Goal: Task Accomplishment & Management: Use online tool/utility

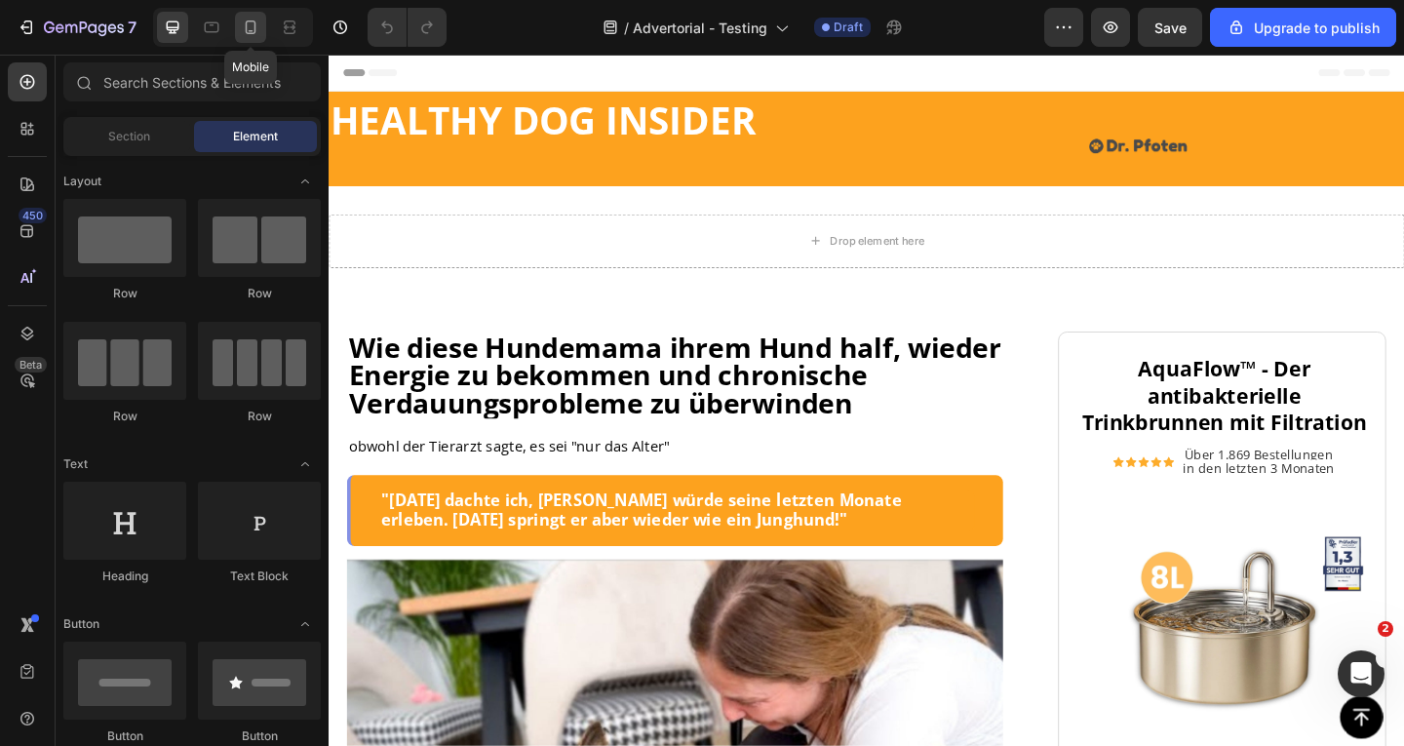
click at [256, 34] on icon at bounding box center [251, 28] width 20 height 20
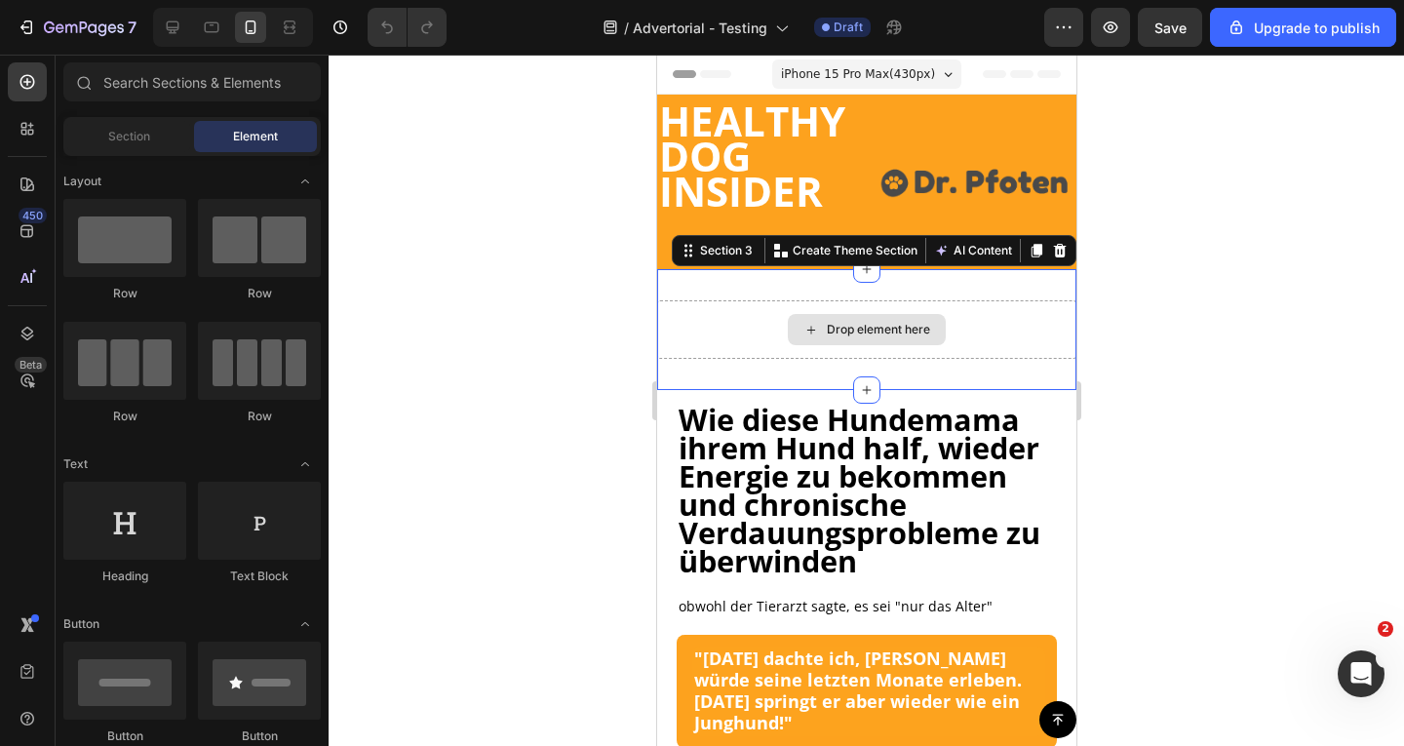
click at [988, 300] on div "Drop element here" at bounding box center [865, 329] width 419 height 59
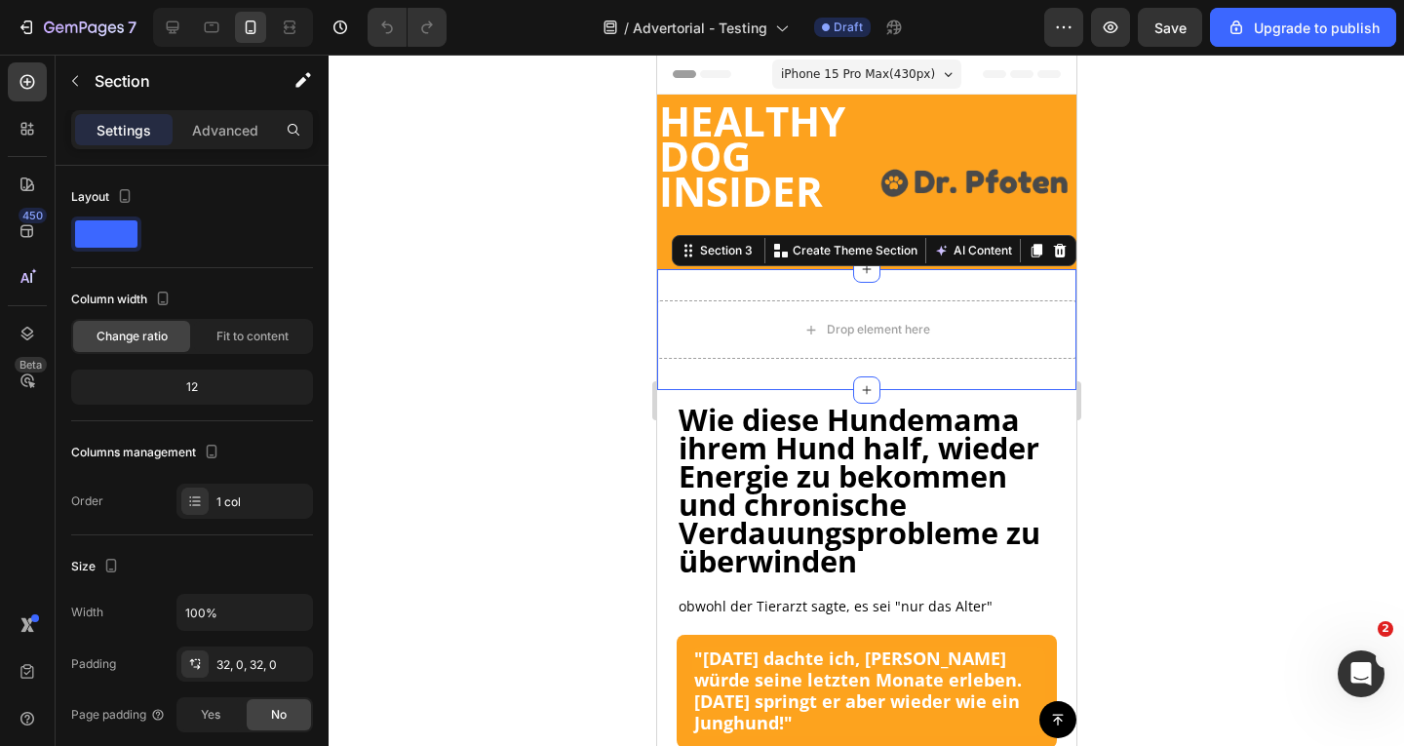
drag, startPoint x: 1043, startPoint y: 246, endPoint x: 1045, endPoint y: 288, distance: 42.0
click at [1051, 246] on icon at bounding box center [1059, 251] width 16 height 16
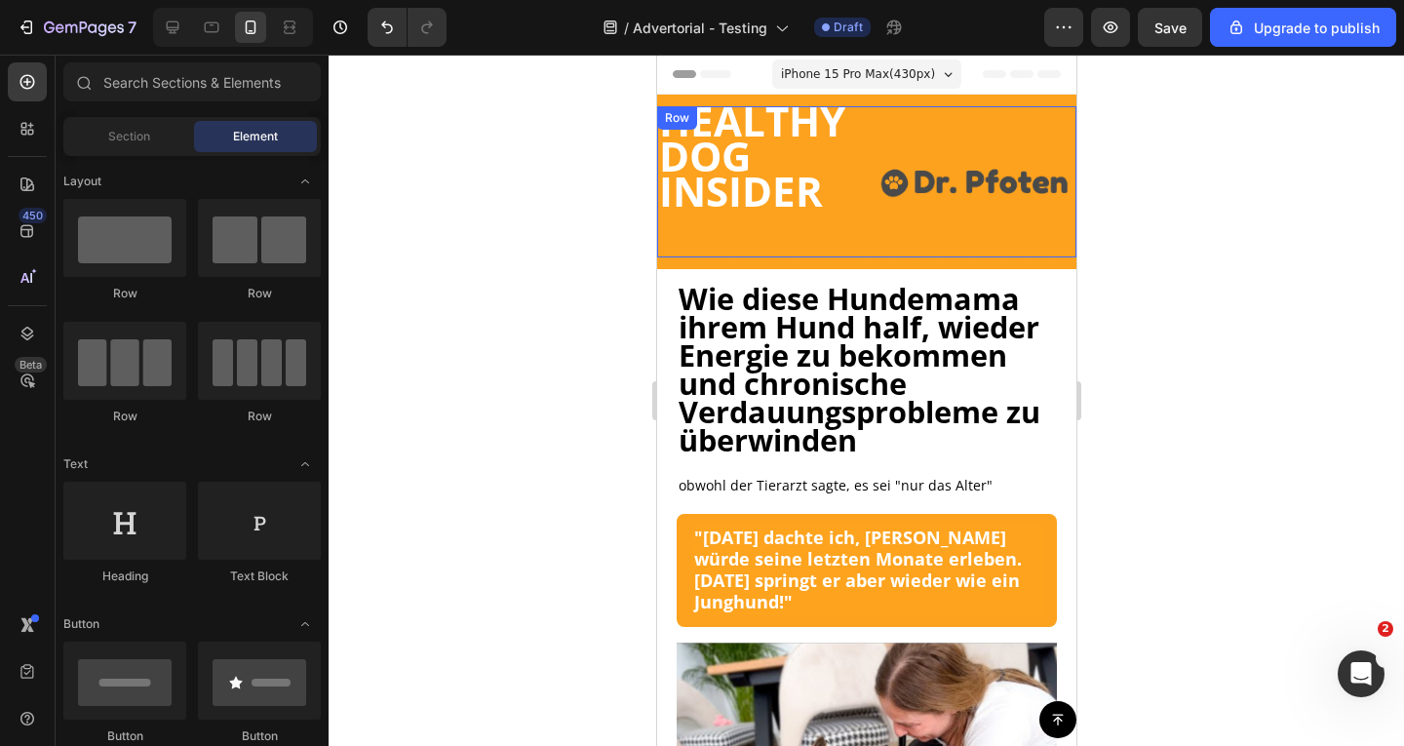
click at [772, 176] on strong "HEALTHY DOG INSIDER" at bounding box center [751, 156] width 186 height 126
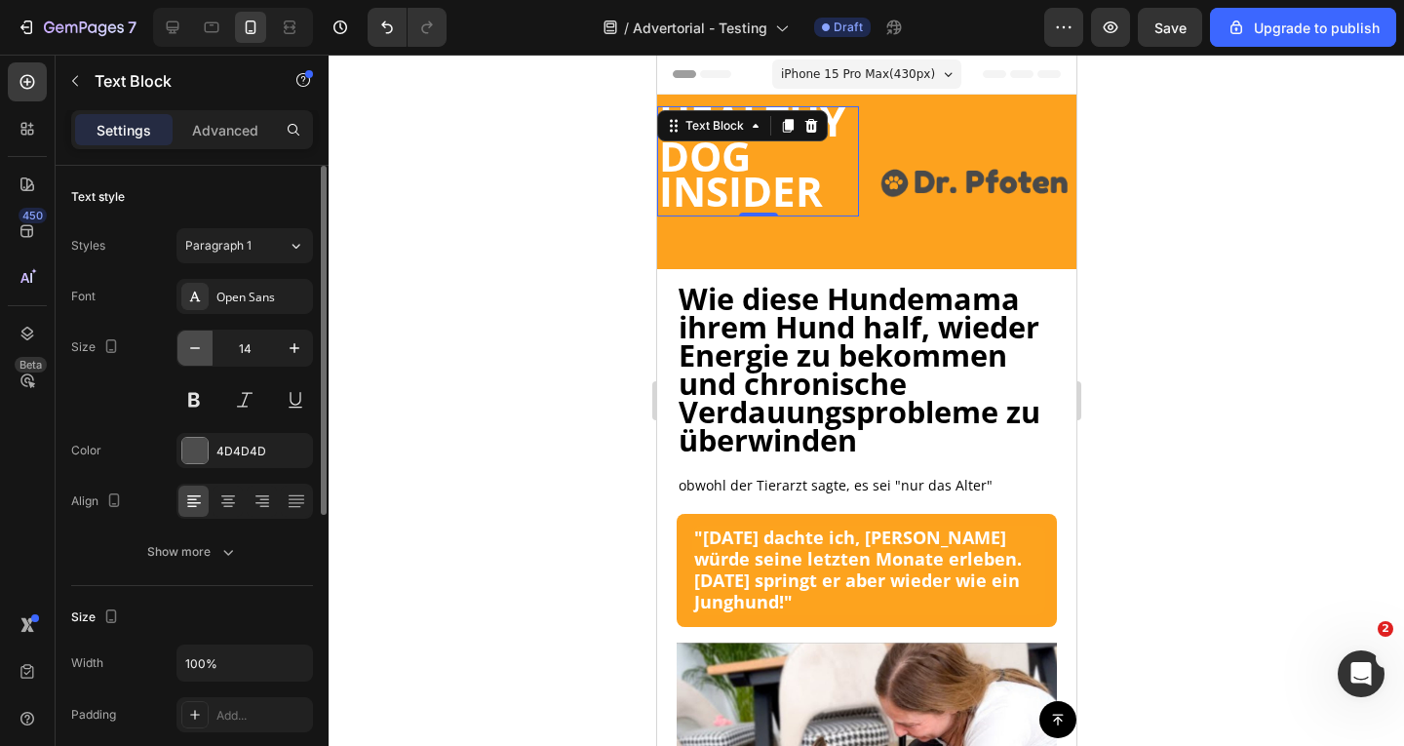
click at [192, 351] on icon "button" at bounding box center [195, 348] width 20 height 20
click at [297, 351] on icon "button" at bounding box center [295, 348] width 20 height 20
type input "14"
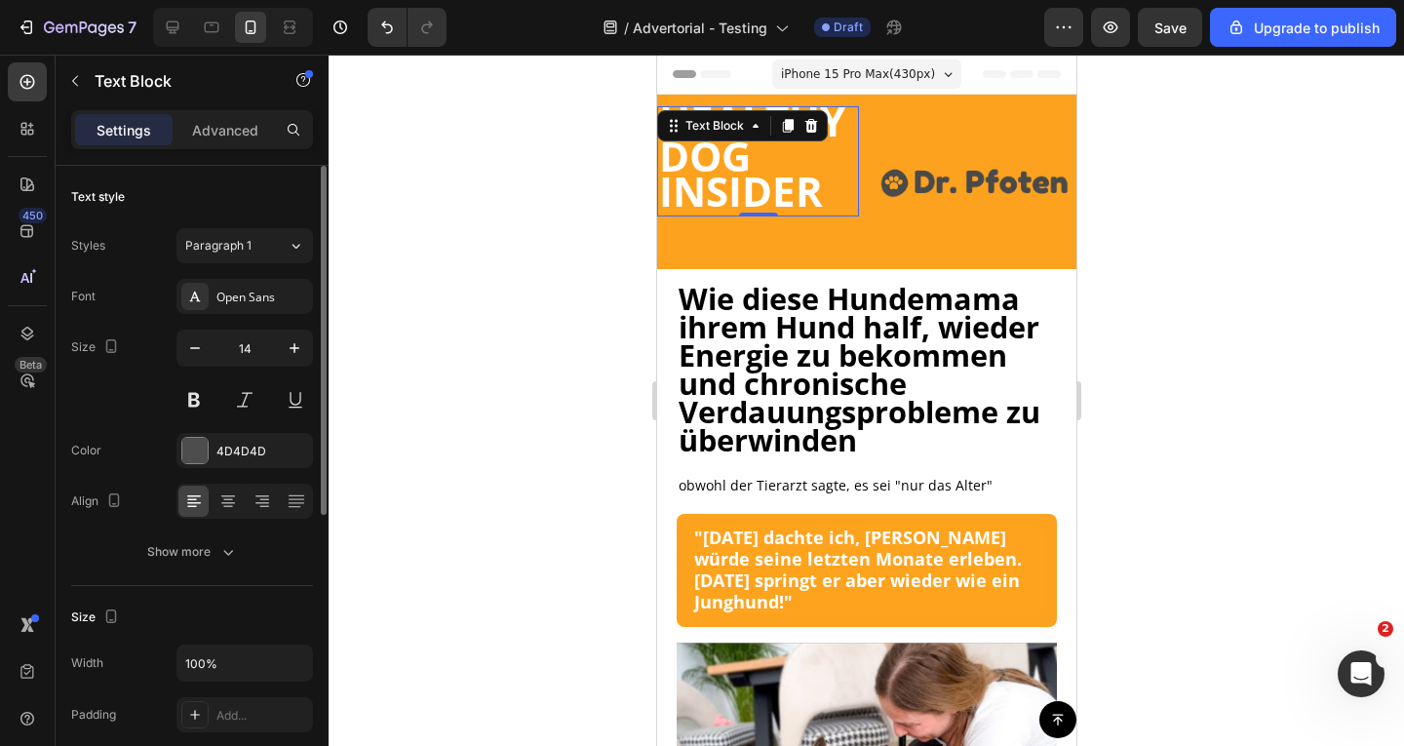
scroll to position [455, 0]
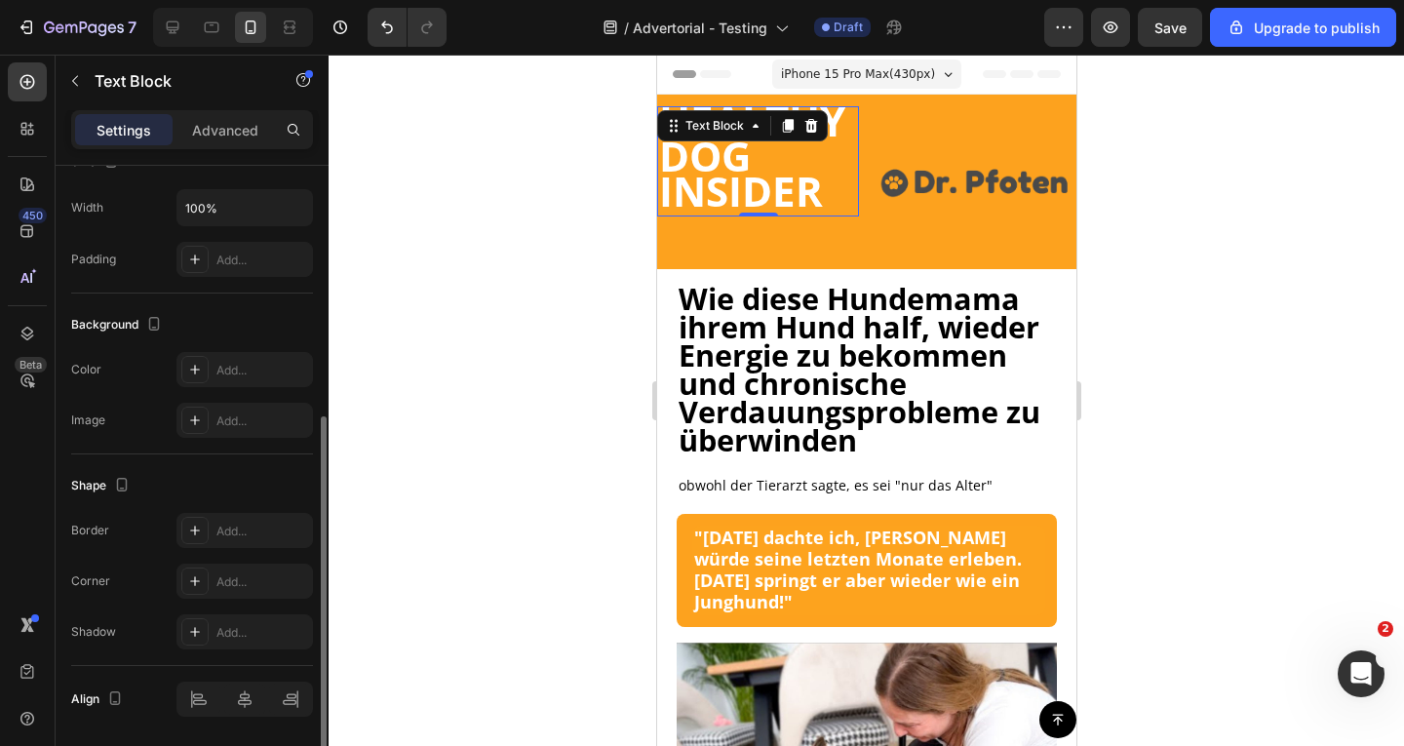
click at [715, 155] on strong "HEALTHY DOG INSIDER" at bounding box center [751, 156] width 186 height 126
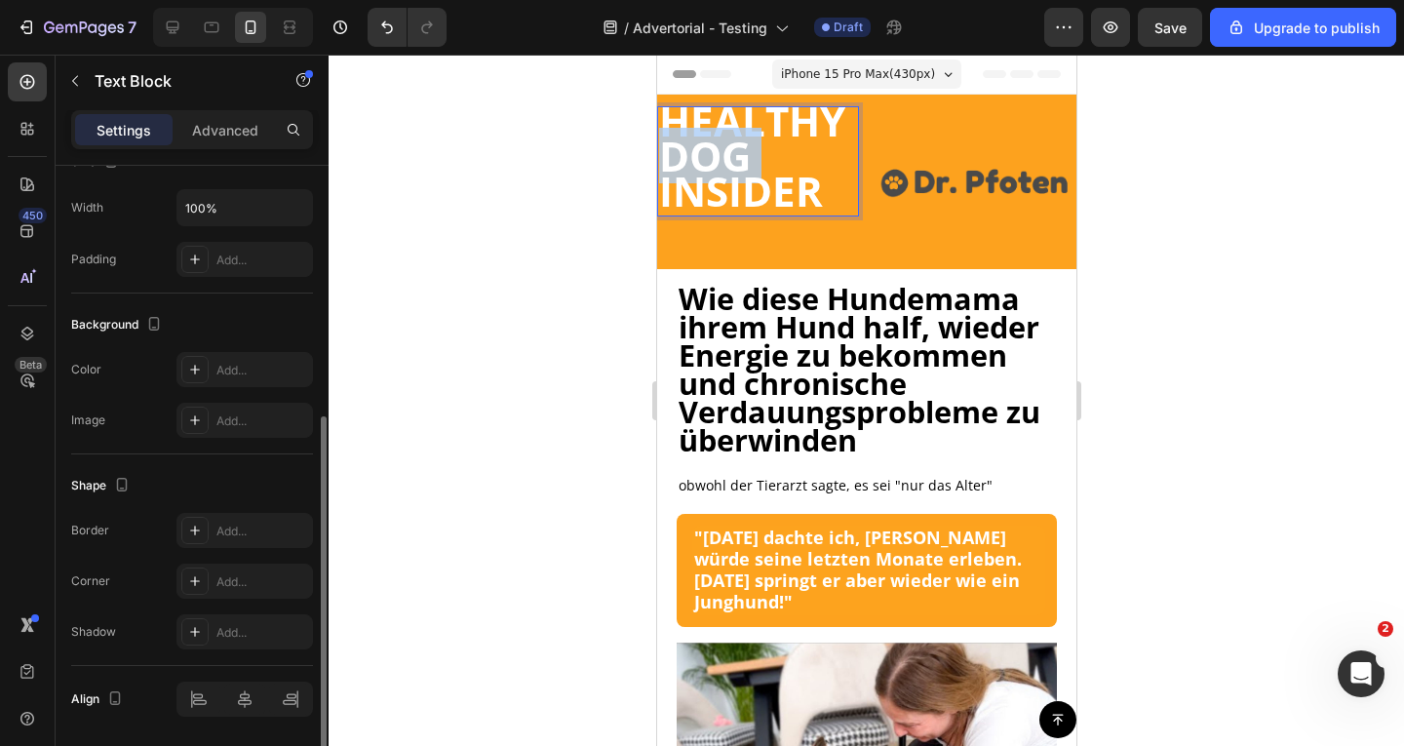
click at [715, 155] on strong "HEALTHY DOG INSIDER" at bounding box center [751, 156] width 186 height 126
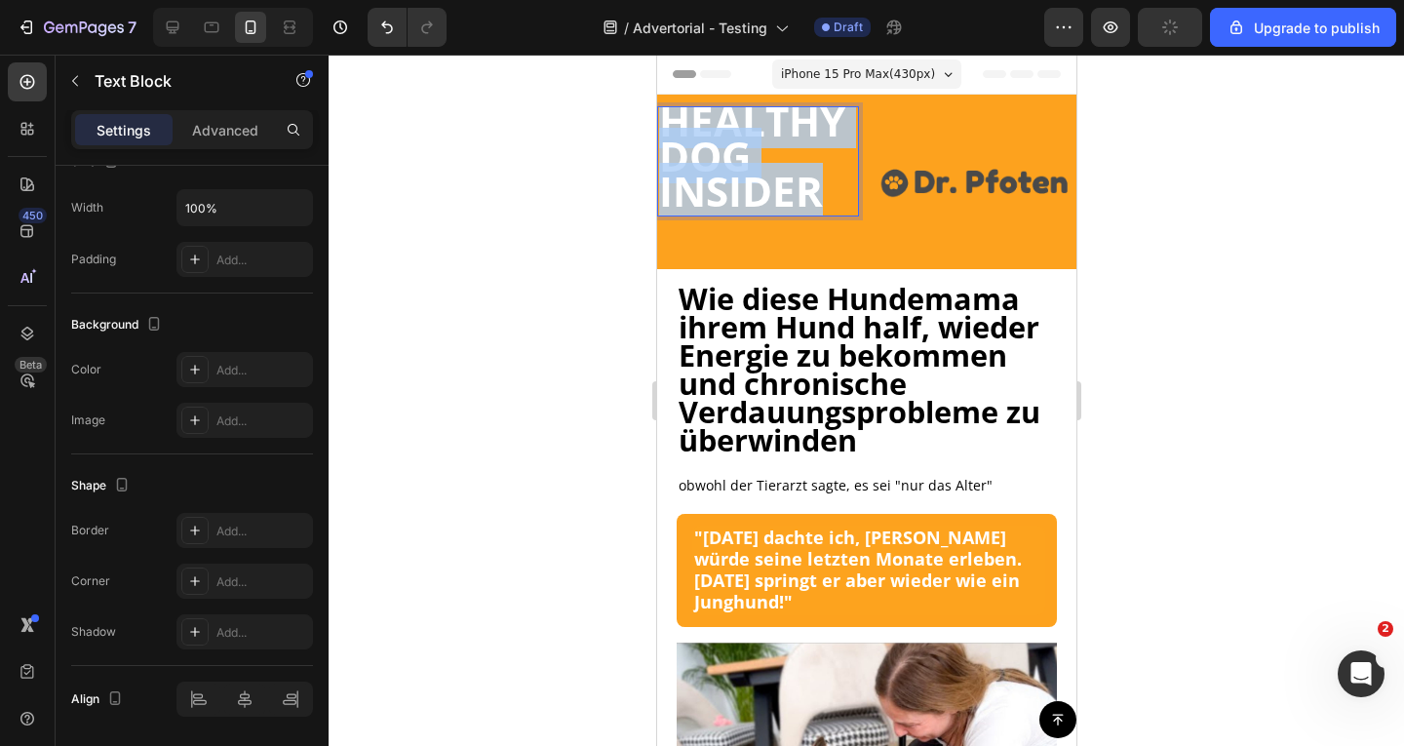
click at [715, 155] on strong "HEALTHY DOG INSIDER" at bounding box center [751, 156] width 186 height 126
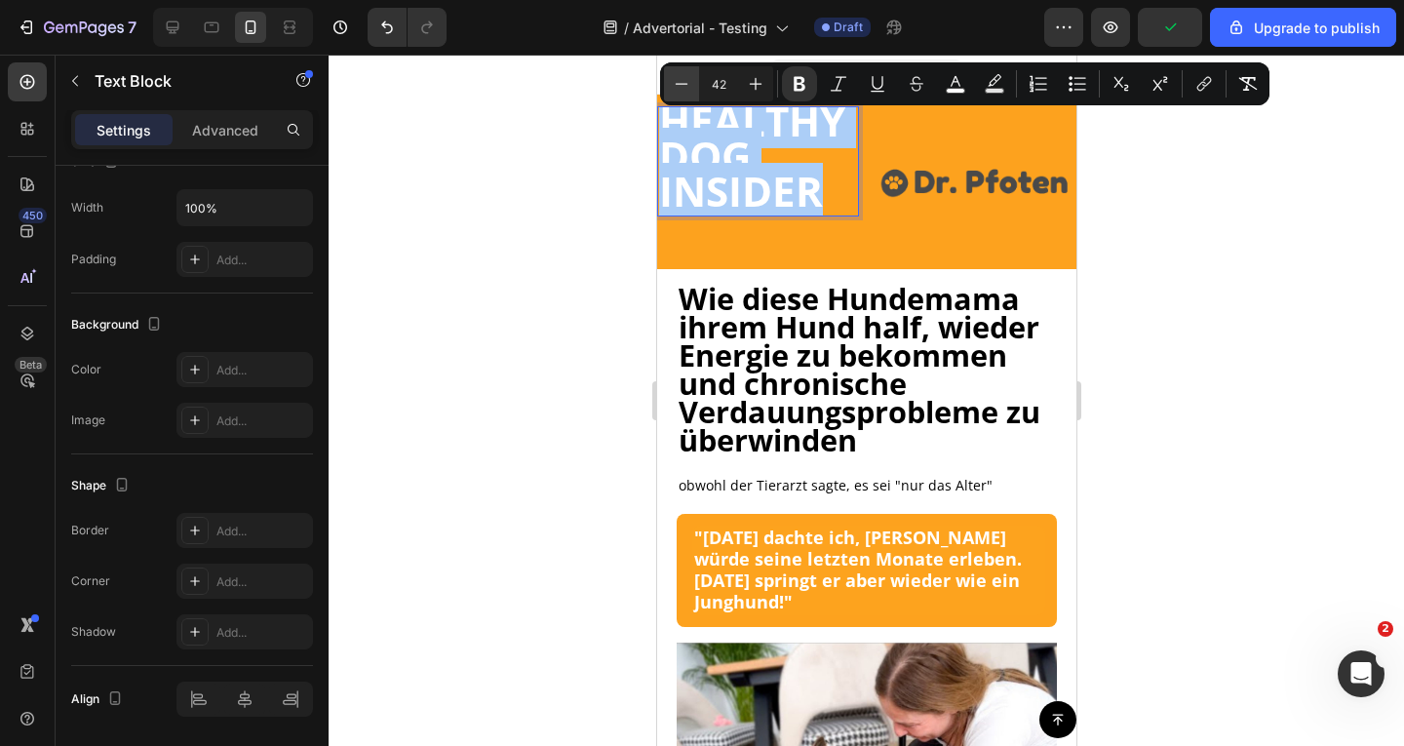
click at [686, 83] on icon "Editor contextual toolbar" at bounding box center [682, 83] width 13 height 1
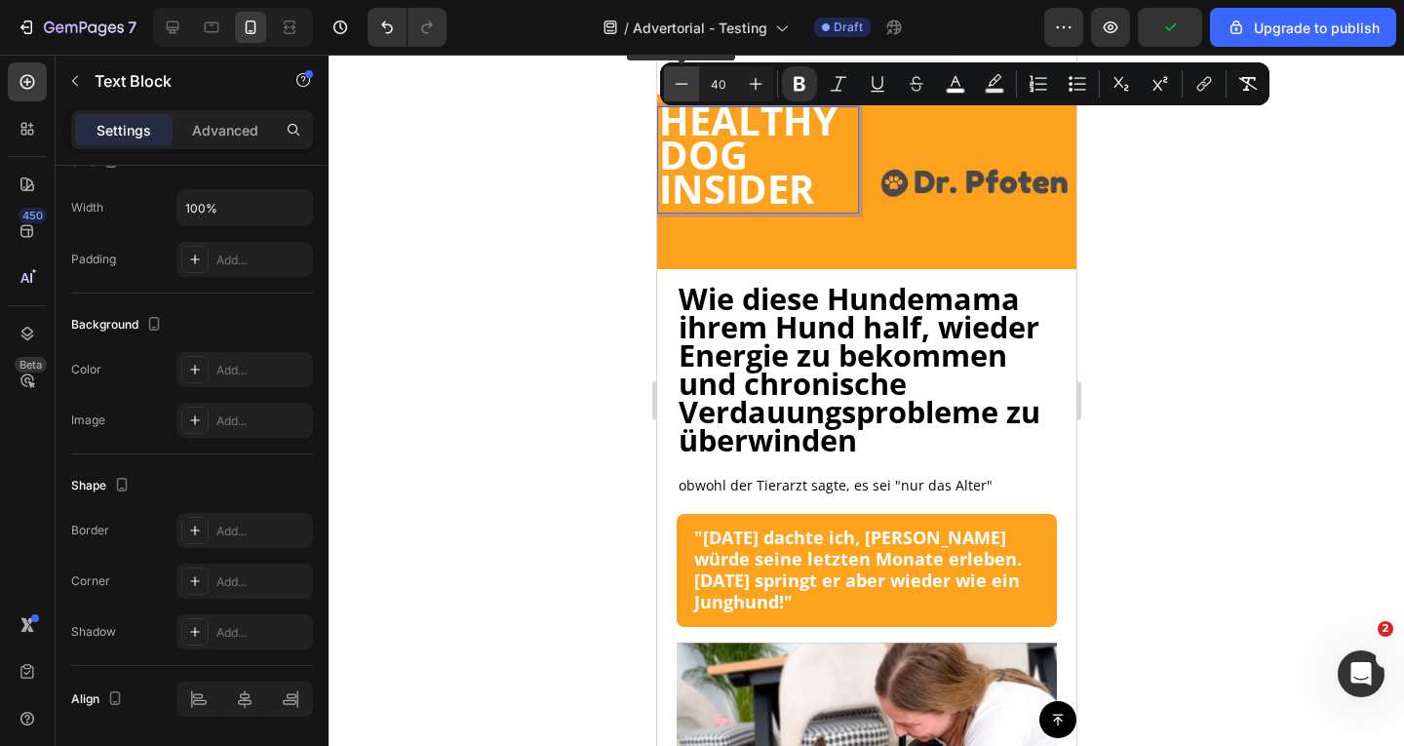
click at [686, 83] on icon "Editor contextual toolbar" at bounding box center [682, 83] width 13 height 1
click at [686, 84] on icon "Editor contextual toolbar" at bounding box center [682, 83] width 13 height 1
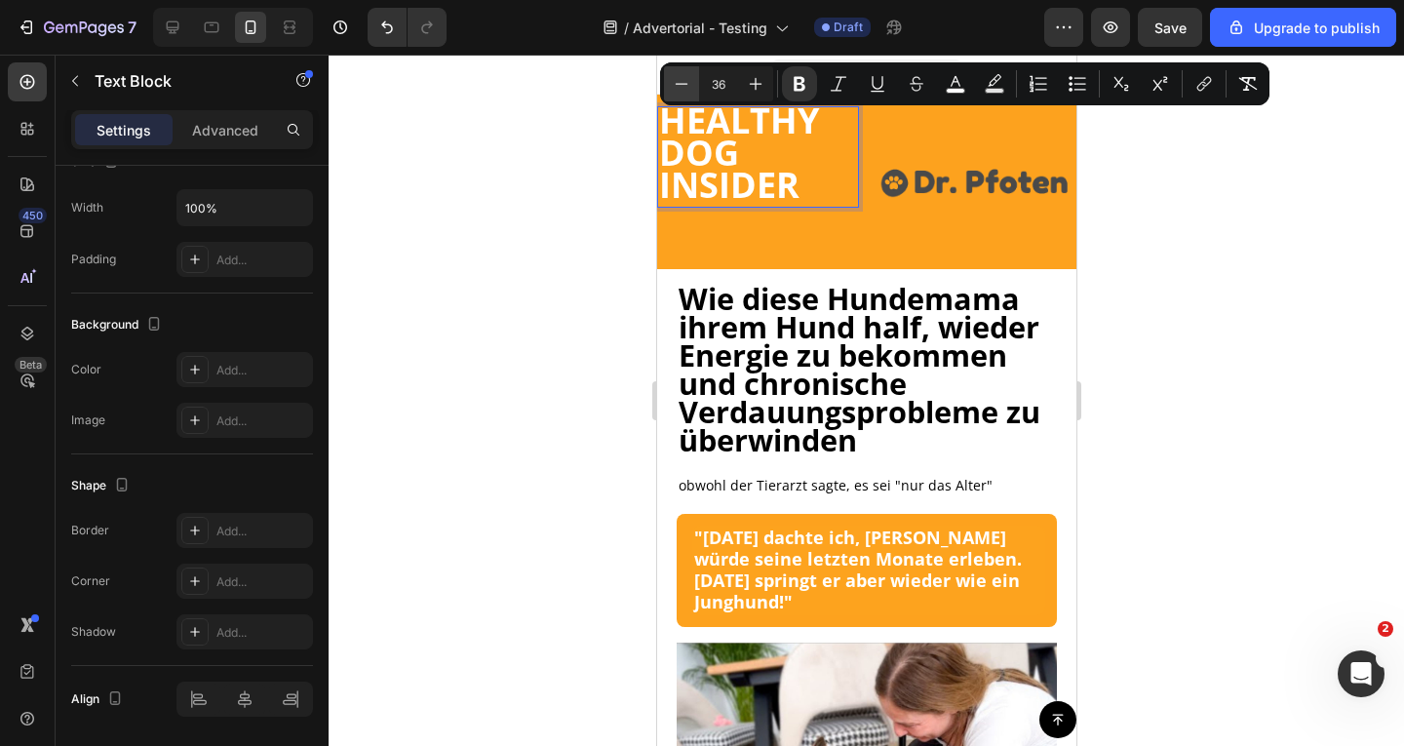
click at [686, 84] on icon "Editor contextual toolbar" at bounding box center [682, 83] width 13 height 1
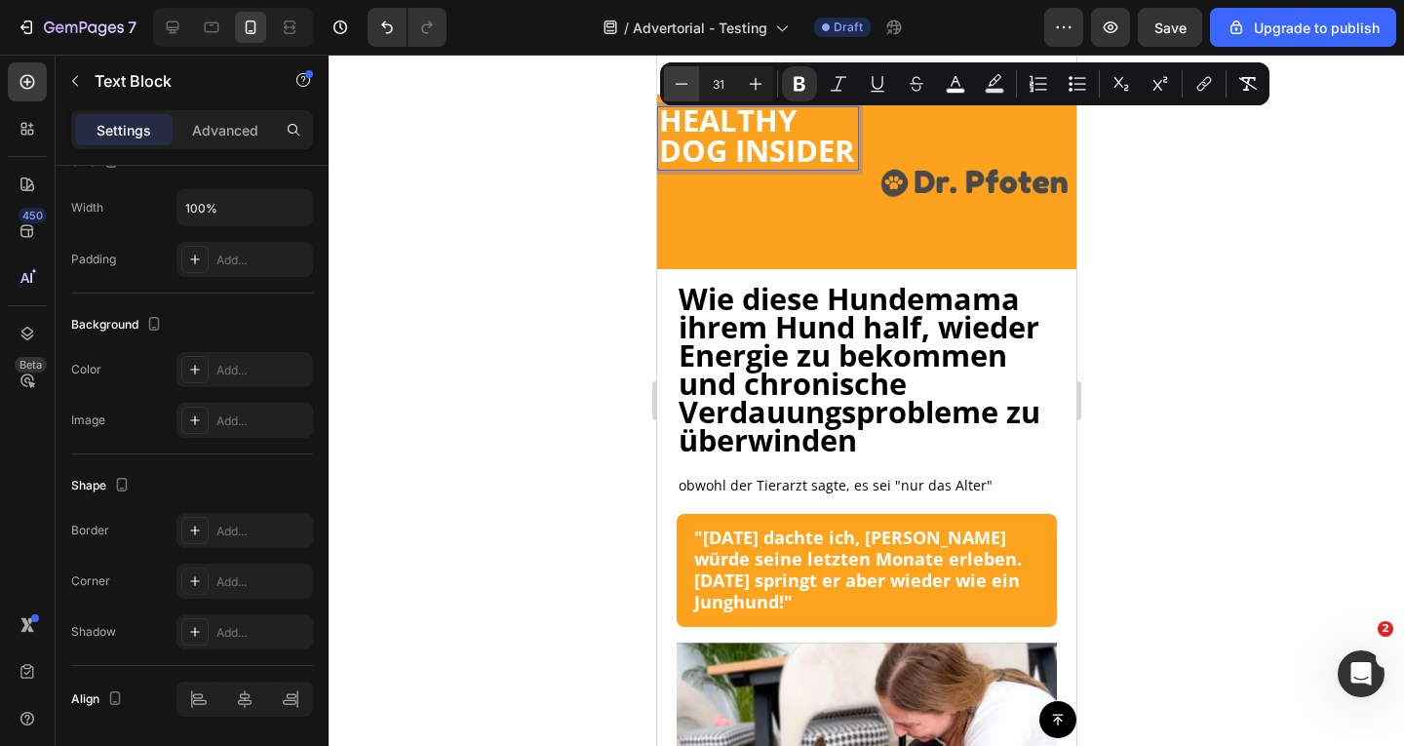
click at [686, 90] on icon "Editor contextual toolbar" at bounding box center [682, 84] width 20 height 20
click at [695, 95] on button "Minus" at bounding box center [681, 83] width 35 height 35
type input "29"
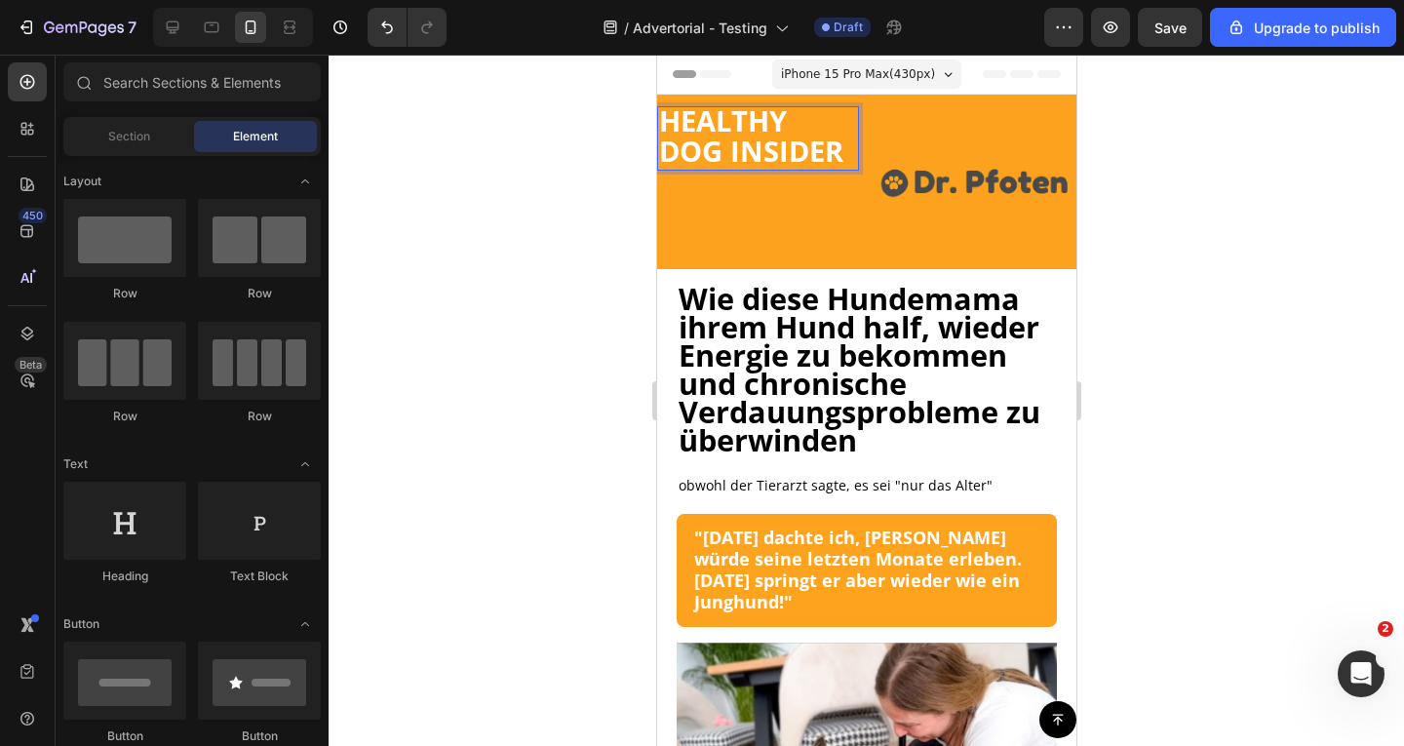
click at [659, 93] on div "Header" at bounding box center [865, 75] width 419 height 40
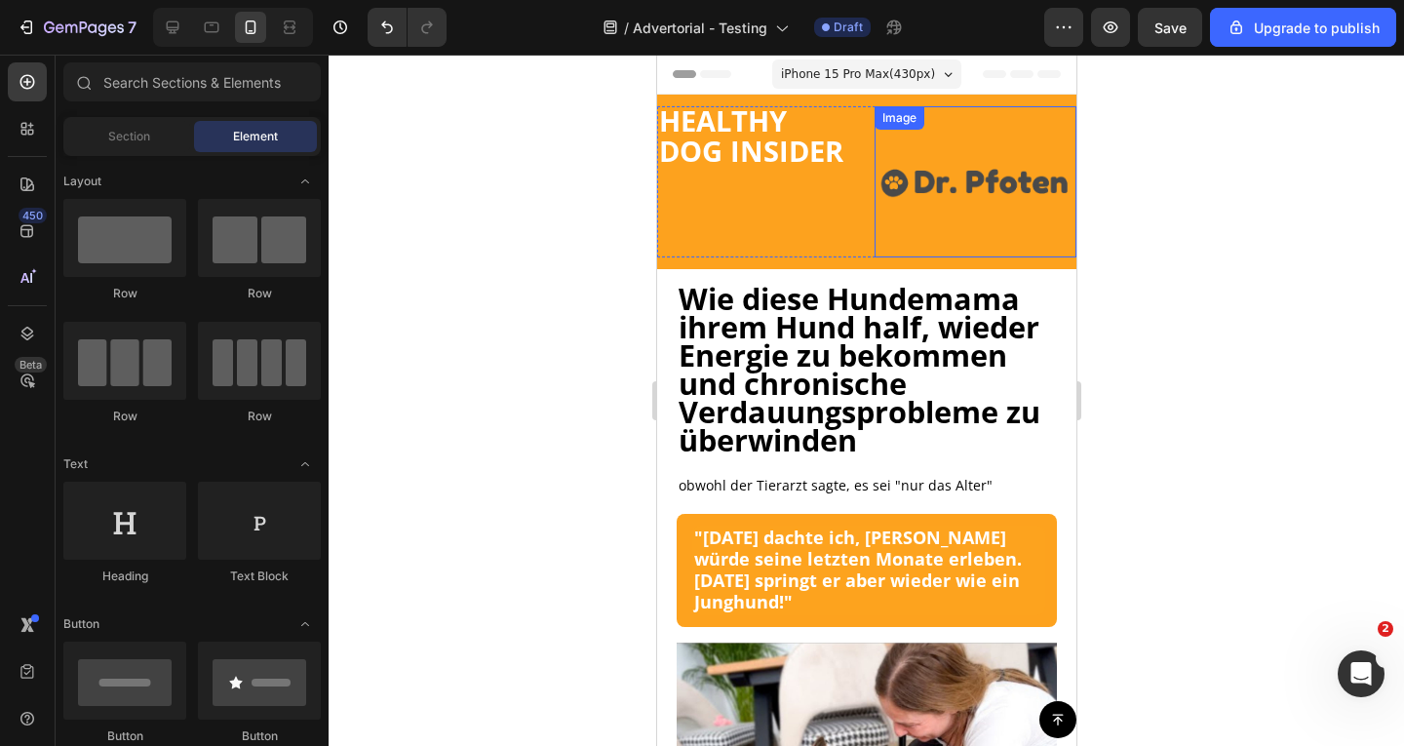
click at [967, 180] on img at bounding box center [975, 181] width 202 height 151
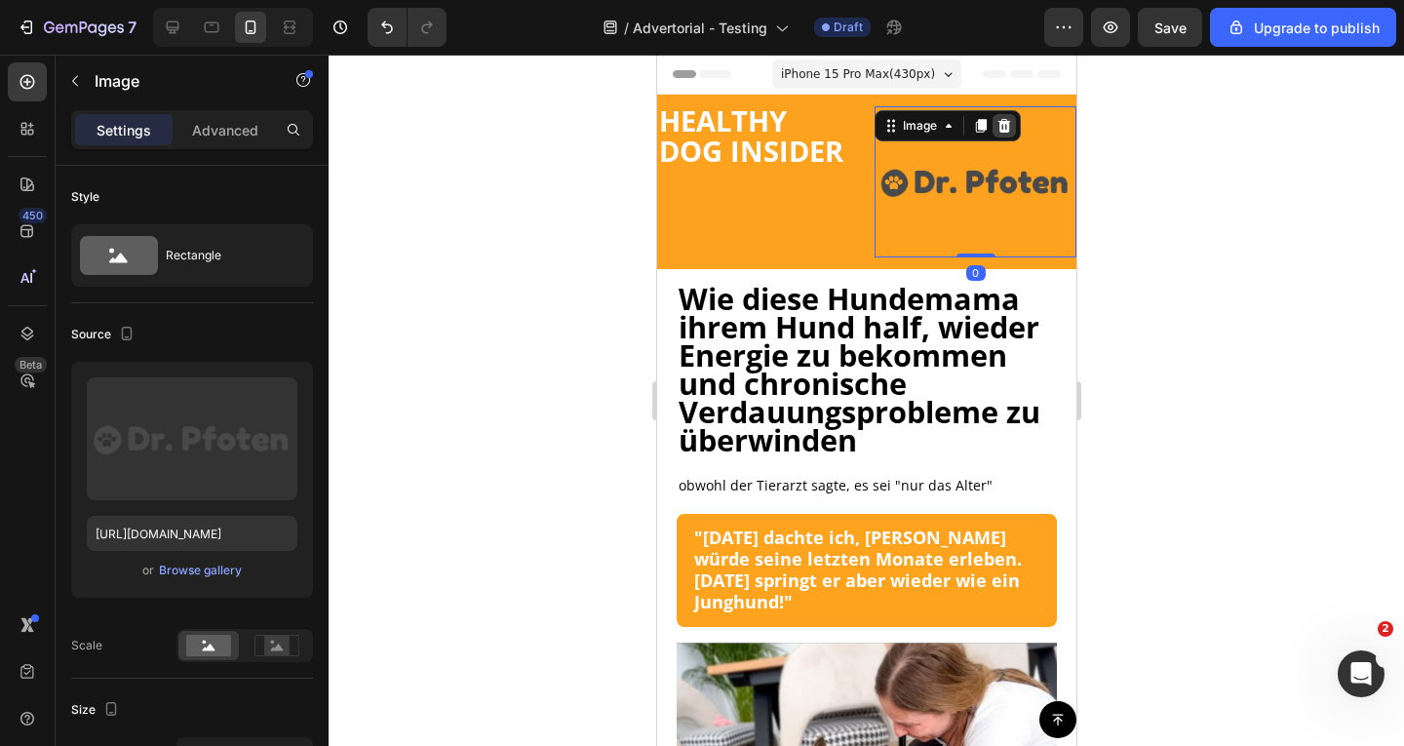
click at [998, 128] on icon at bounding box center [1004, 126] width 13 height 14
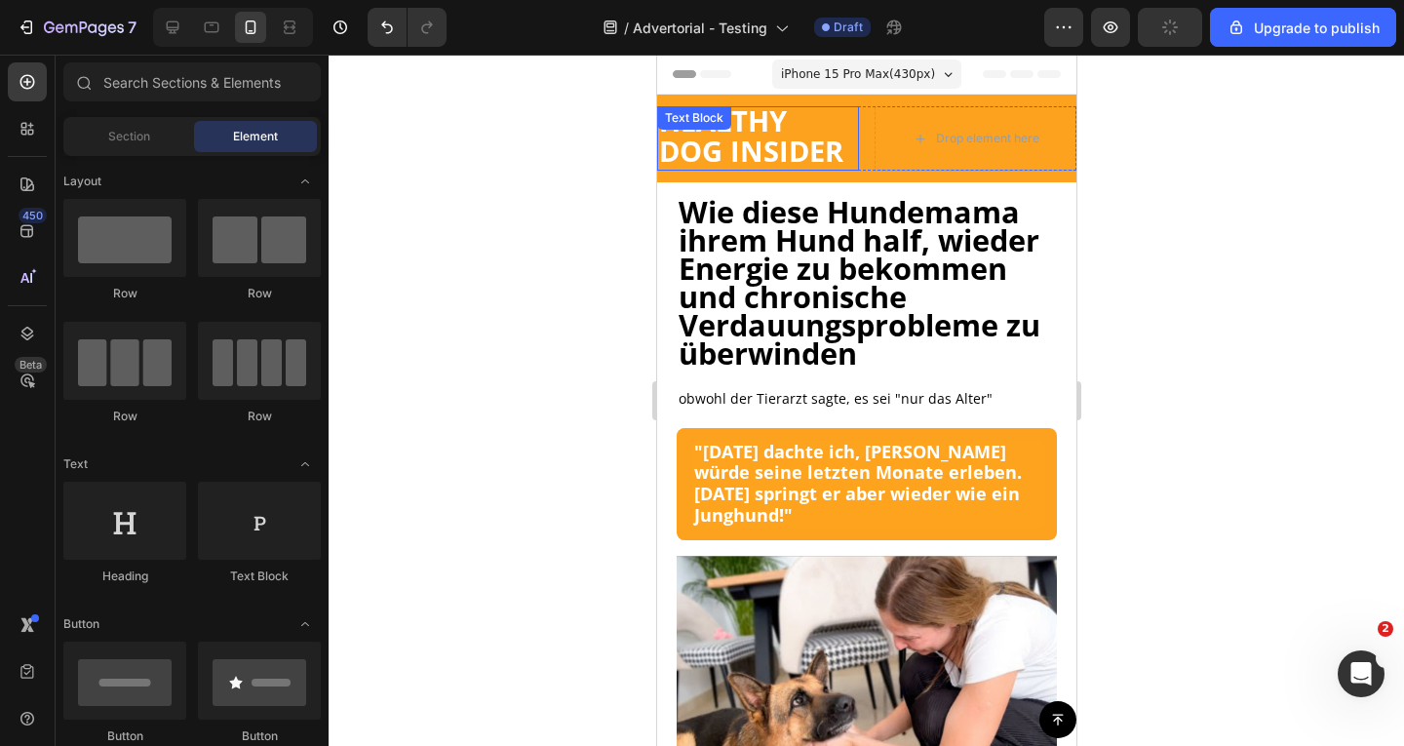
click at [750, 147] on strong "HEALTHY DOG INSIDER" at bounding box center [750, 135] width 184 height 68
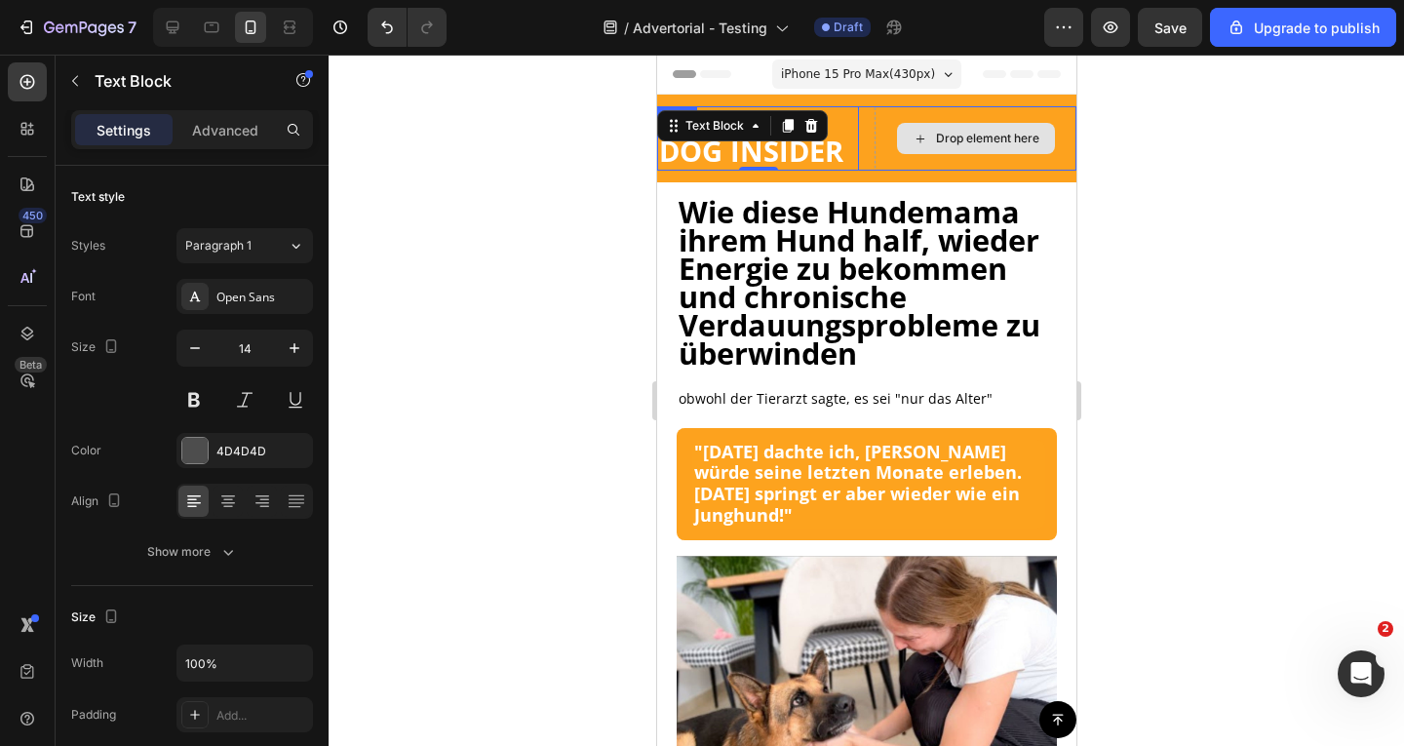
click at [922, 149] on div "Drop element here" at bounding box center [975, 138] width 158 height 31
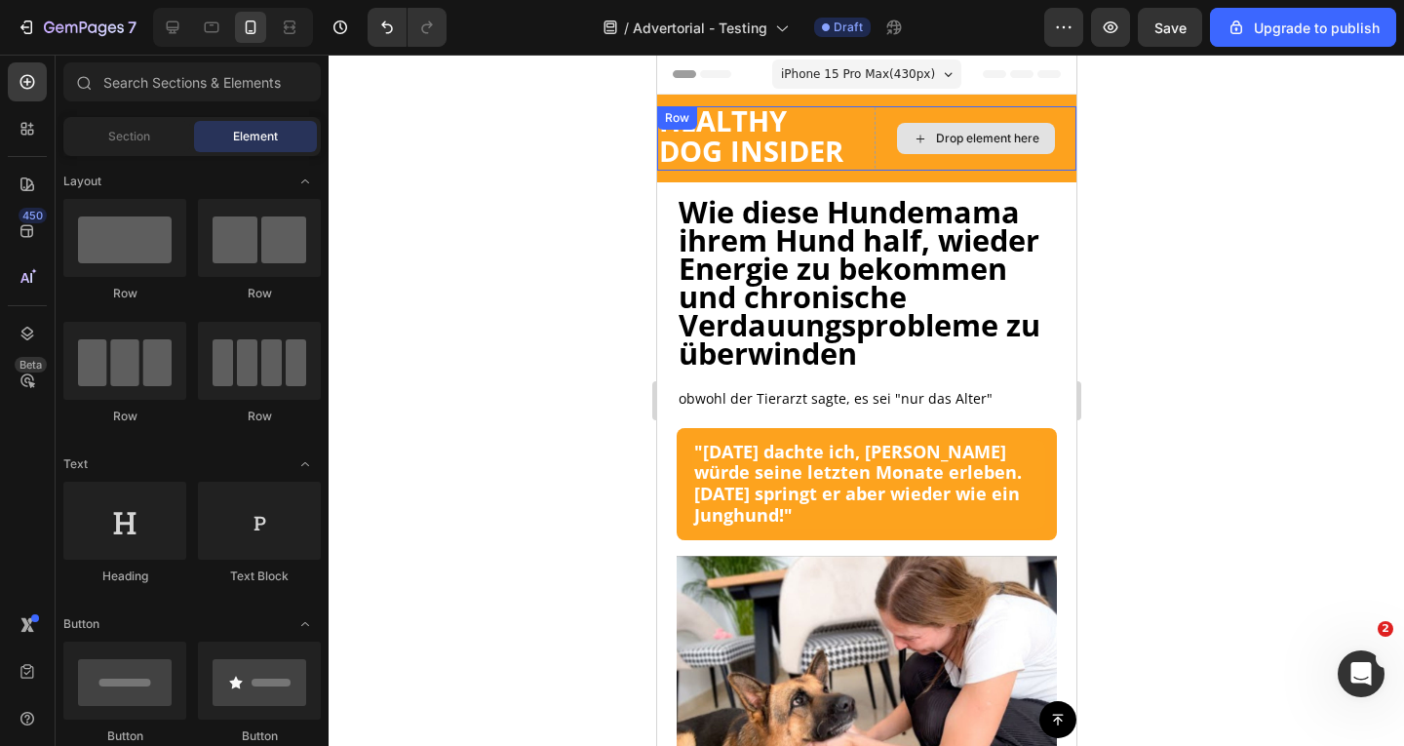
click at [907, 158] on div "Drop element here" at bounding box center [975, 138] width 202 height 64
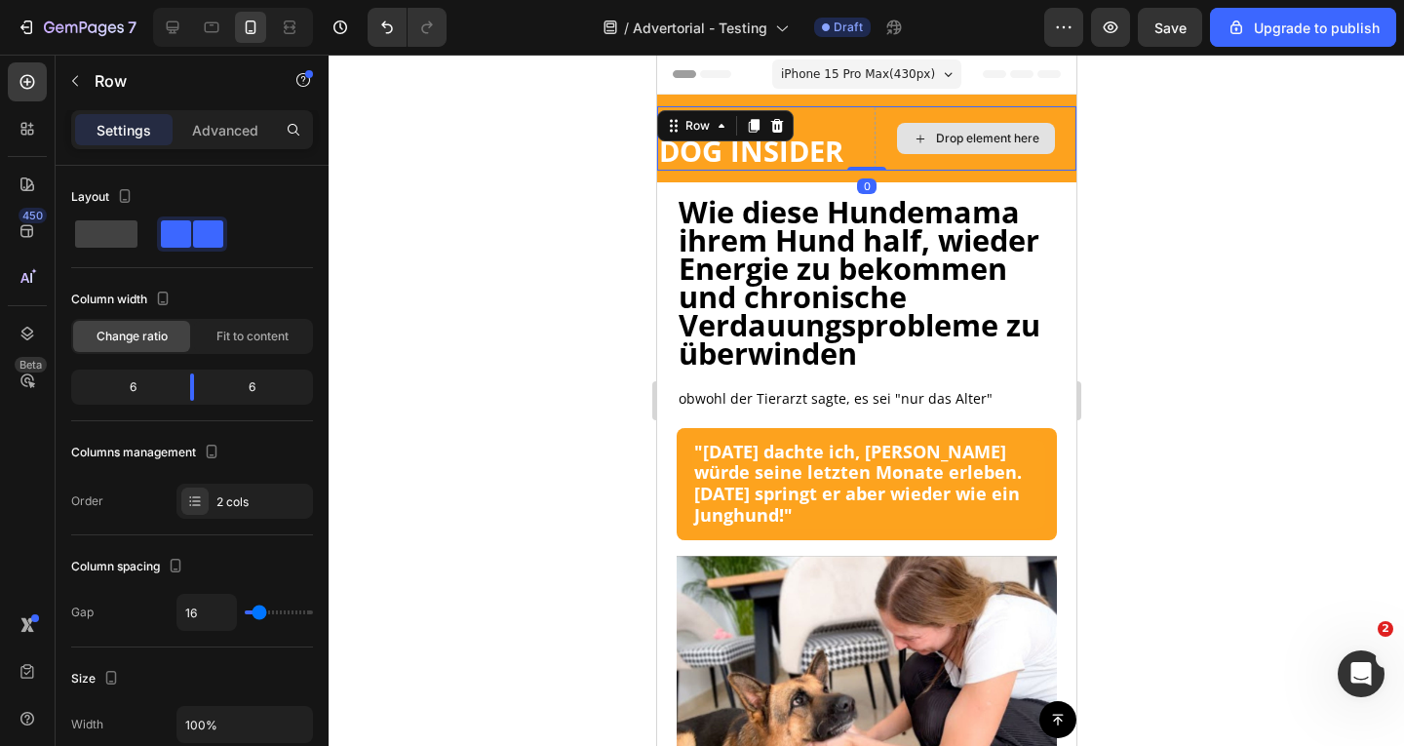
click at [850, 152] on div "HEALTHY DOG INSIDER" at bounding box center [757, 138] width 202 height 64
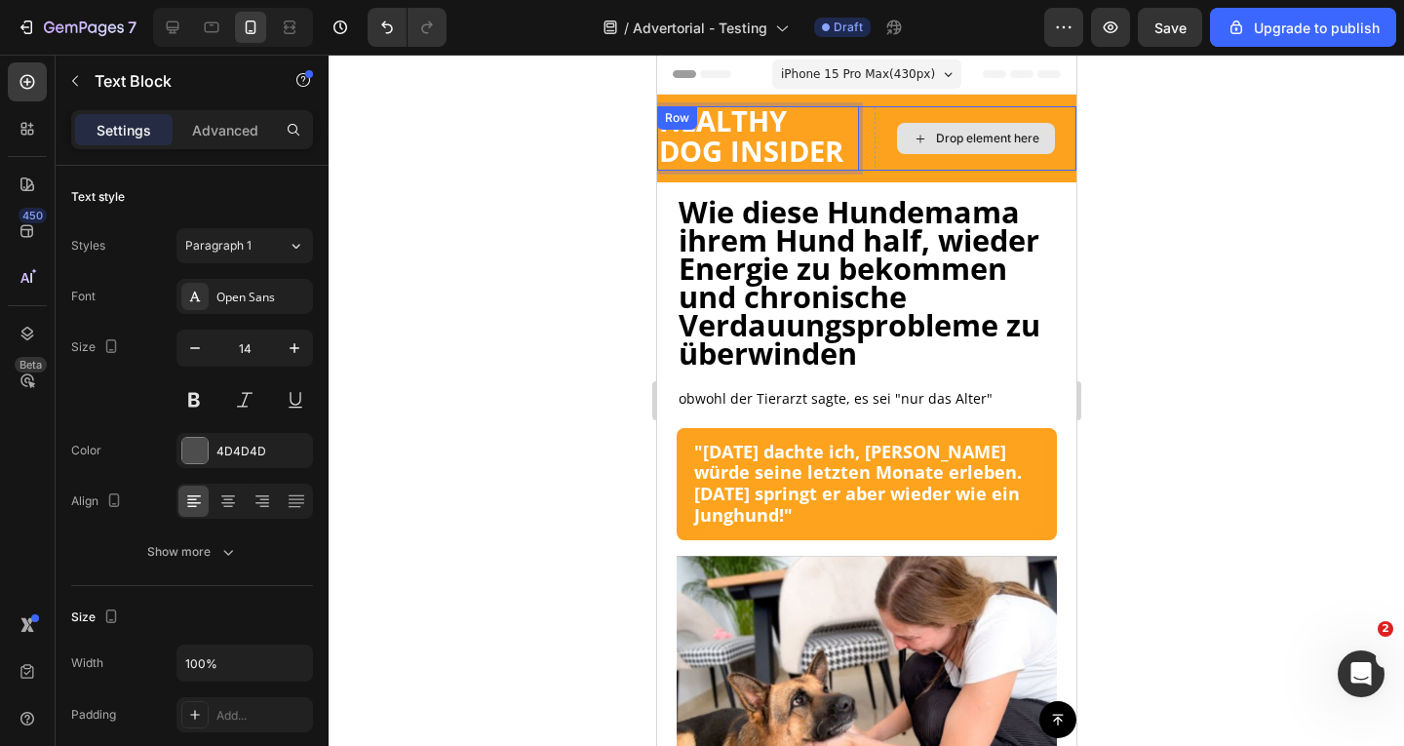
click at [882, 160] on div "Drop element here" at bounding box center [975, 138] width 202 height 64
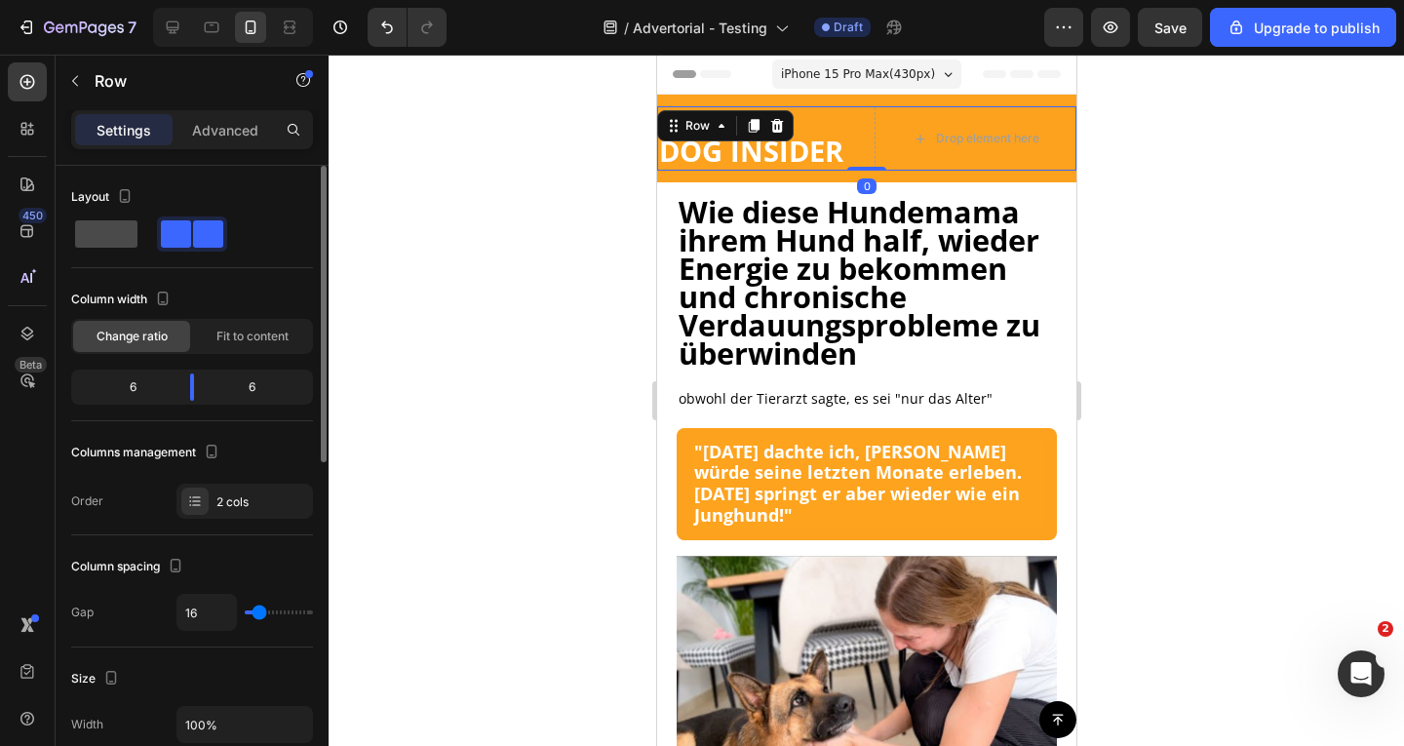
click at [107, 237] on span at bounding box center [106, 233] width 62 height 27
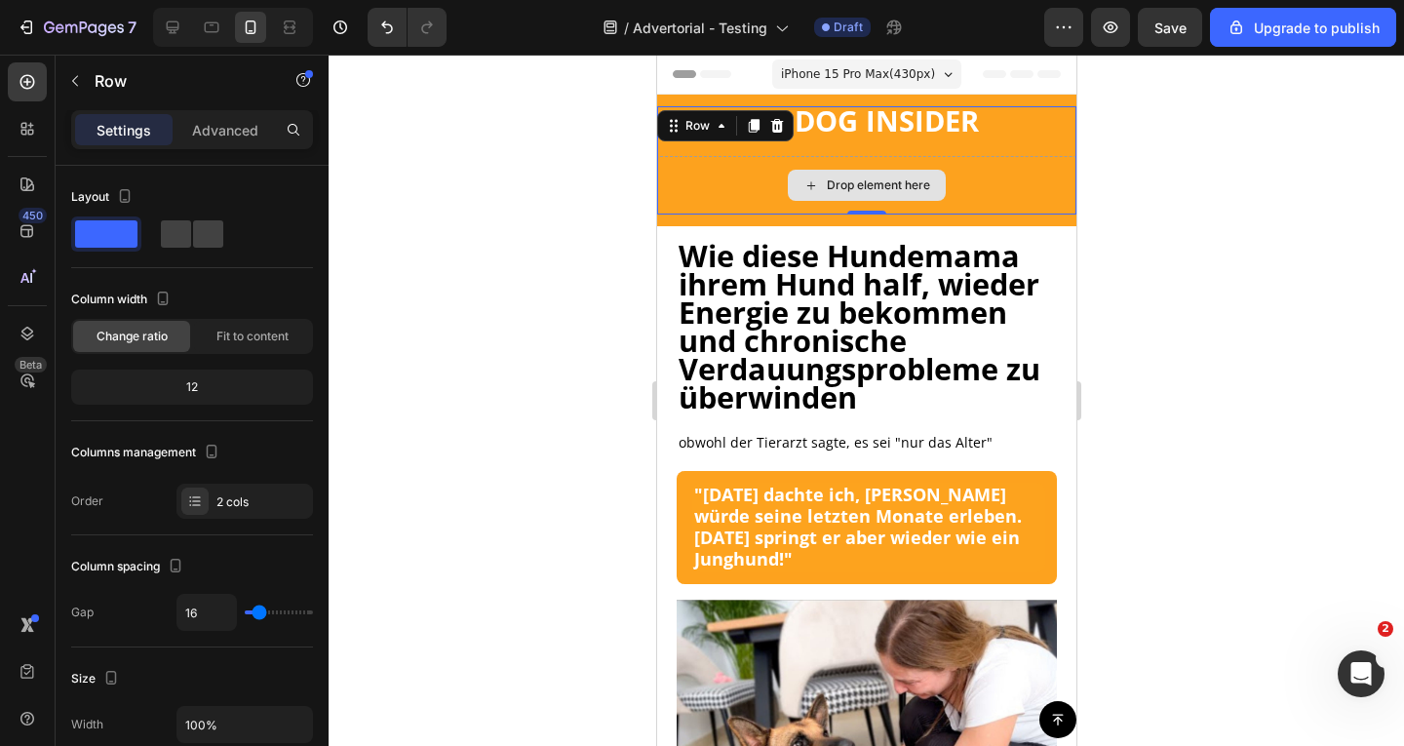
click at [736, 190] on div "Drop element here" at bounding box center [865, 185] width 419 height 59
click at [782, 121] on icon at bounding box center [777, 126] width 16 height 16
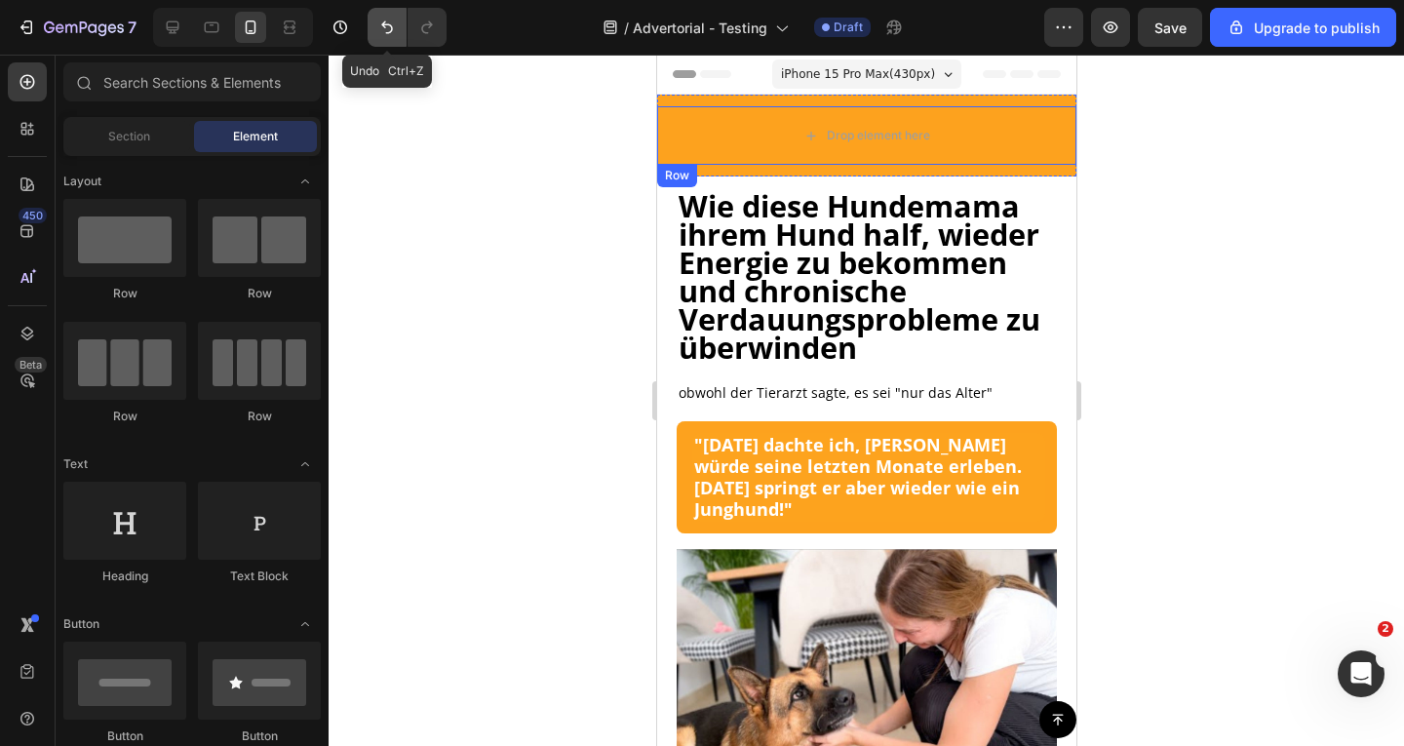
click at [384, 38] on button "Undo/Redo" at bounding box center [387, 27] width 39 height 39
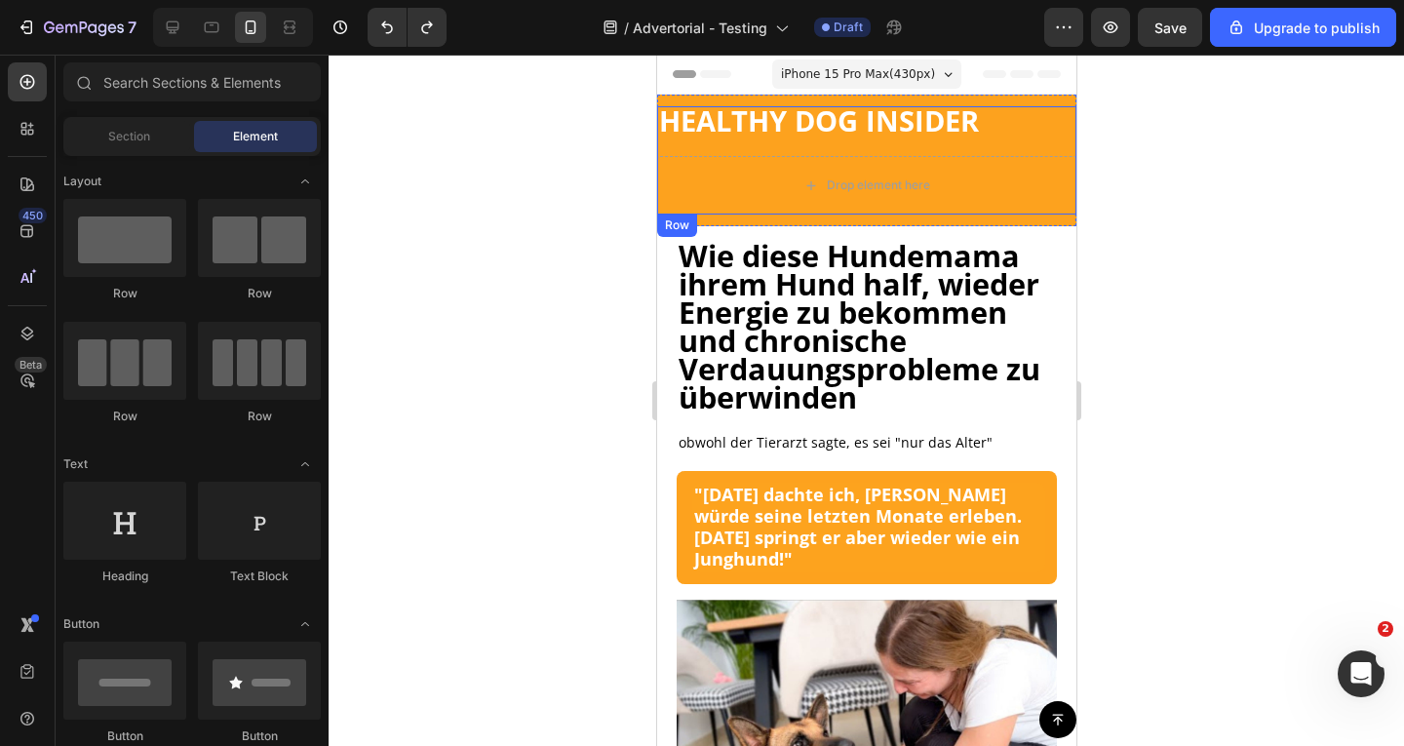
click at [561, 285] on div at bounding box center [867, 400] width 1076 height 691
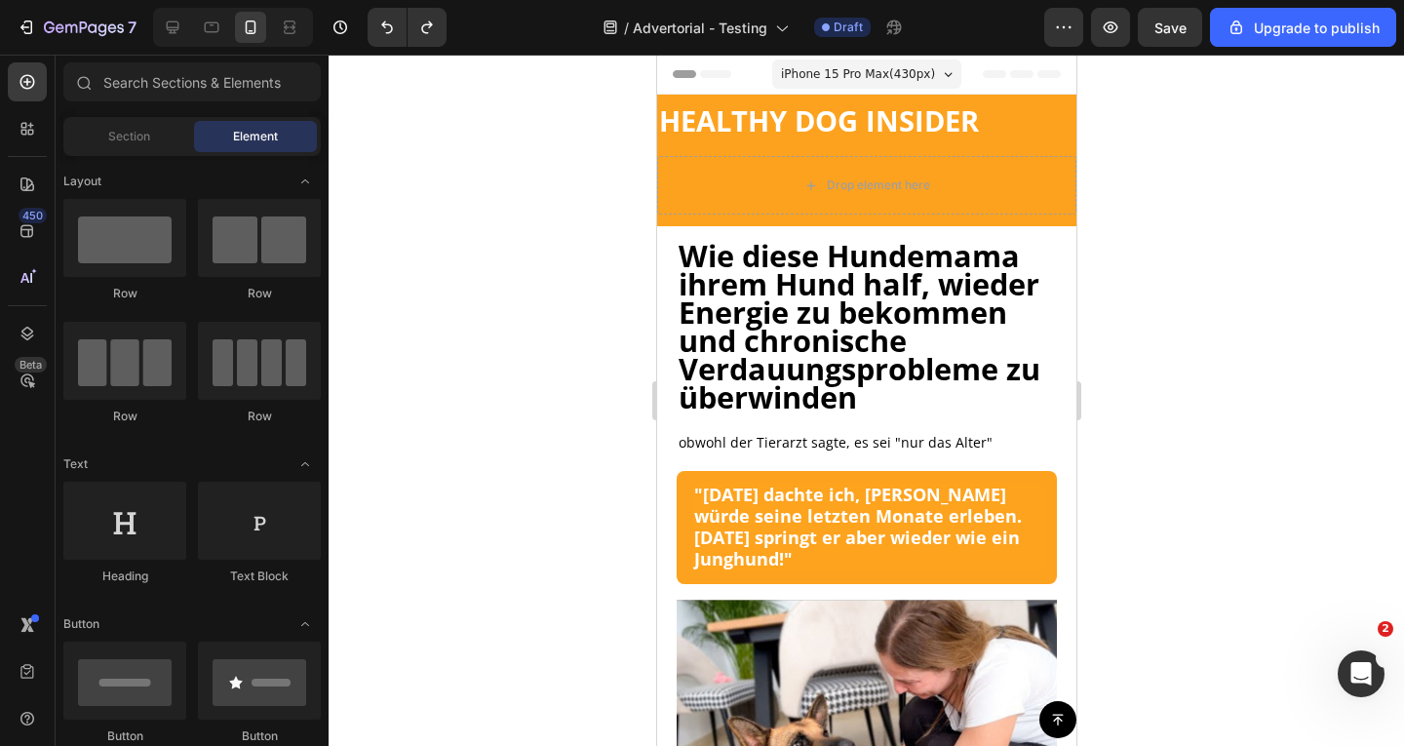
click at [1276, 284] on div at bounding box center [867, 400] width 1076 height 691
click at [830, 452] on span "obwohl der Tierarzt sagte, es sei "nur das Alter"" at bounding box center [835, 442] width 314 height 19
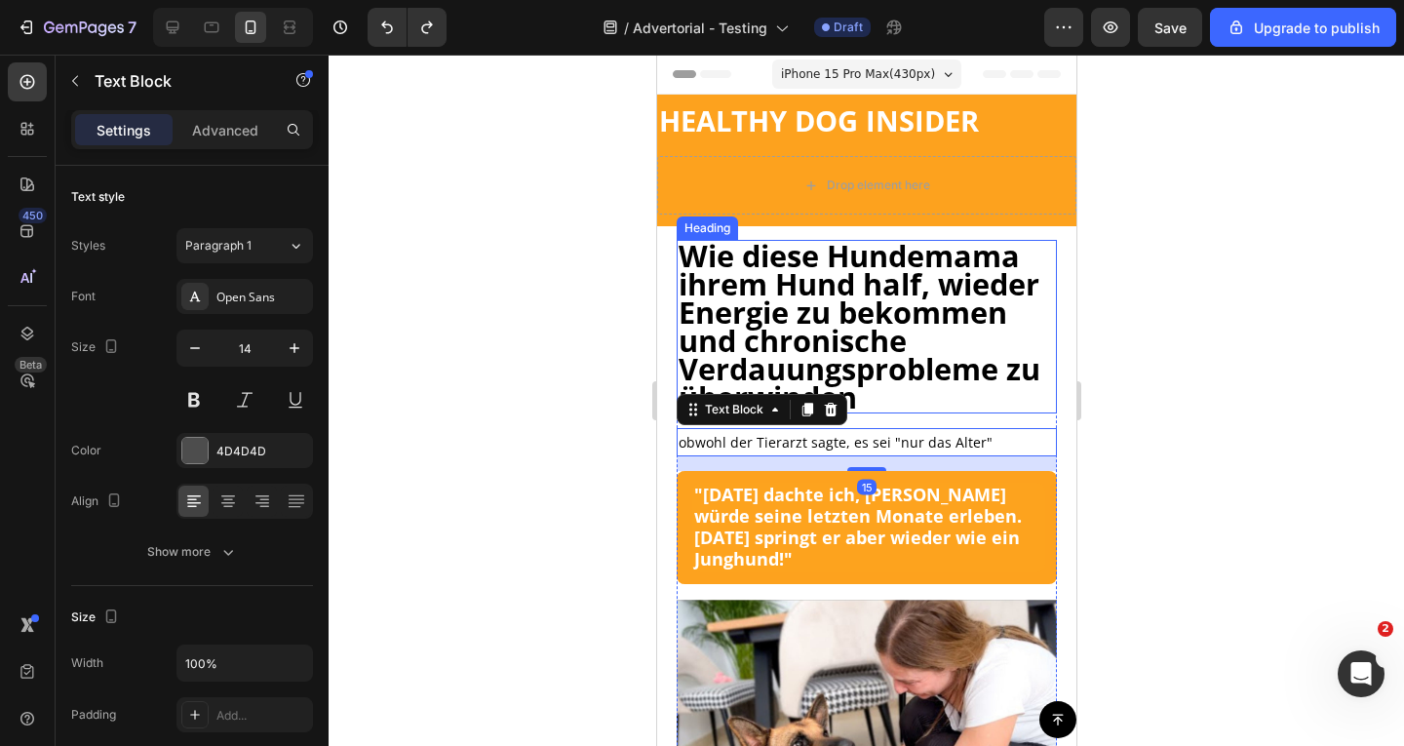
click at [892, 417] on strong "Wie diese Hundemama ihrem Hund half, wieder Energie zu bekommen und chronische …" at bounding box center [859, 326] width 362 height 182
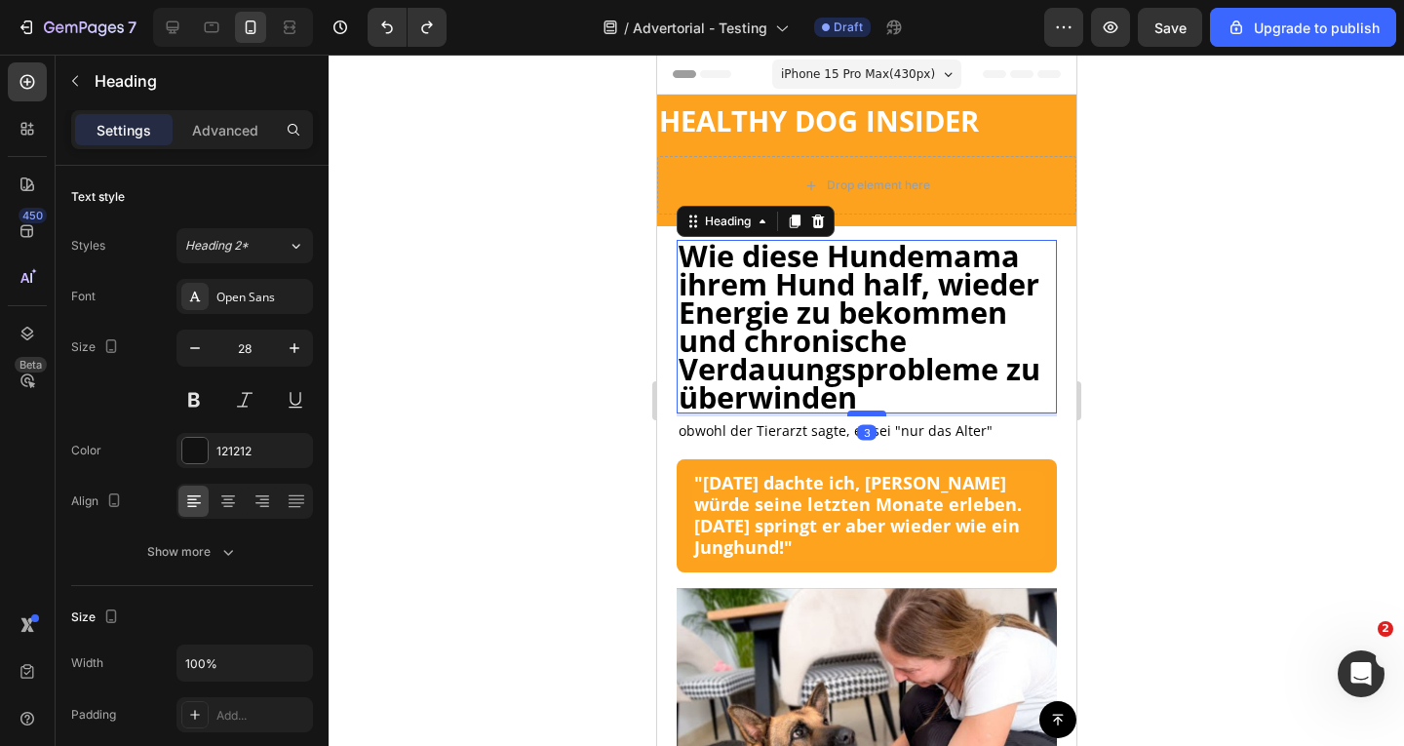
drag, startPoint x: 868, startPoint y: 453, endPoint x: 1939, endPoint y: 369, distance: 1074.1
click at [869, 416] on div at bounding box center [866, 414] width 39 height 6
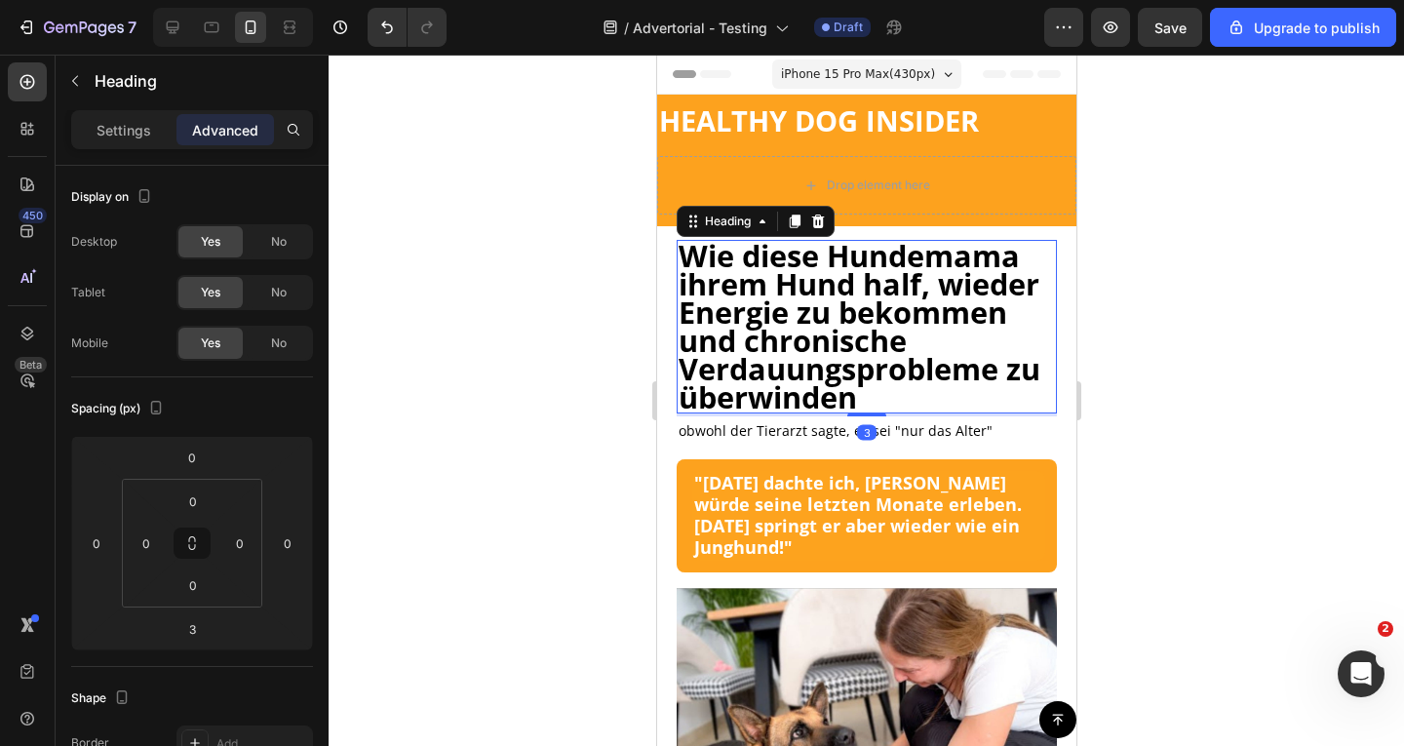
click at [1287, 312] on div at bounding box center [867, 400] width 1076 height 691
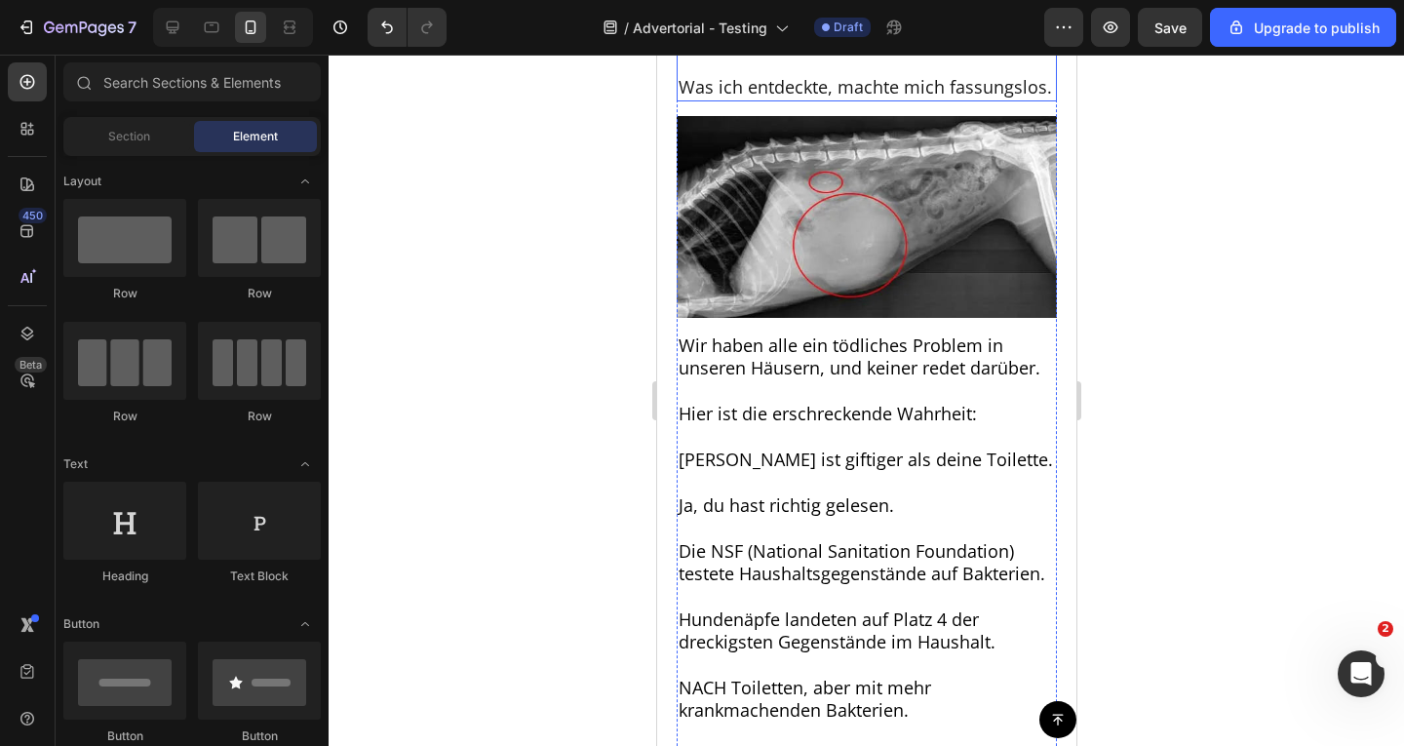
scroll to position [3413, 0]
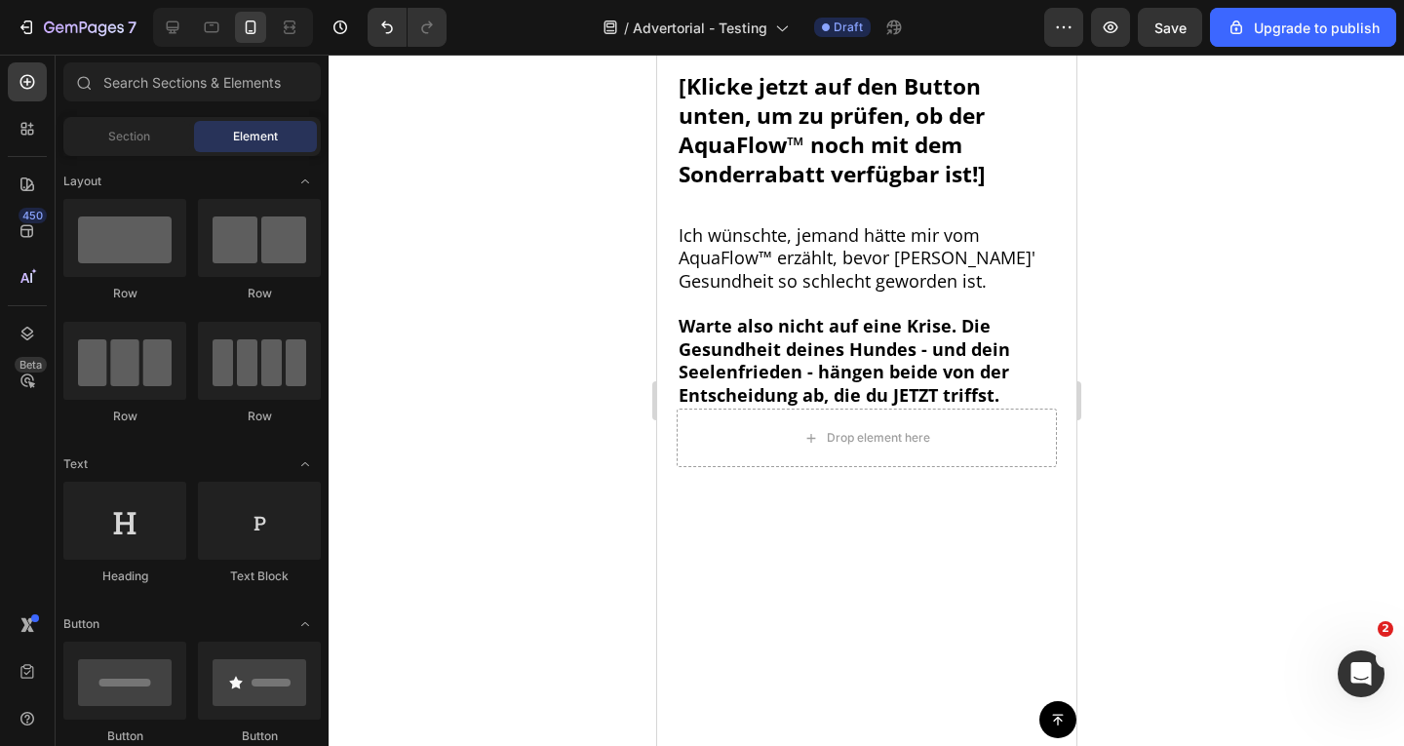
scroll to position [13811, 0]
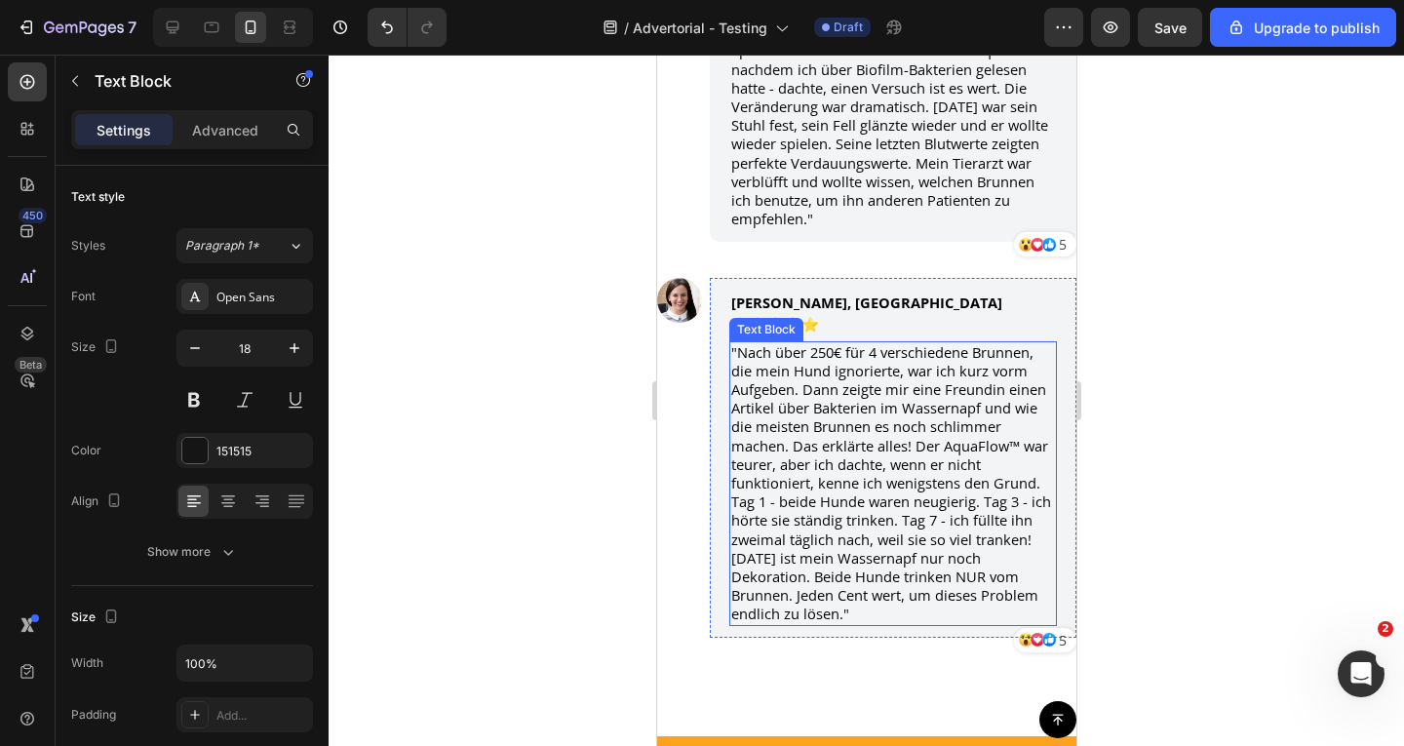
scroll to position [15632, 0]
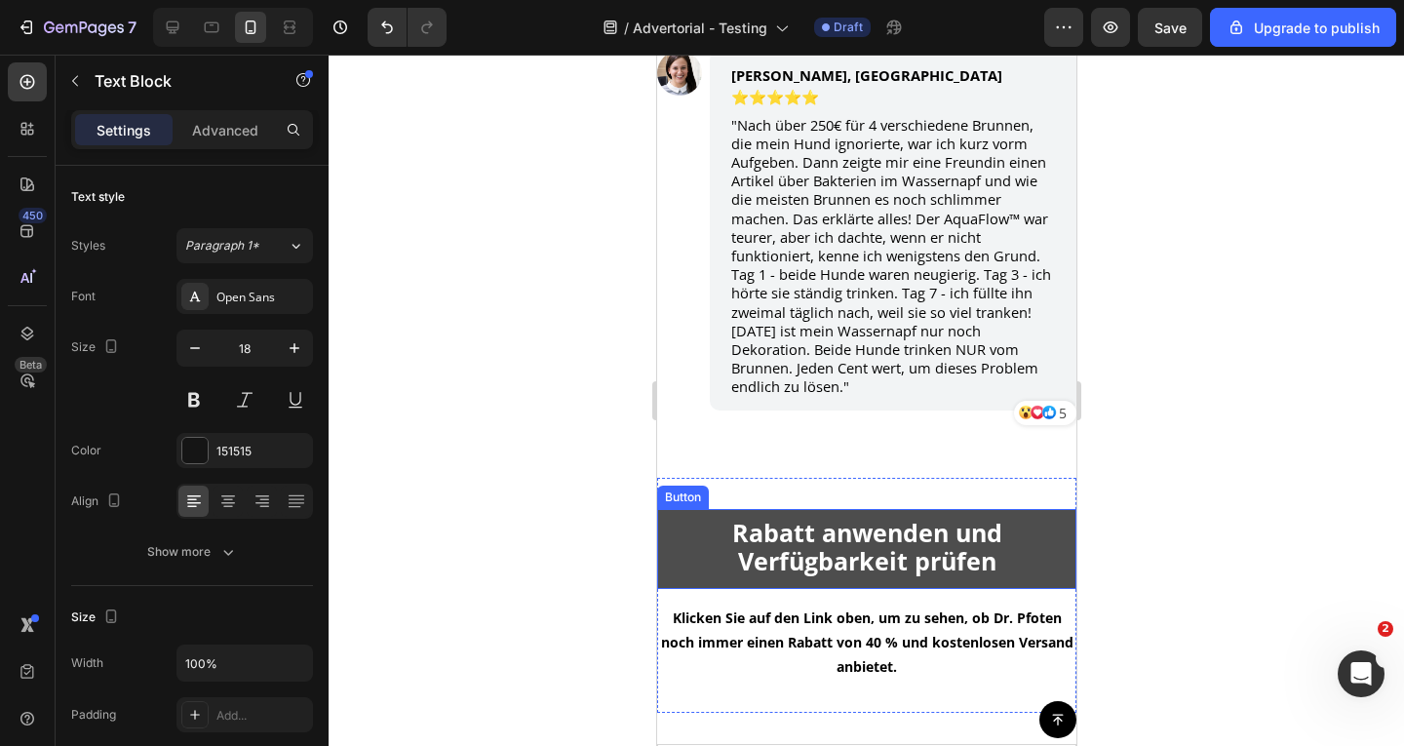
click at [674, 509] on link "Rabatt anwenden und Verfügbarkeit prüfen" at bounding box center [865, 549] width 419 height 80
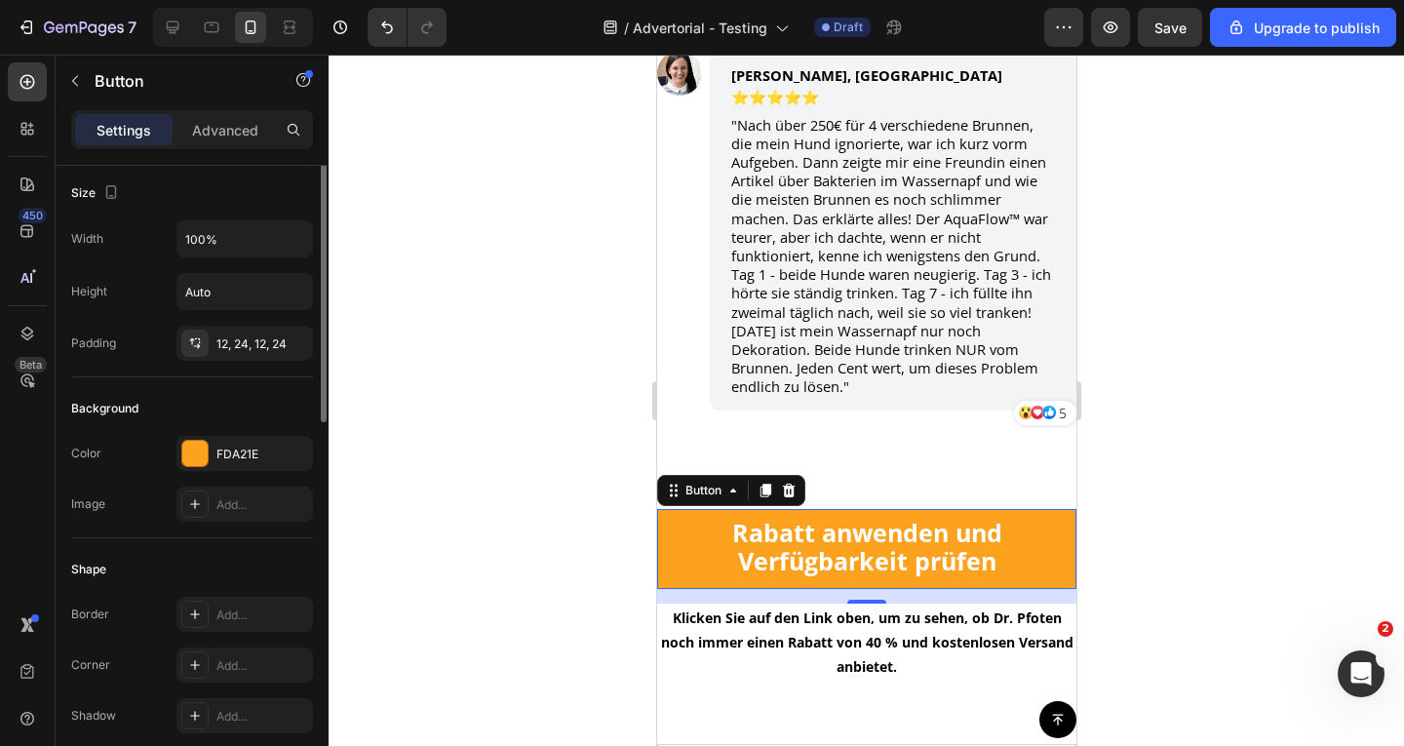
scroll to position [0, 0]
click at [230, 142] on div "Advanced" at bounding box center [226, 129] width 98 height 31
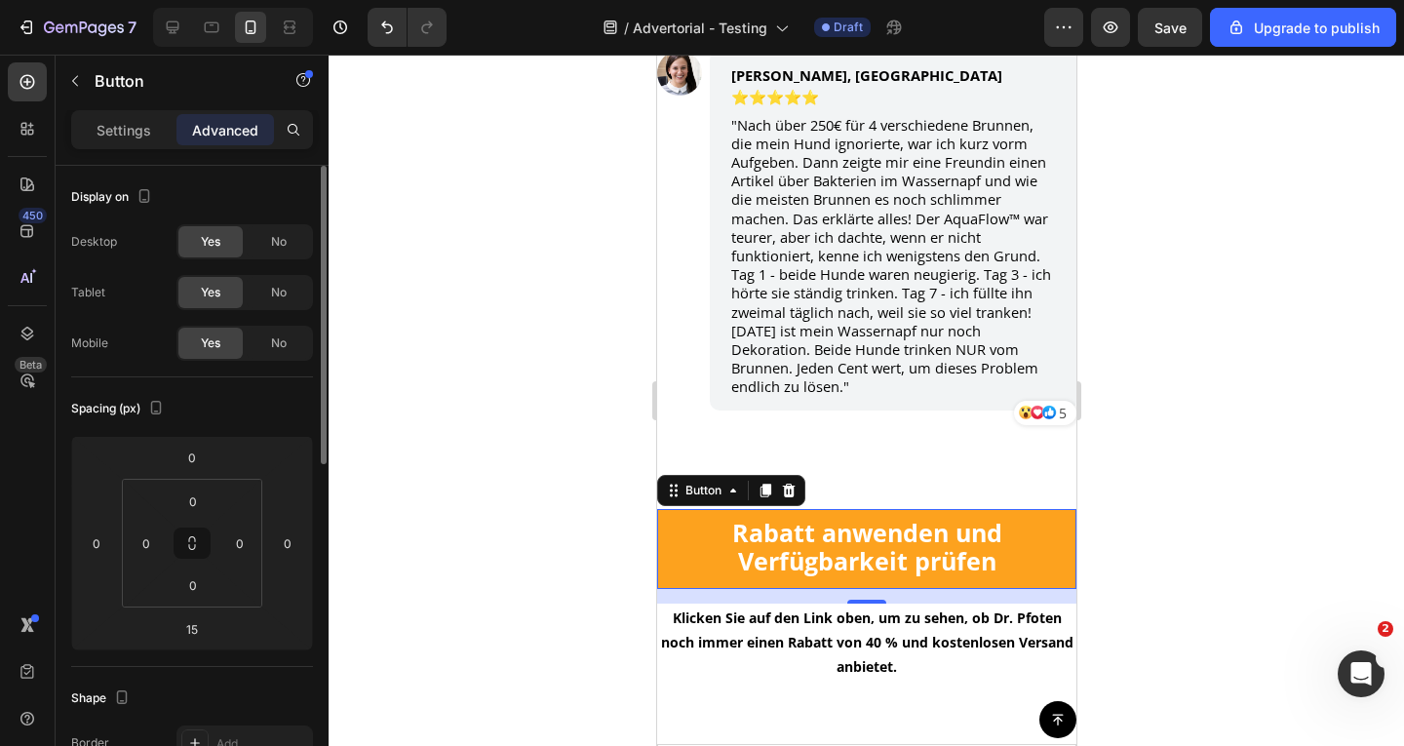
scroll to position [227, 0]
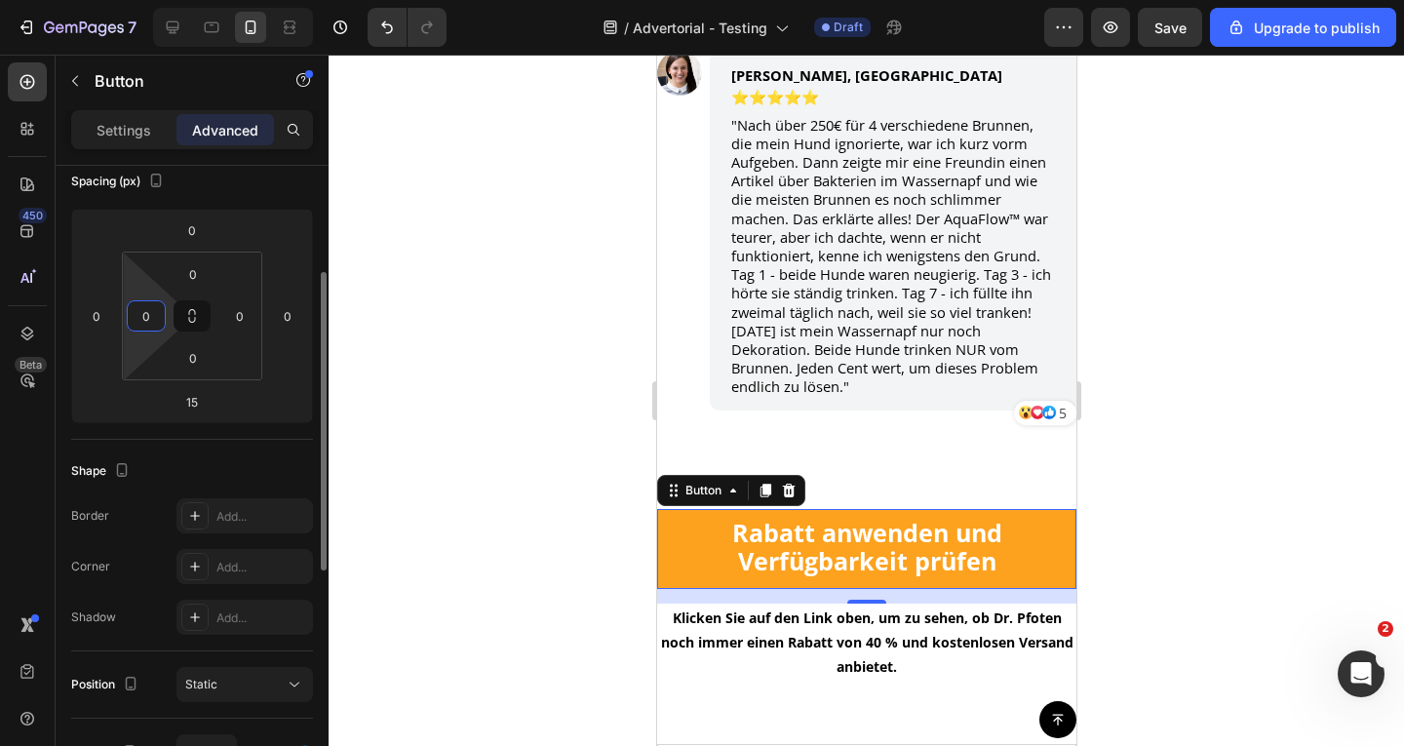
click at [141, 318] on input "0" at bounding box center [146, 315] width 29 height 29
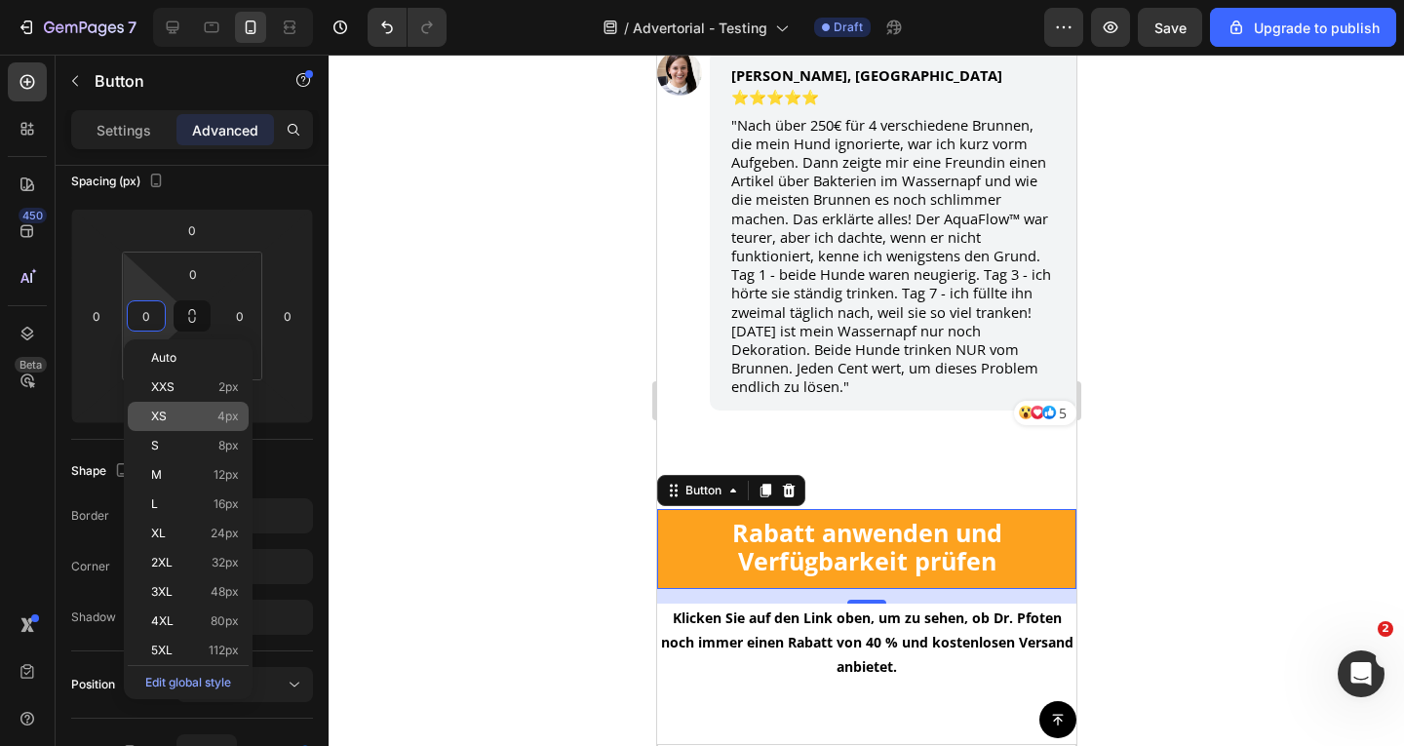
click at [168, 408] on div "XS 4px" at bounding box center [188, 416] width 121 height 29
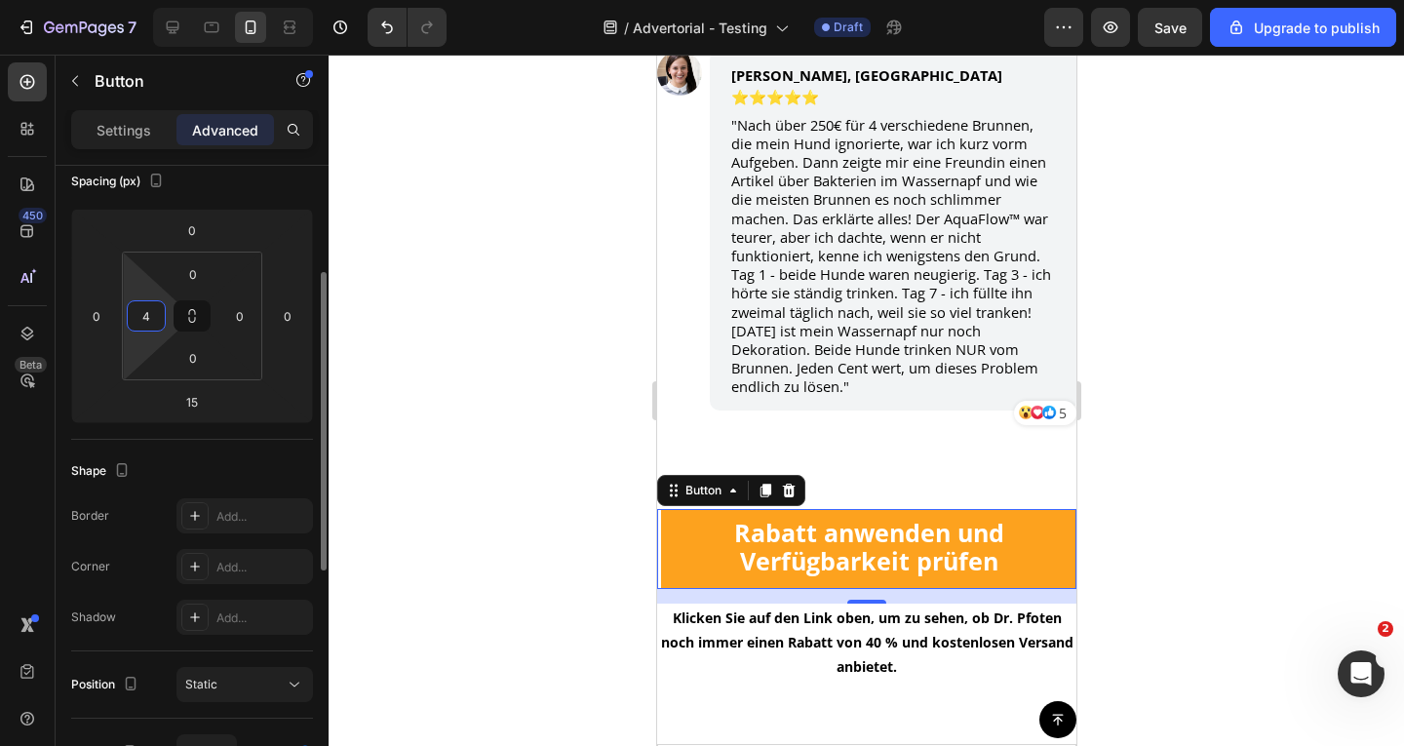
click at [141, 325] on input "4" at bounding box center [146, 315] width 29 height 29
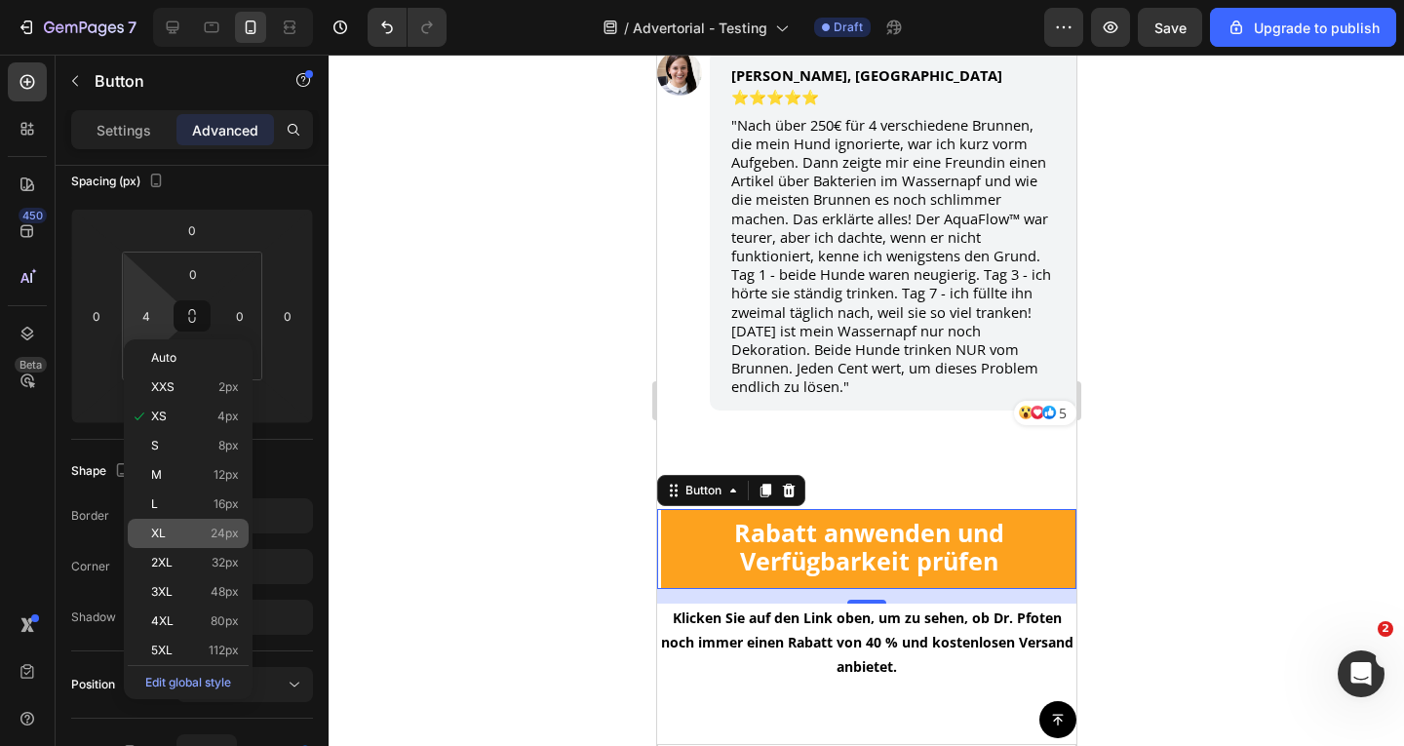
click at [182, 539] on div "XL 24px" at bounding box center [188, 533] width 121 height 29
type input "24"
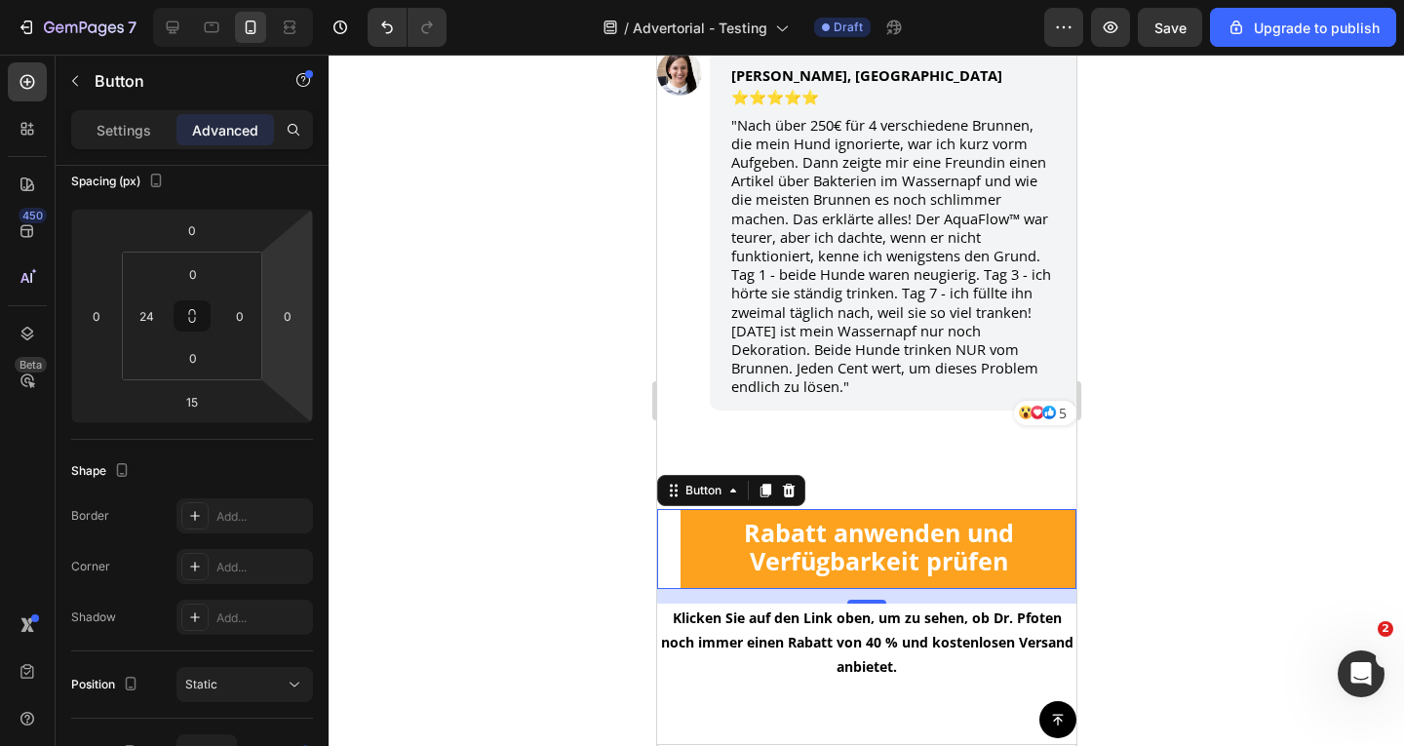
click at [277, 0] on html "7 / Advertorial - Testing Draft Preview Save Upgrade to publish 450 Beta Sectio…" at bounding box center [702, 0] width 1404 height 0
click at [288, 305] on input "0" at bounding box center [287, 315] width 29 height 29
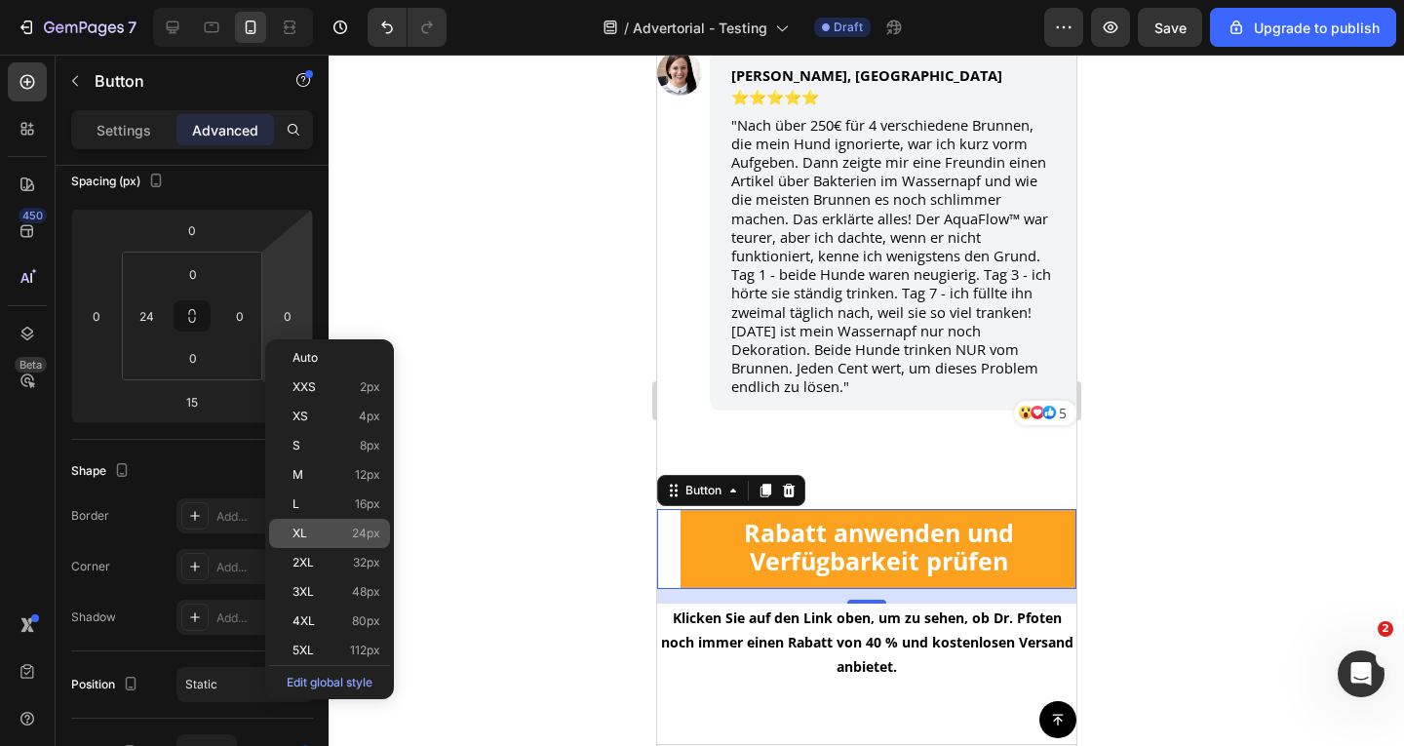
click at [324, 527] on p "XL 24px" at bounding box center [337, 534] width 88 height 14
type input "24"
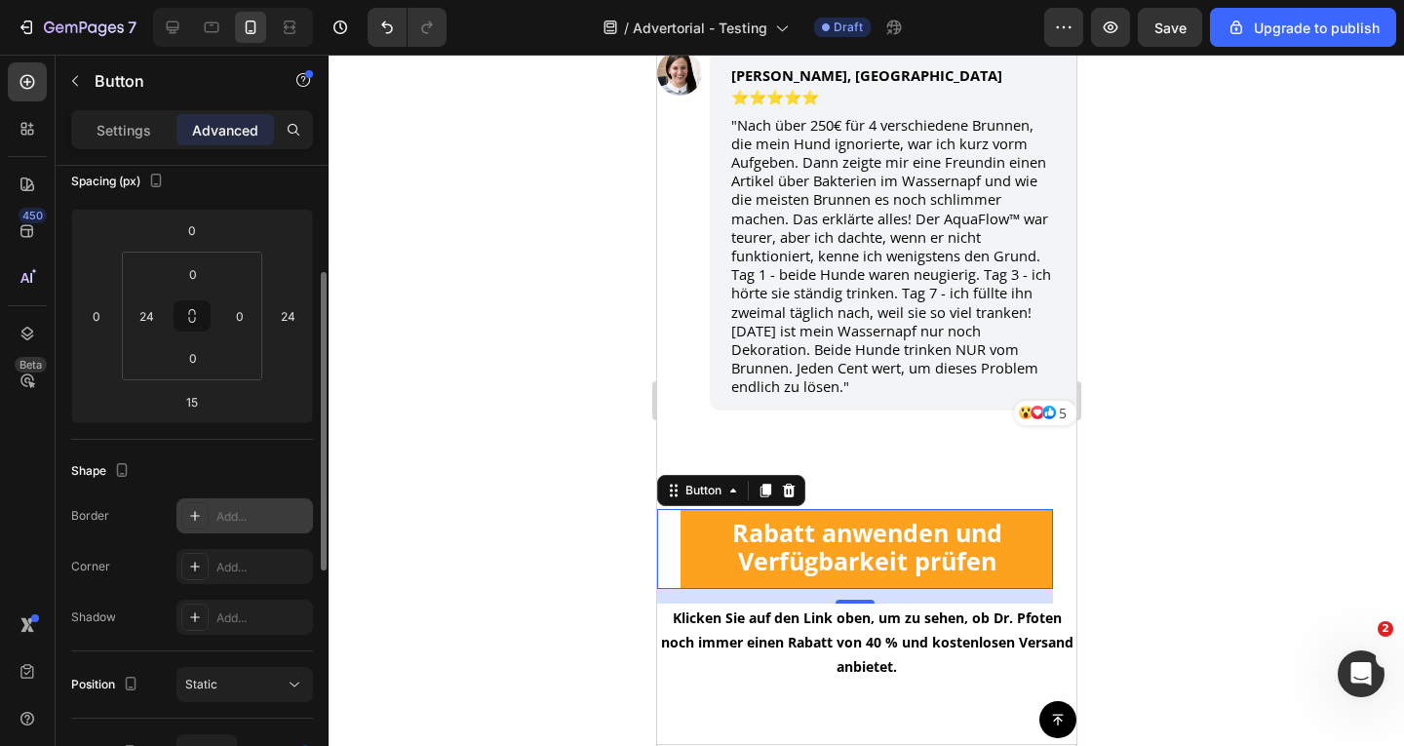
click at [213, 511] on div "Add..." at bounding box center [245, 515] width 137 height 35
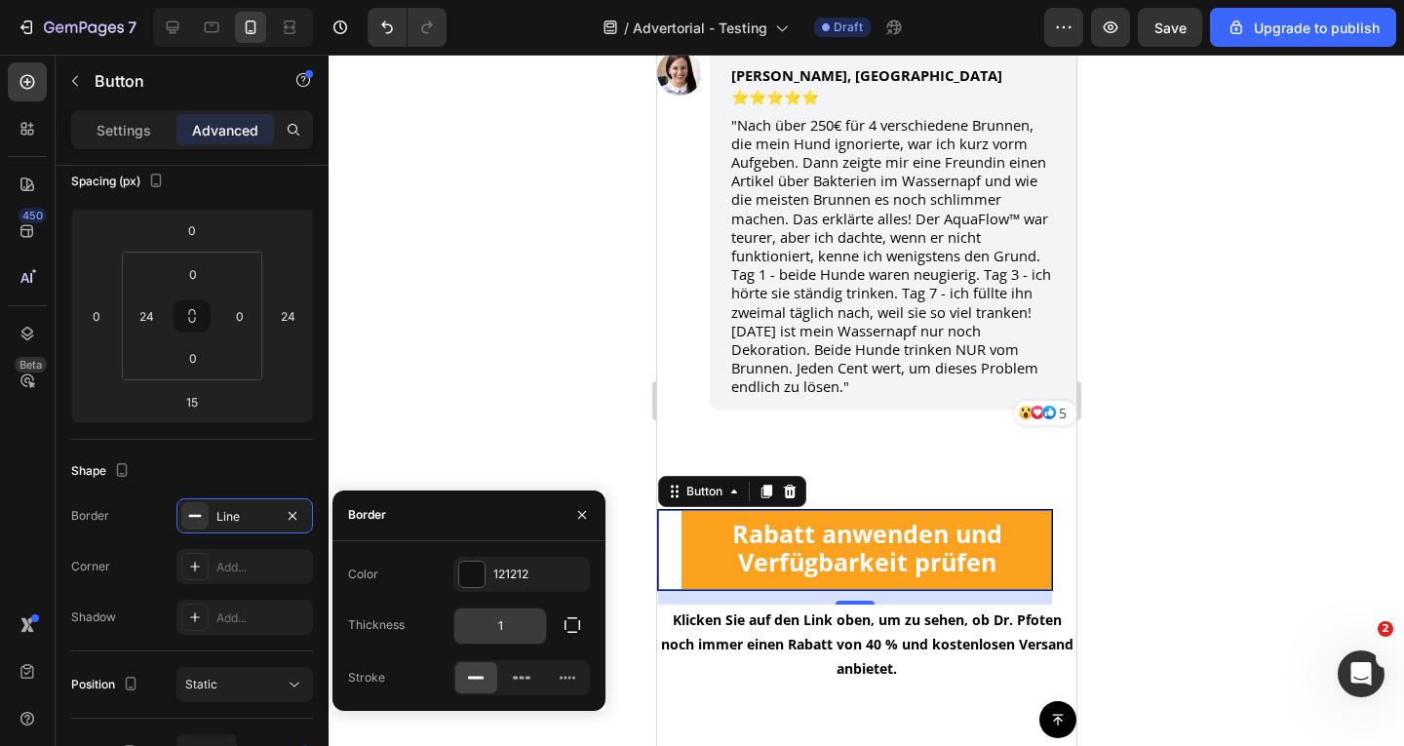
click at [523, 633] on input "1" at bounding box center [500, 626] width 92 height 35
click at [242, 476] on div "Shape" at bounding box center [192, 470] width 242 height 31
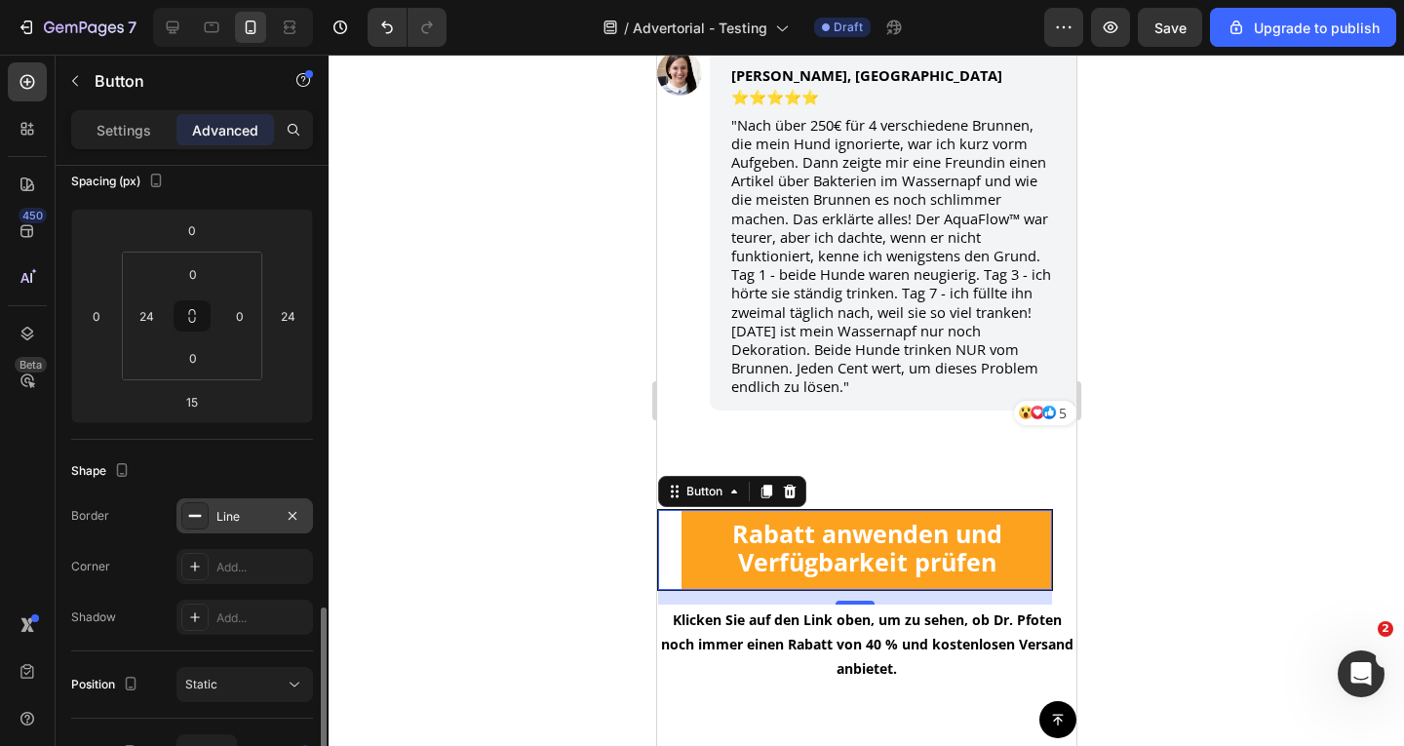
scroll to position [455, 0]
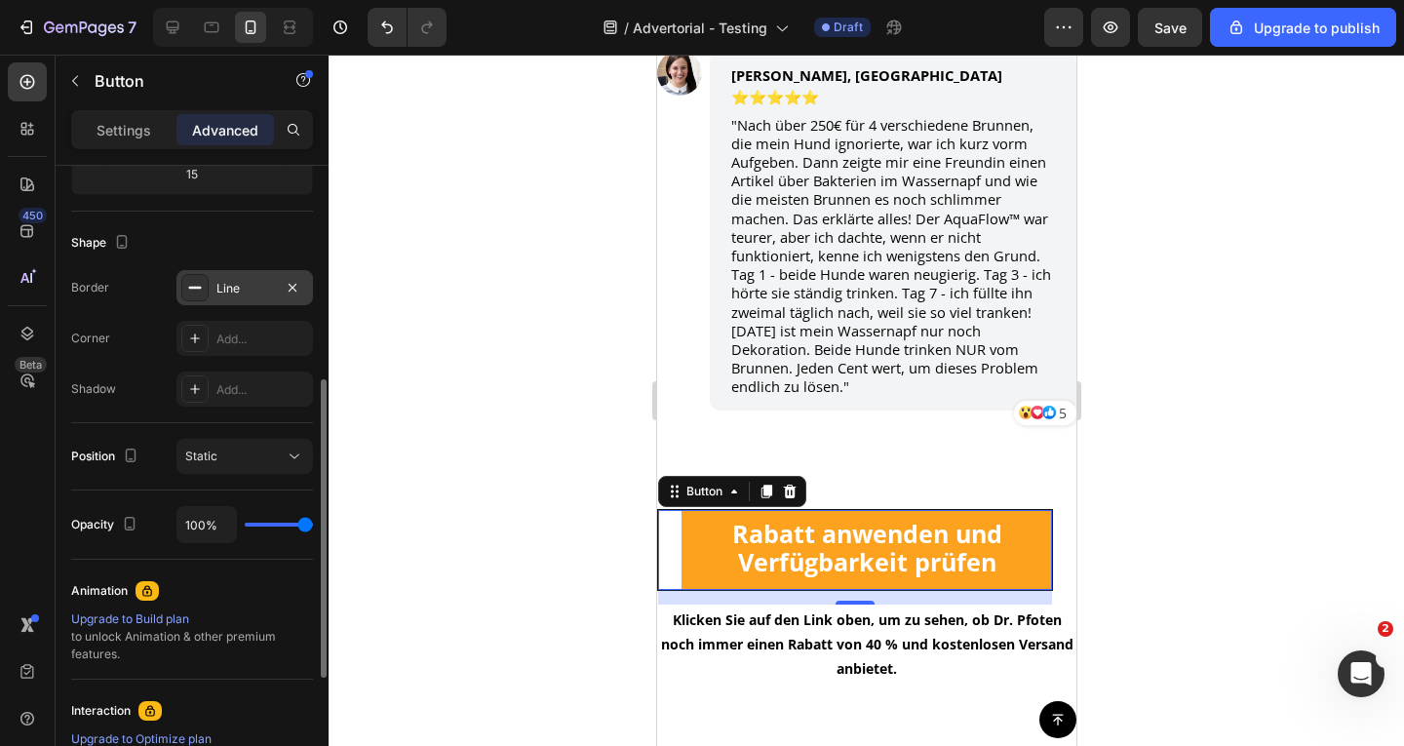
click at [243, 291] on div "Line" at bounding box center [245, 289] width 57 height 18
click at [293, 285] on icon "button" at bounding box center [293, 288] width 16 height 16
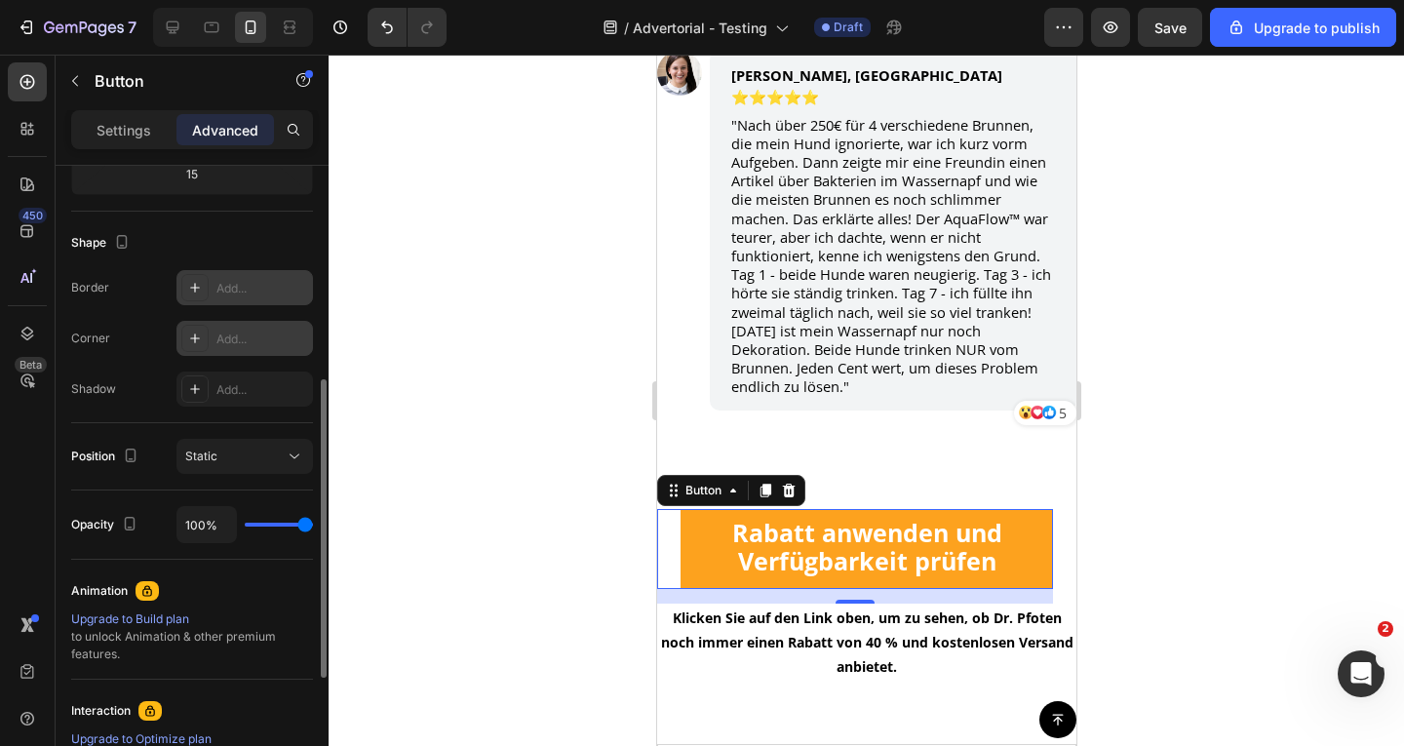
click at [205, 337] on div at bounding box center [194, 338] width 27 height 27
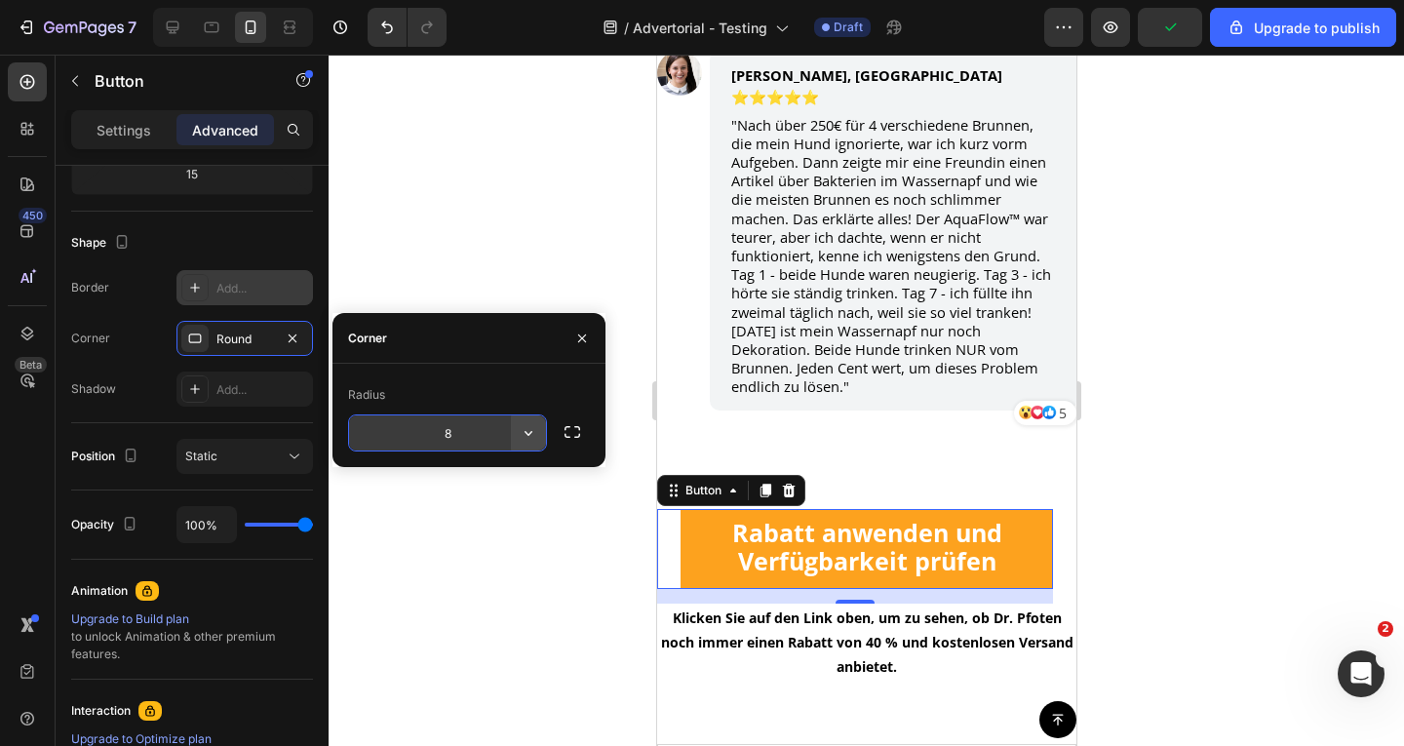
click at [523, 431] on icon "button" at bounding box center [529, 433] width 20 height 20
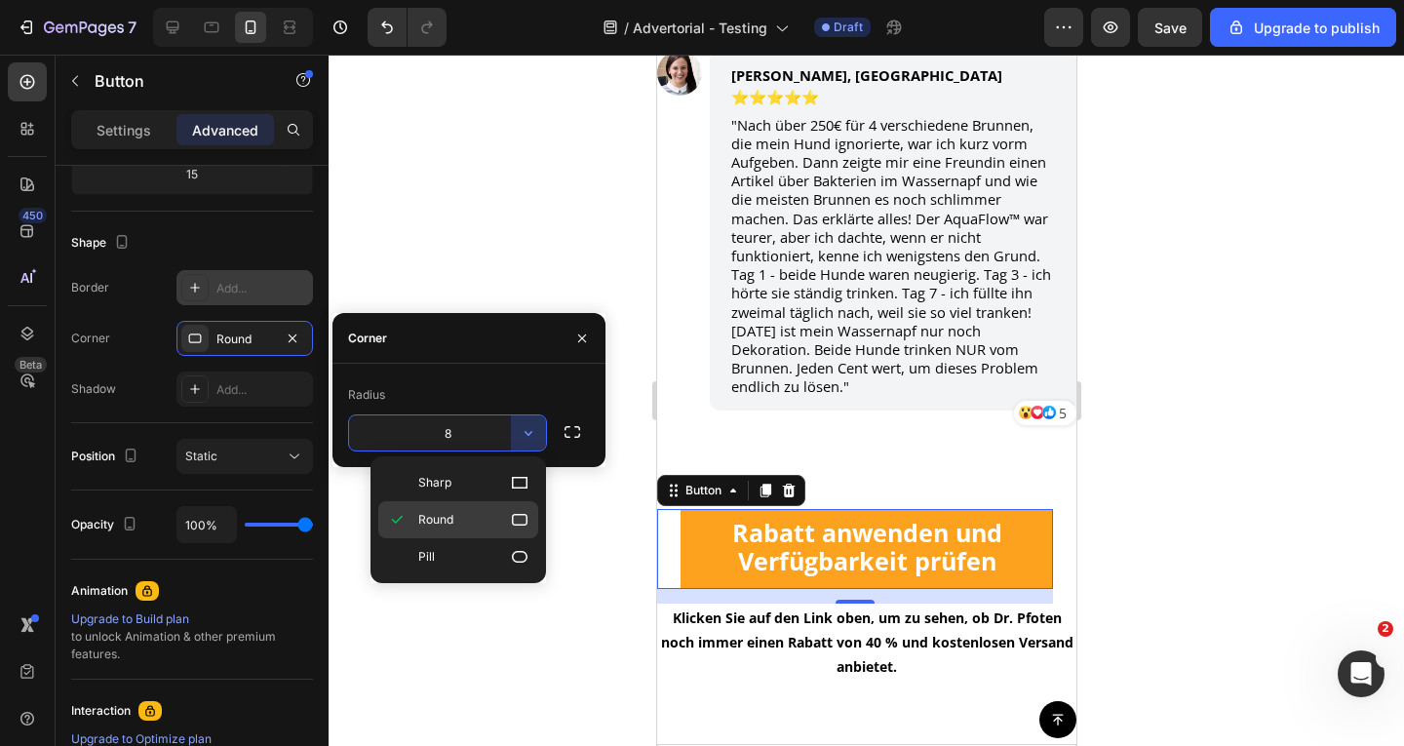
click at [482, 538] on div "Round" at bounding box center [458, 556] width 160 height 37
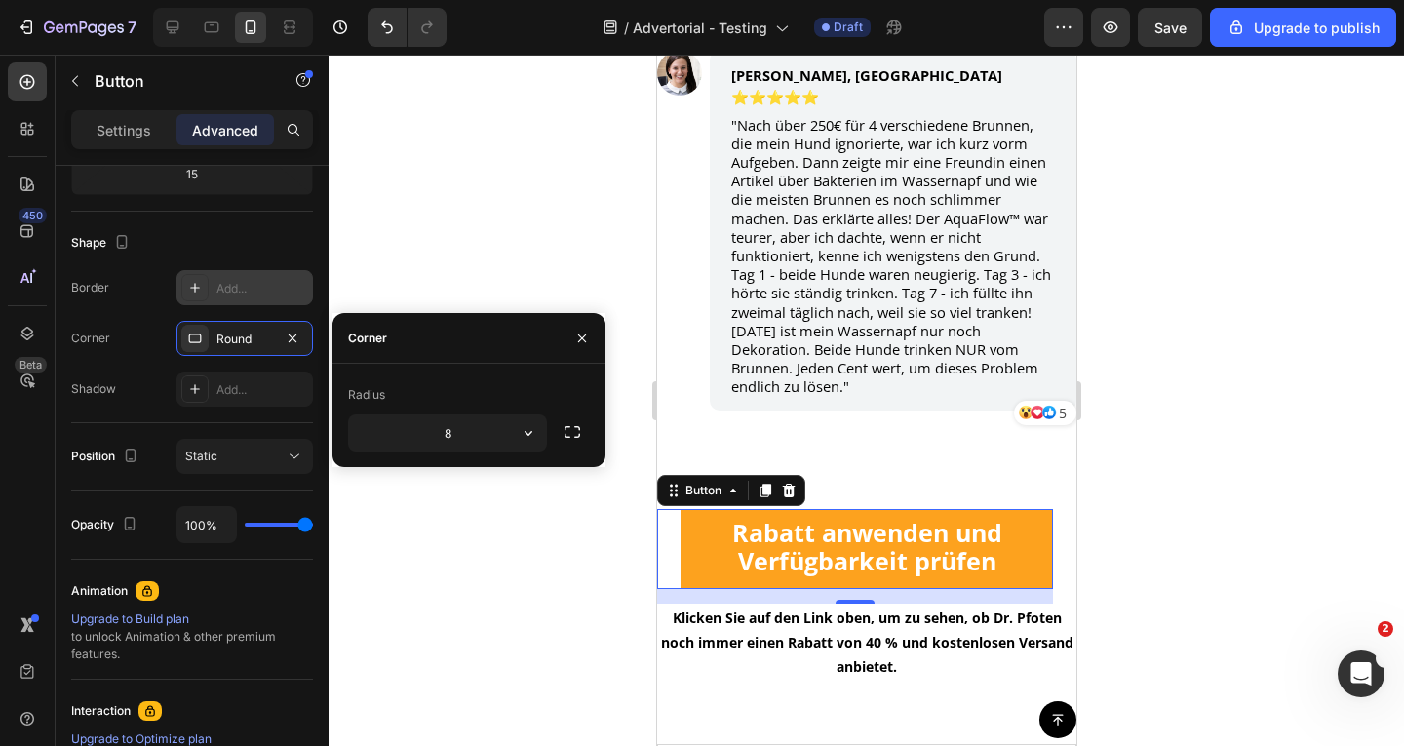
click at [532, 446] on button "button" at bounding box center [528, 432] width 35 height 35
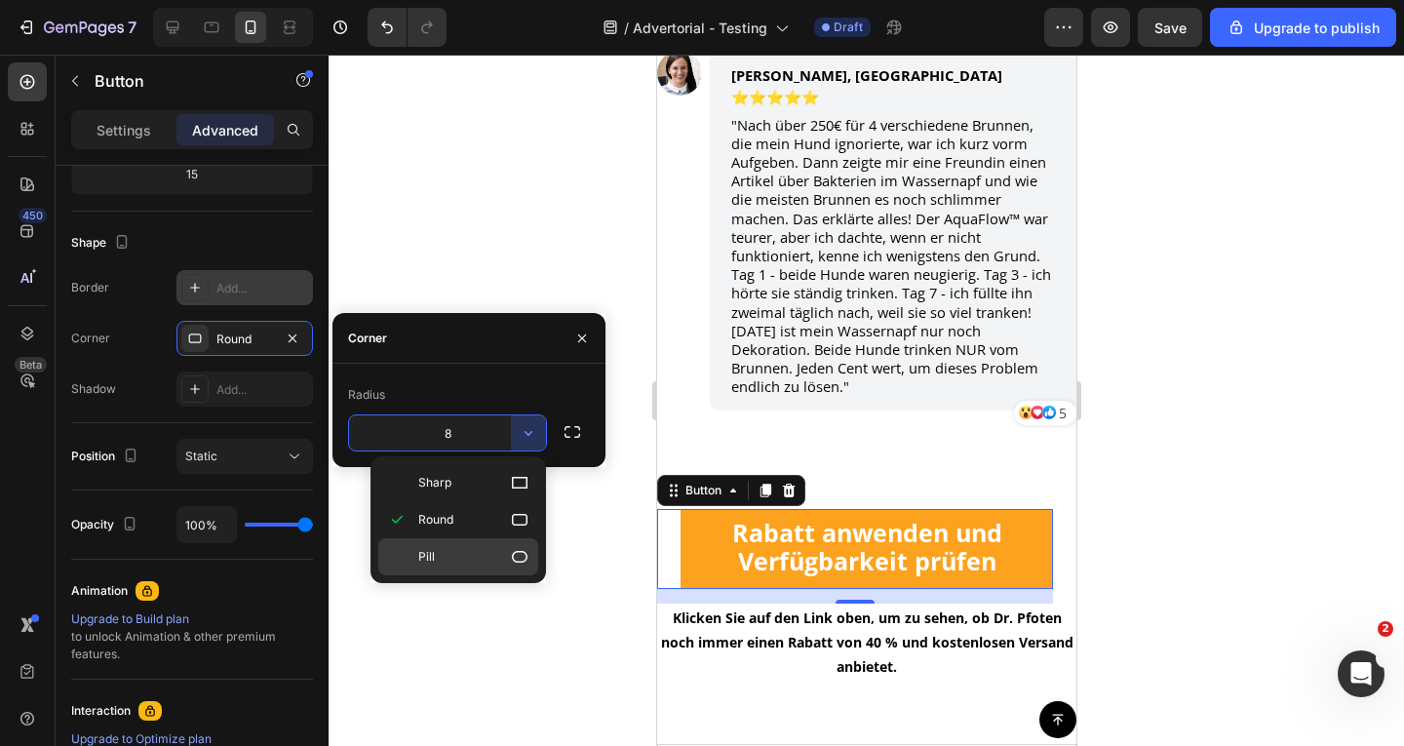
click at [463, 565] on p "Pill" at bounding box center [473, 557] width 111 height 20
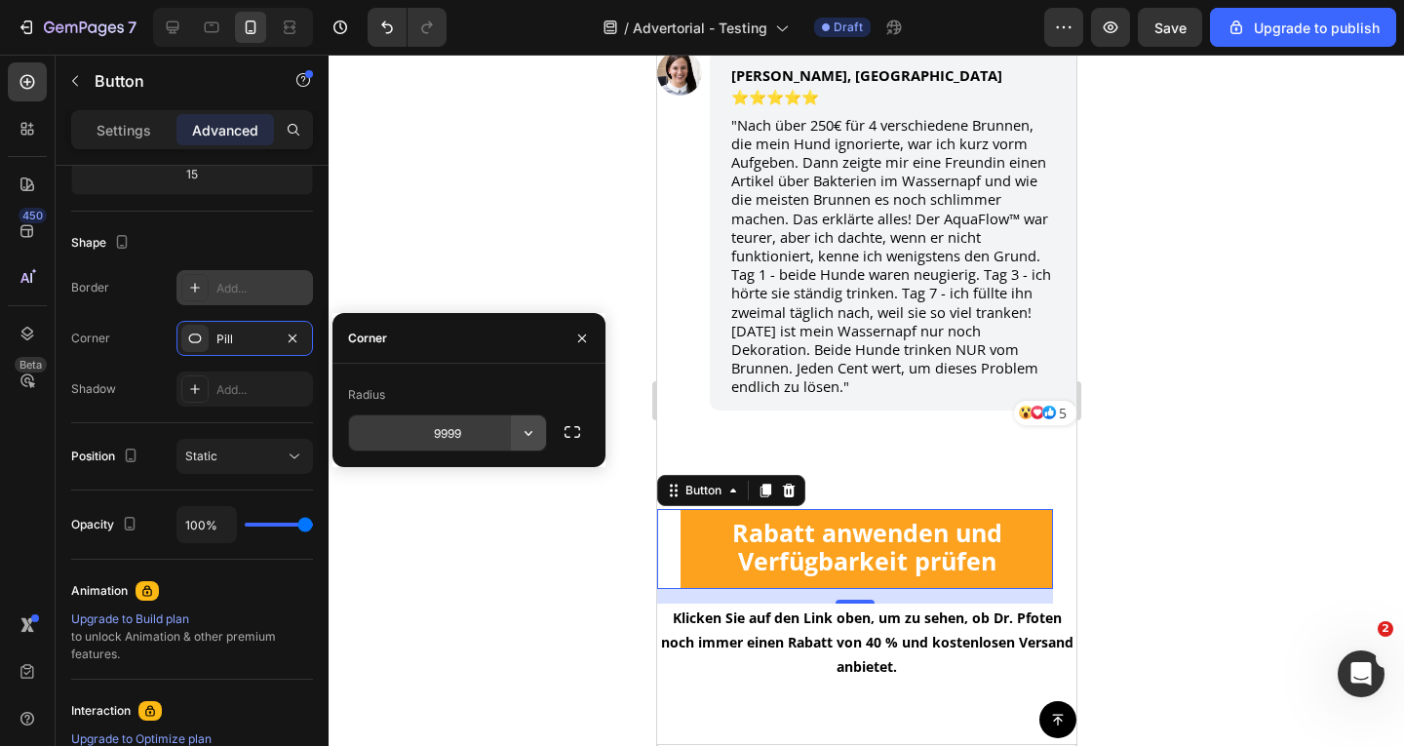
click at [531, 433] on icon "button" at bounding box center [529, 433] width 8 height 5
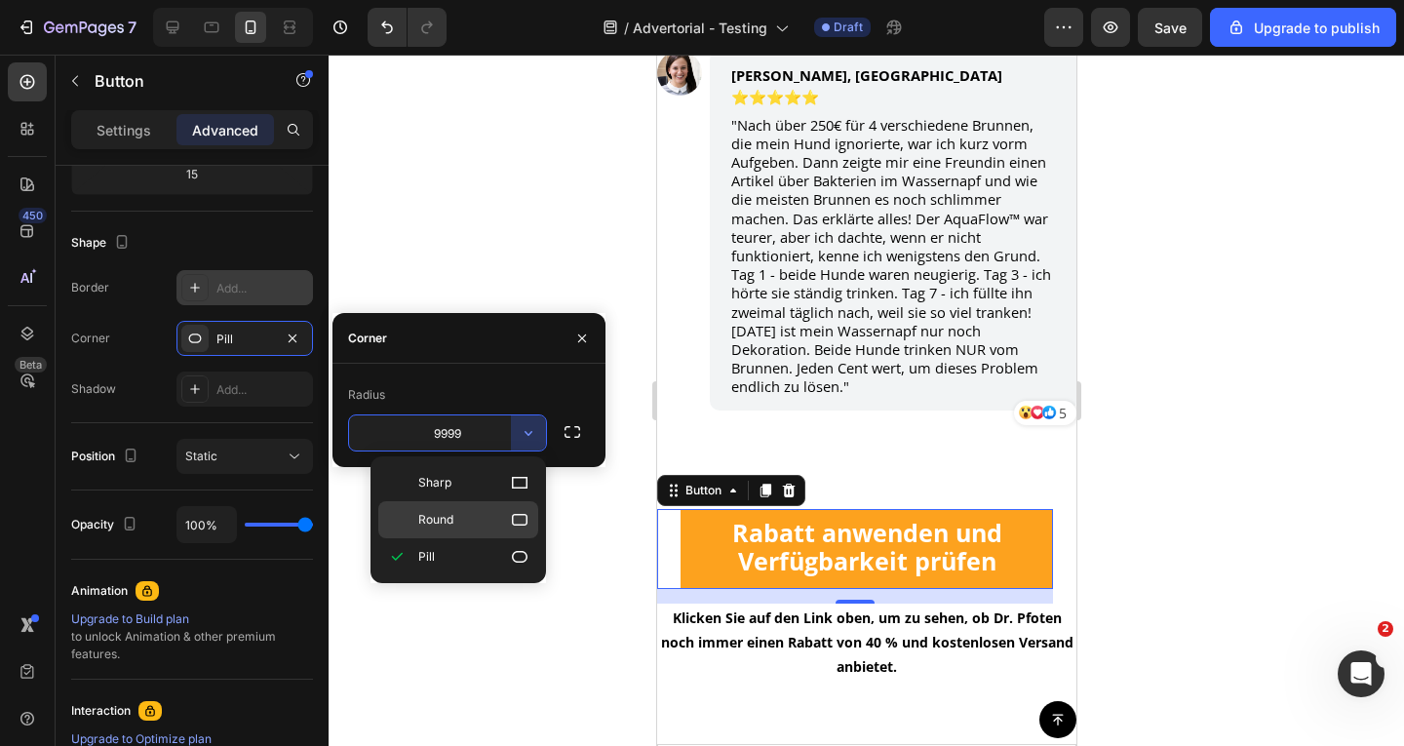
click at [501, 515] on p "Round" at bounding box center [473, 520] width 111 height 20
type input "8"
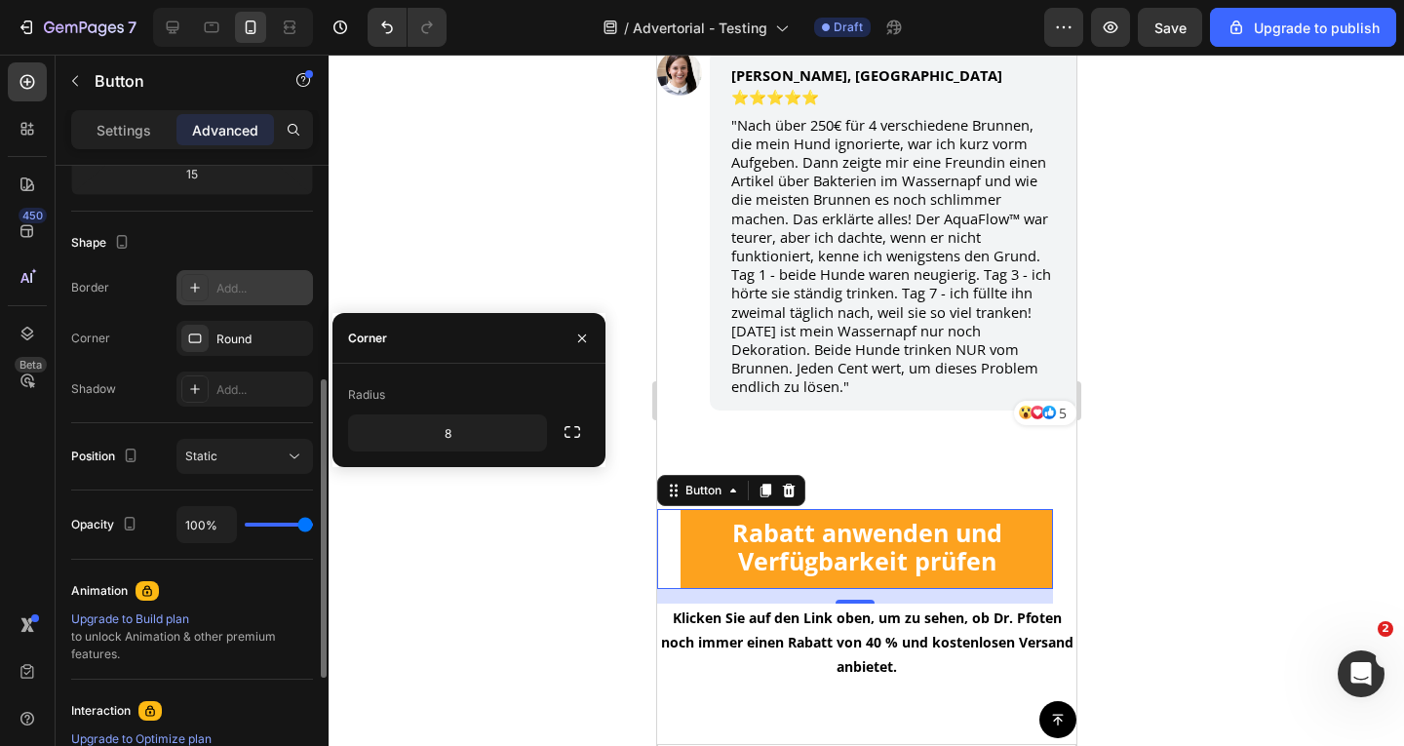
click at [99, 366] on div "Border Add... Corner Round Shadow Add..." at bounding box center [192, 338] width 242 height 137
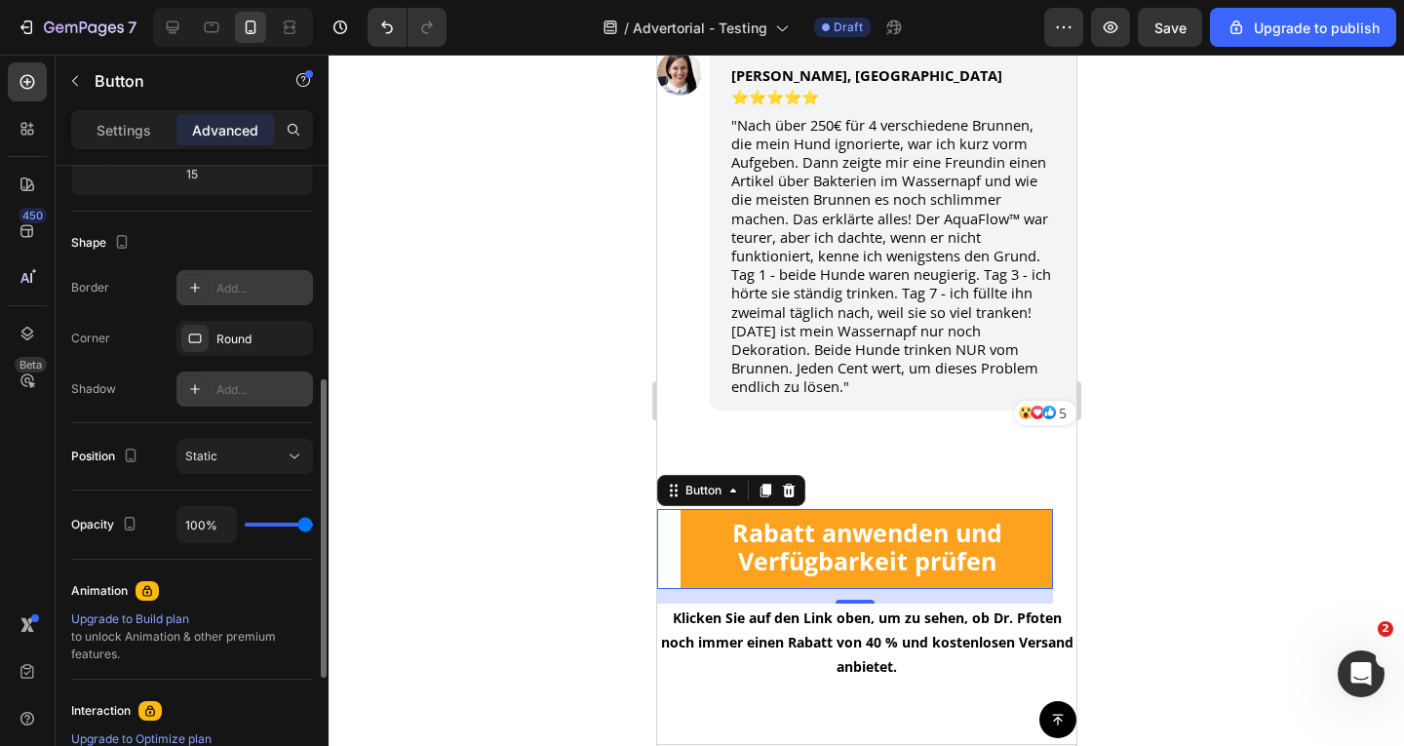
click at [195, 390] on icon at bounding box center [195, 389] width 10 height 10
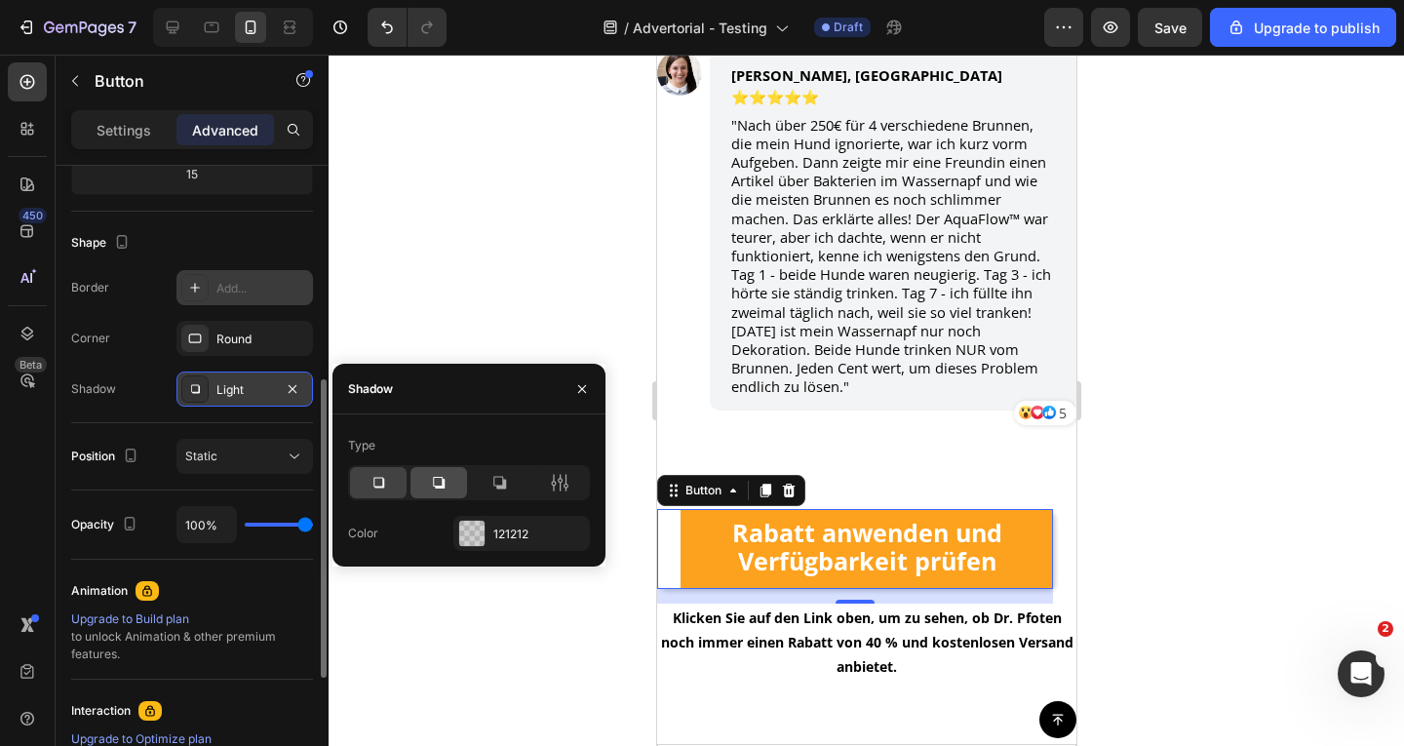
click at [441, 488] on icon at bounding box center [439, 483] width 12 height 12
click at [0, 0] on div "Spacing (px) 0 0 15 24 0 24 0 0" at bounding box center [0, 0] width 0 height 0
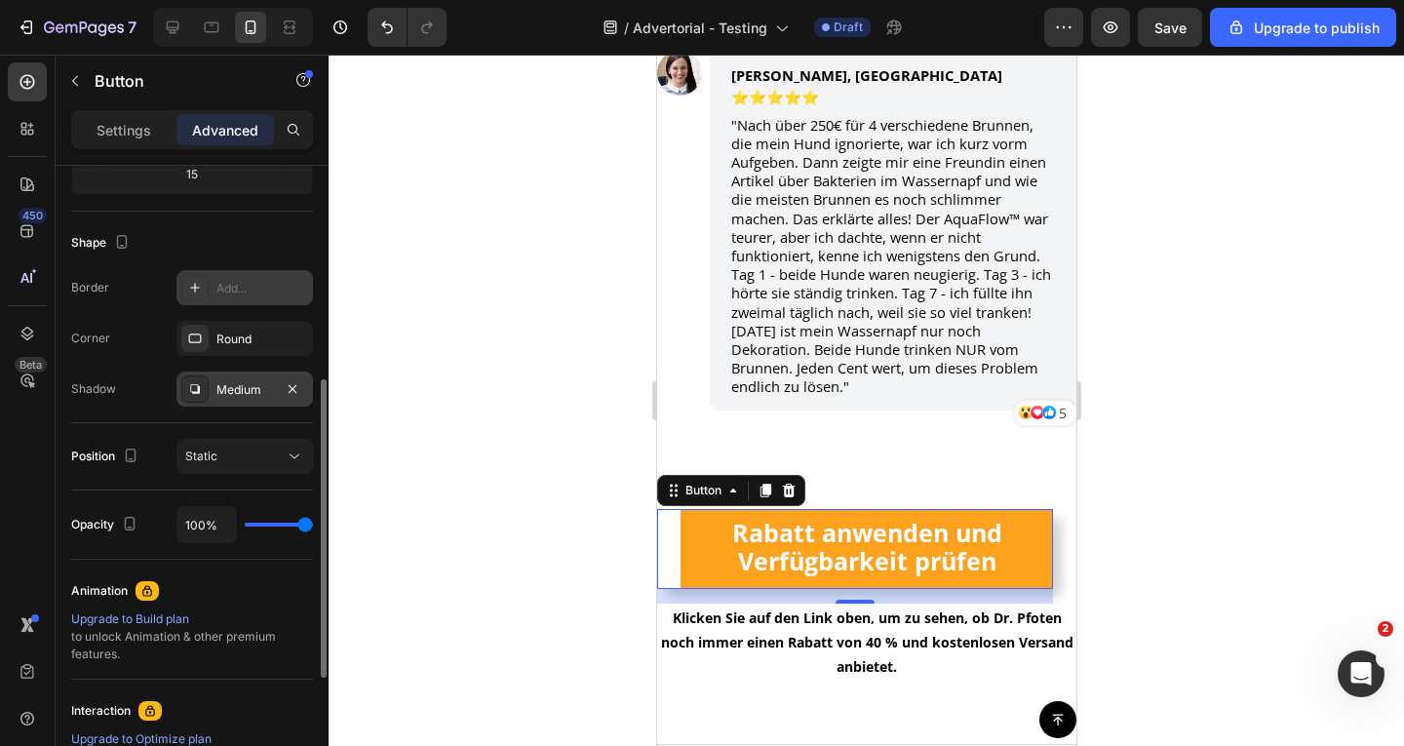
click at [270, 215] on div "Shape Border Add... Corner Round Shadow Medium" at bounding box center [192, 318] width 242 height 212
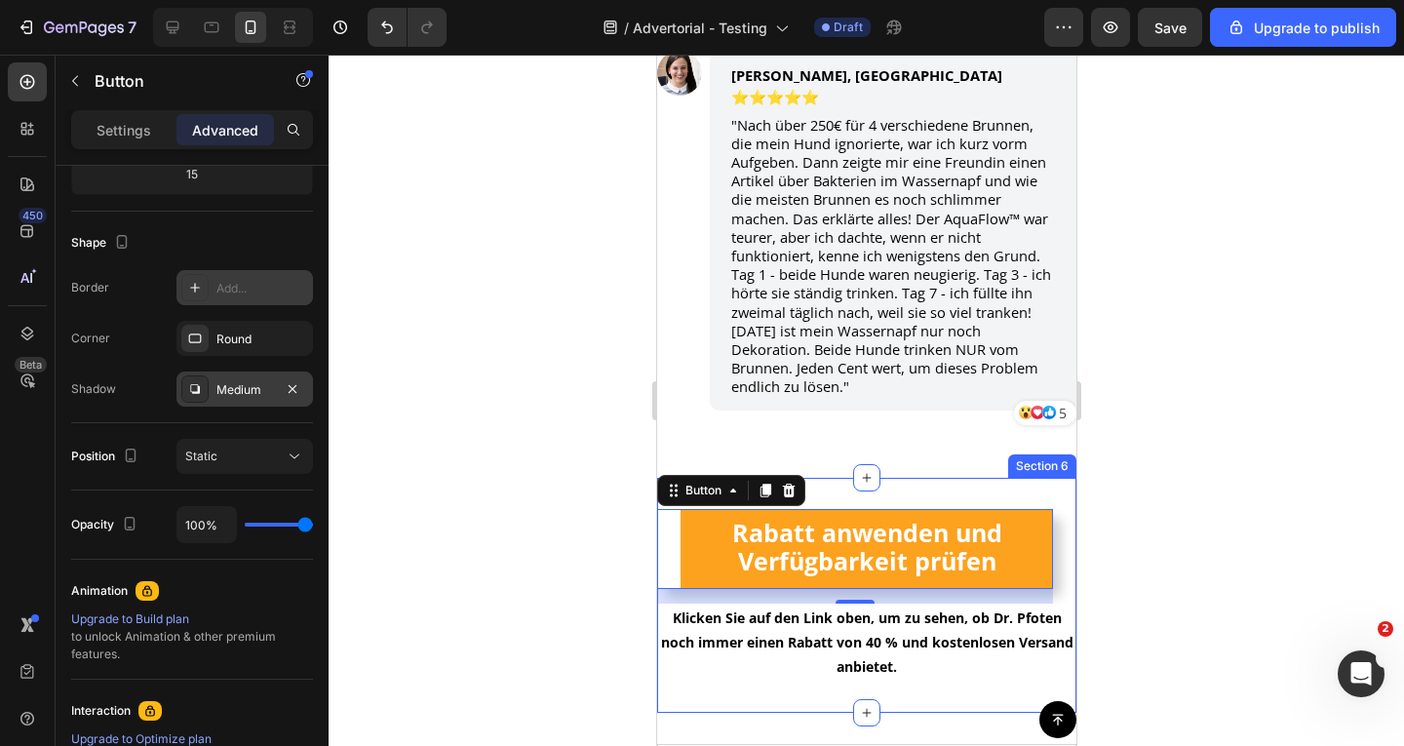
click at [1256, 405] on div at bounding box center [867, 400] width 1076 height 691
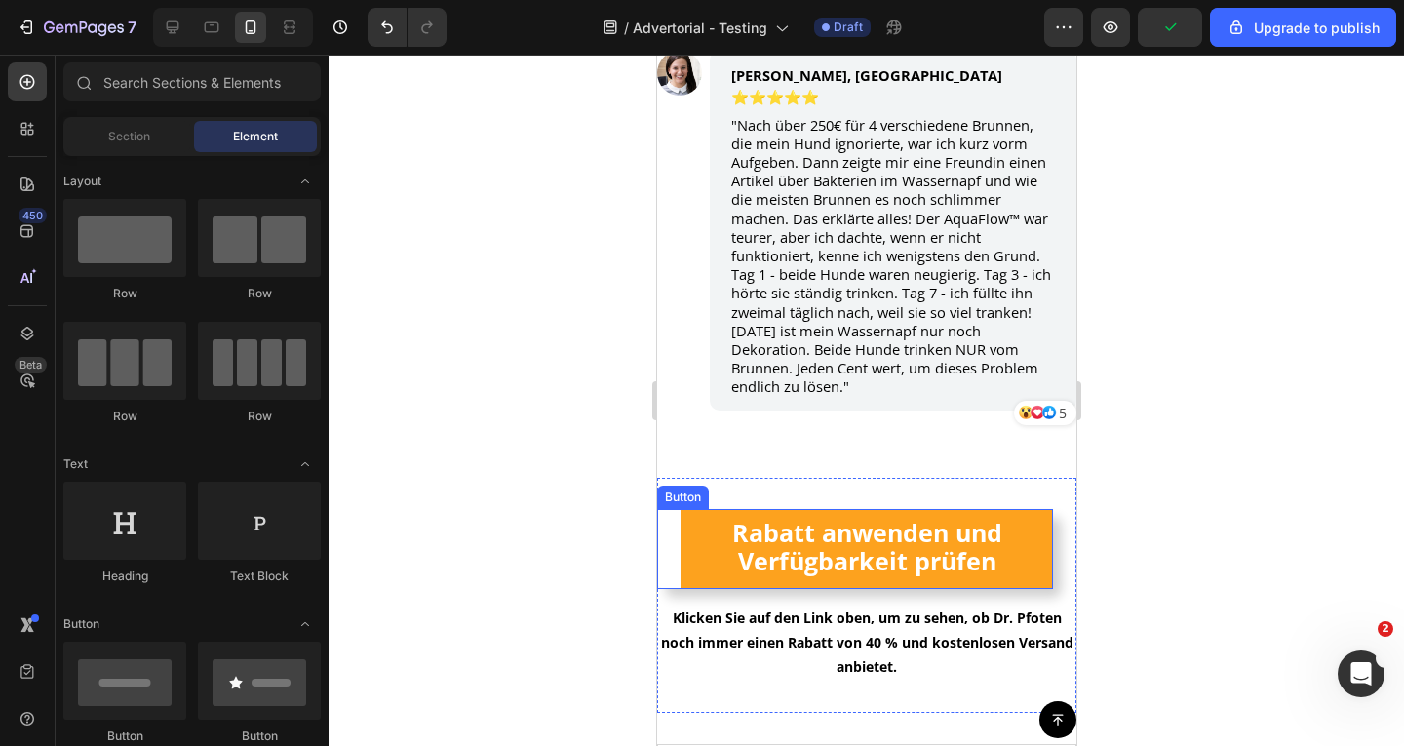
click at [676, 509] on div "Rabatt anwenden und Verfügbarkeit prüfen Button" at bounding box center [854, 549] width 396 height 80
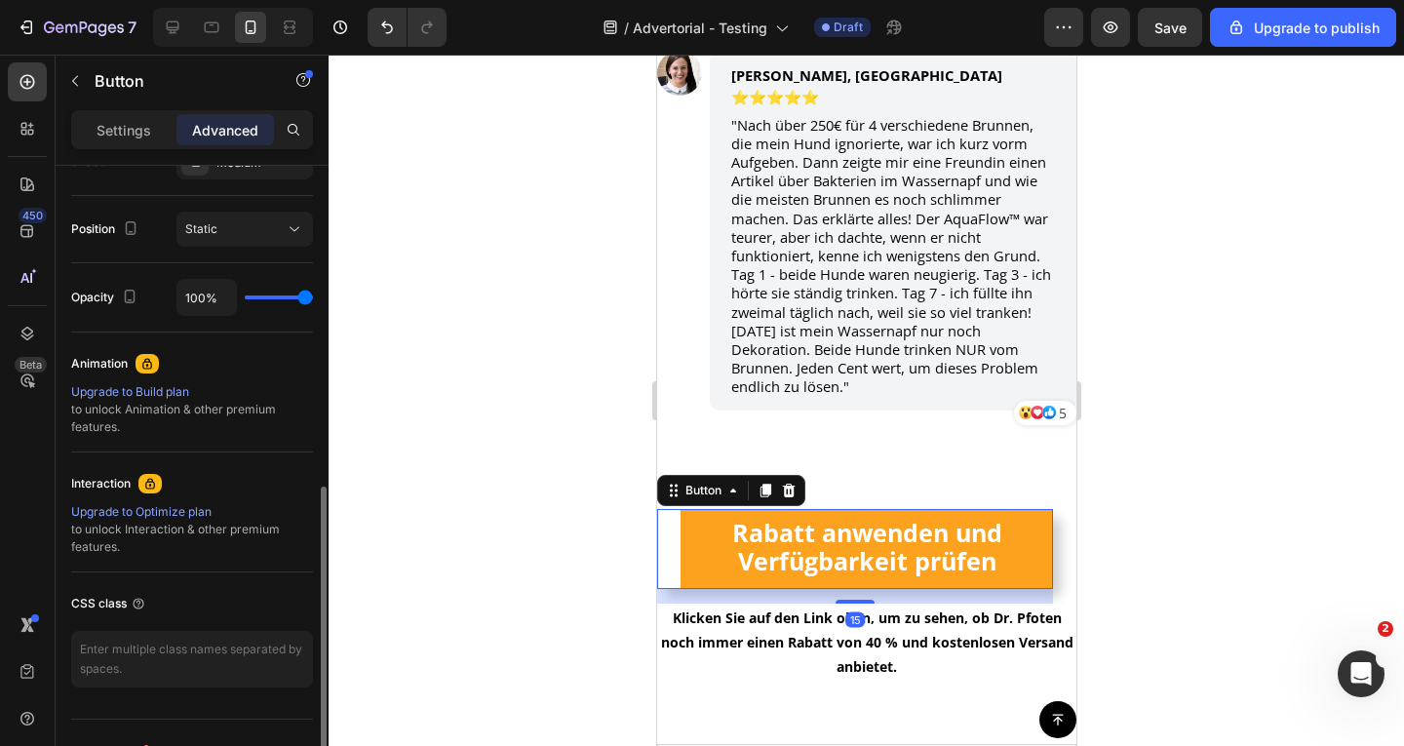
scroll to position [0, 0]
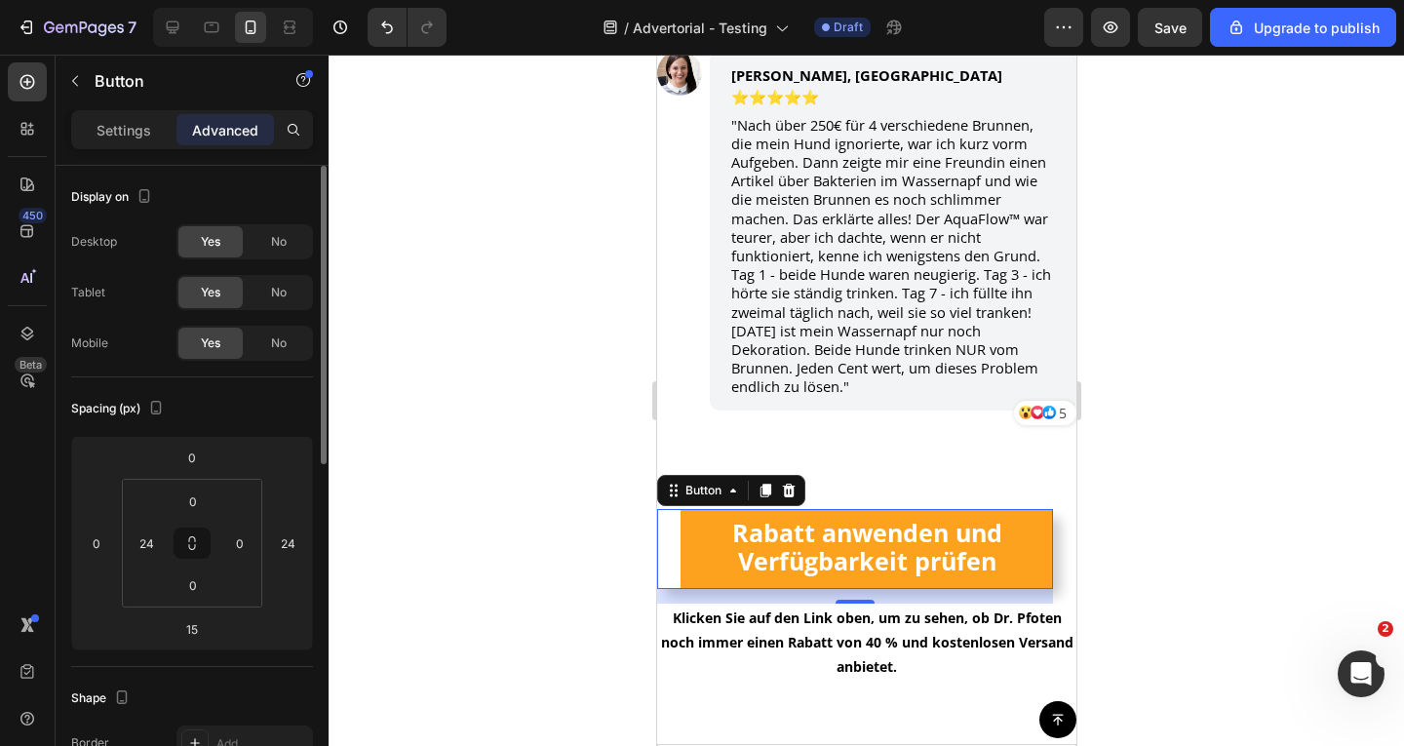
click at [137, 147] on div "Settings Advanced" at bounding box center [192, 129] width 242 height 39
click at [137, 139] on div "Settings" at bounding box center [124, 129] width 98 height 31
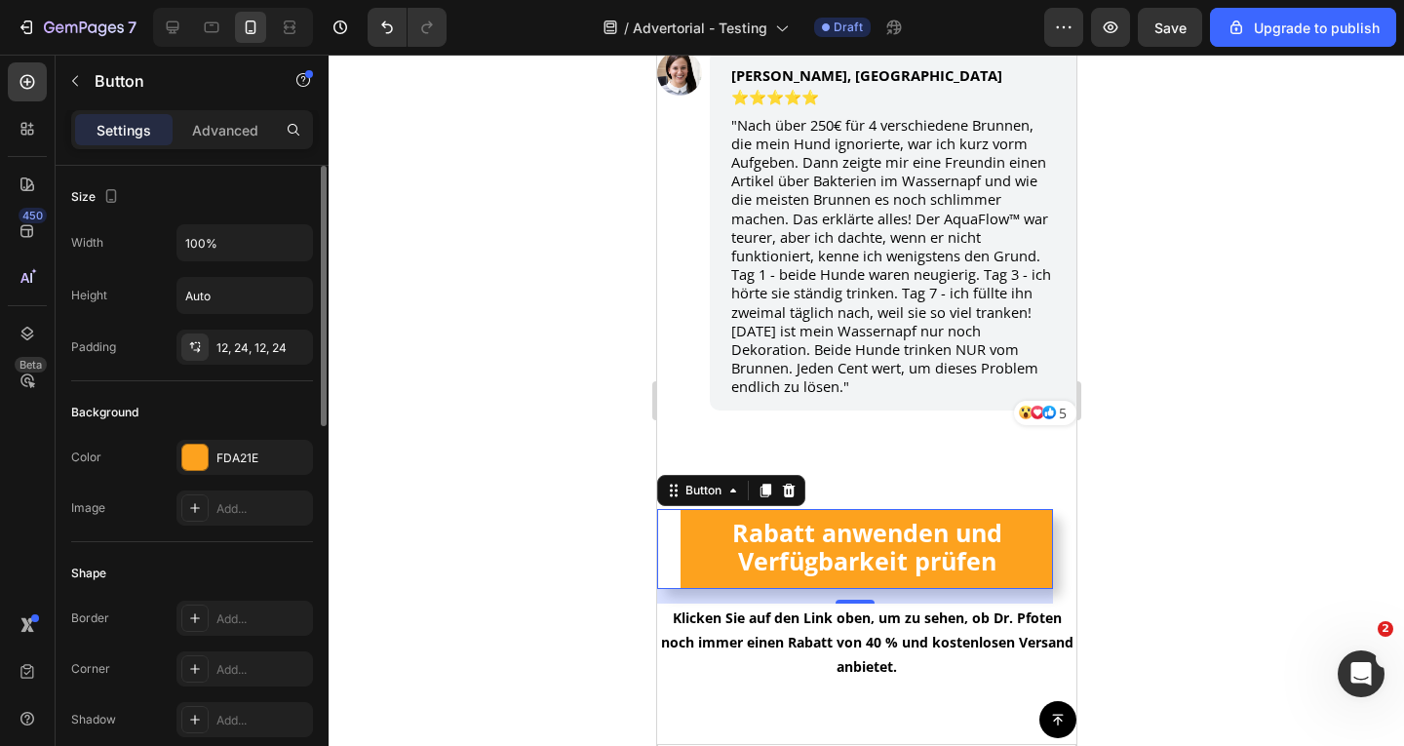
click at [211, 267] on div "Width 100% Height Auto Padding 12, 24, 12, 24" at bounding box center [192, 294] width 242 height 140
click at [217, 241] on input "100%" at bounding box center [244, 242] width 135 height 35
click at [300, 240] on icon "button" at bounding box center [295, 243] width 20 height 20
click at [235, 247] on input "100%" at bounding box center [244, 242] width 135 height 35
drag, startPoint x: 203, startPoint y: 244, endPoint x: 178, endPoint y: 248, distance: 24.7
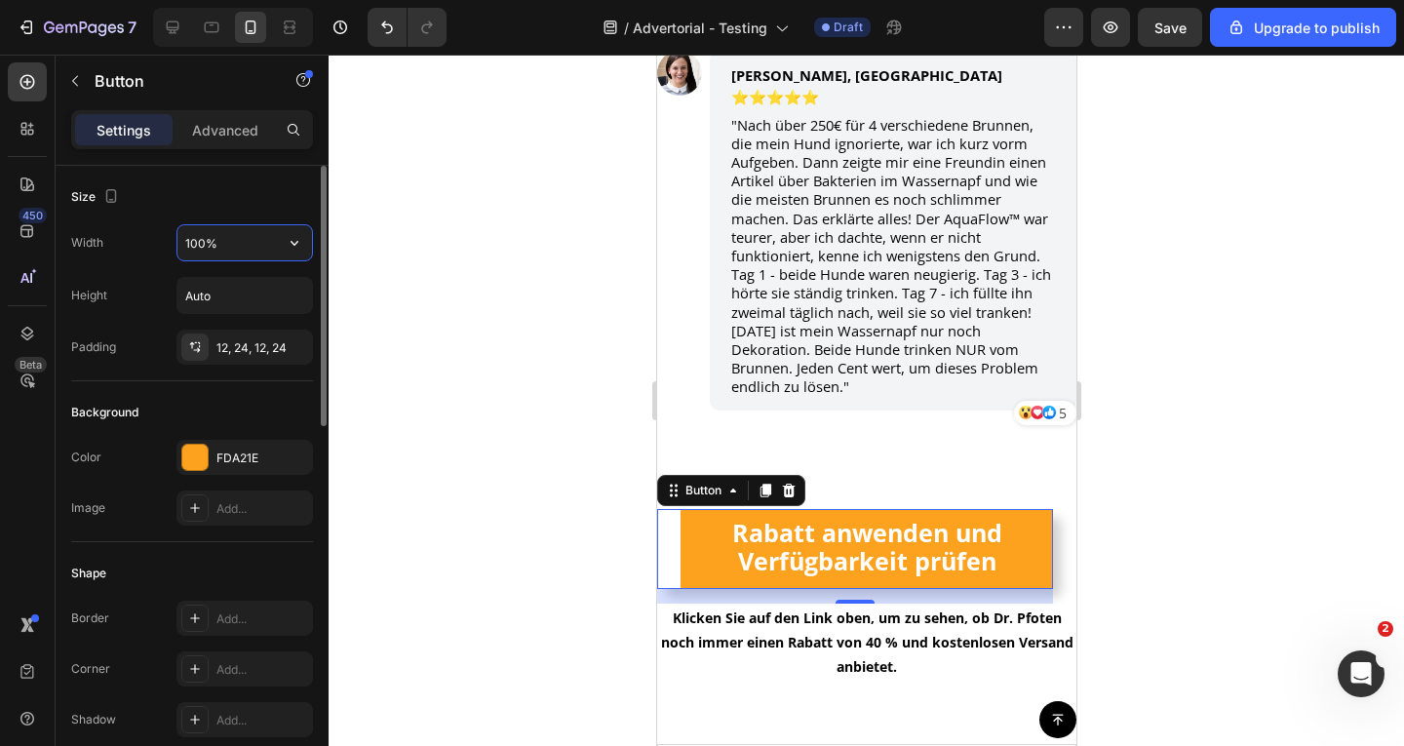
click at [178, 248] on input "100%" at bounding box center [244, 242] width 135 height 35
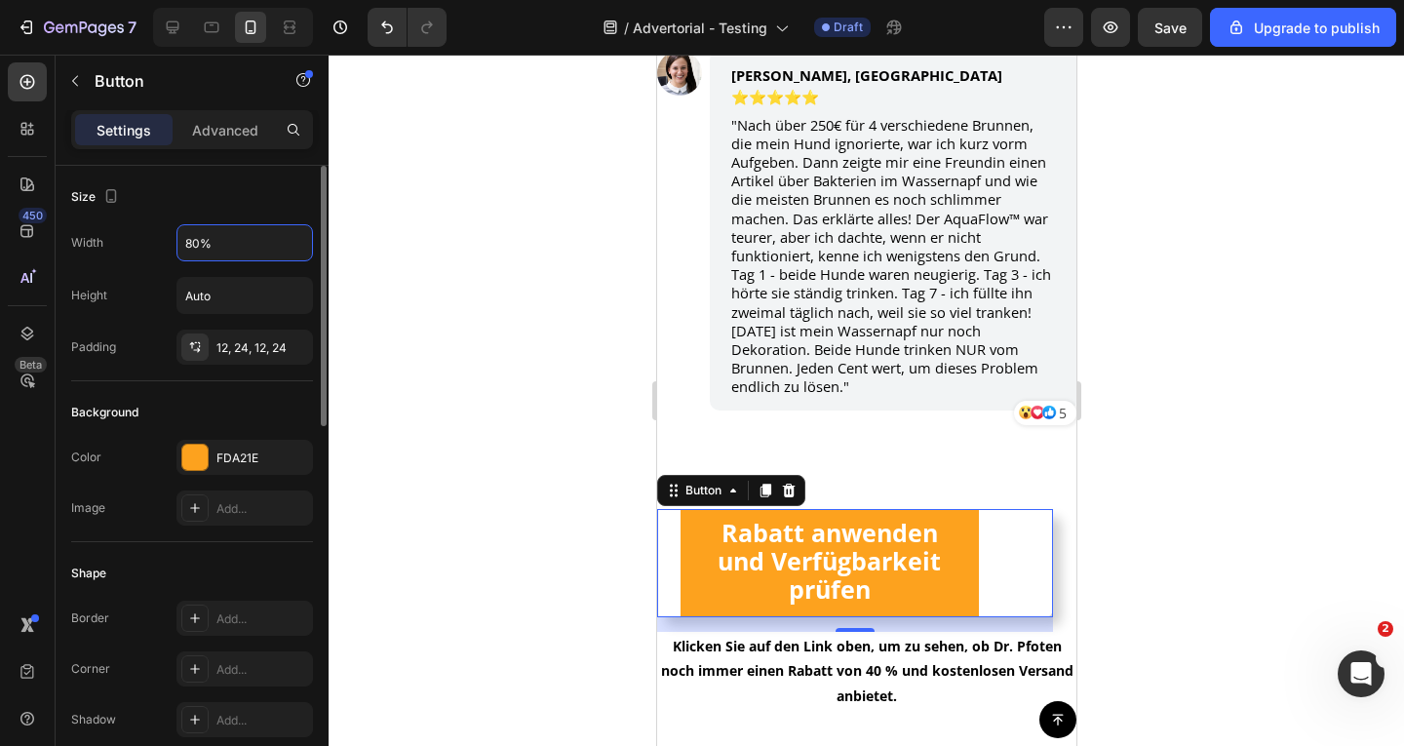
drag, startPoint x: 229, startPoint y: 250, endPoint x: 162, endPoint y: 248, distance: 67.3
click at [165, 247] on div "Width 80%" at bounding box center [192, 242] width 242 height 37
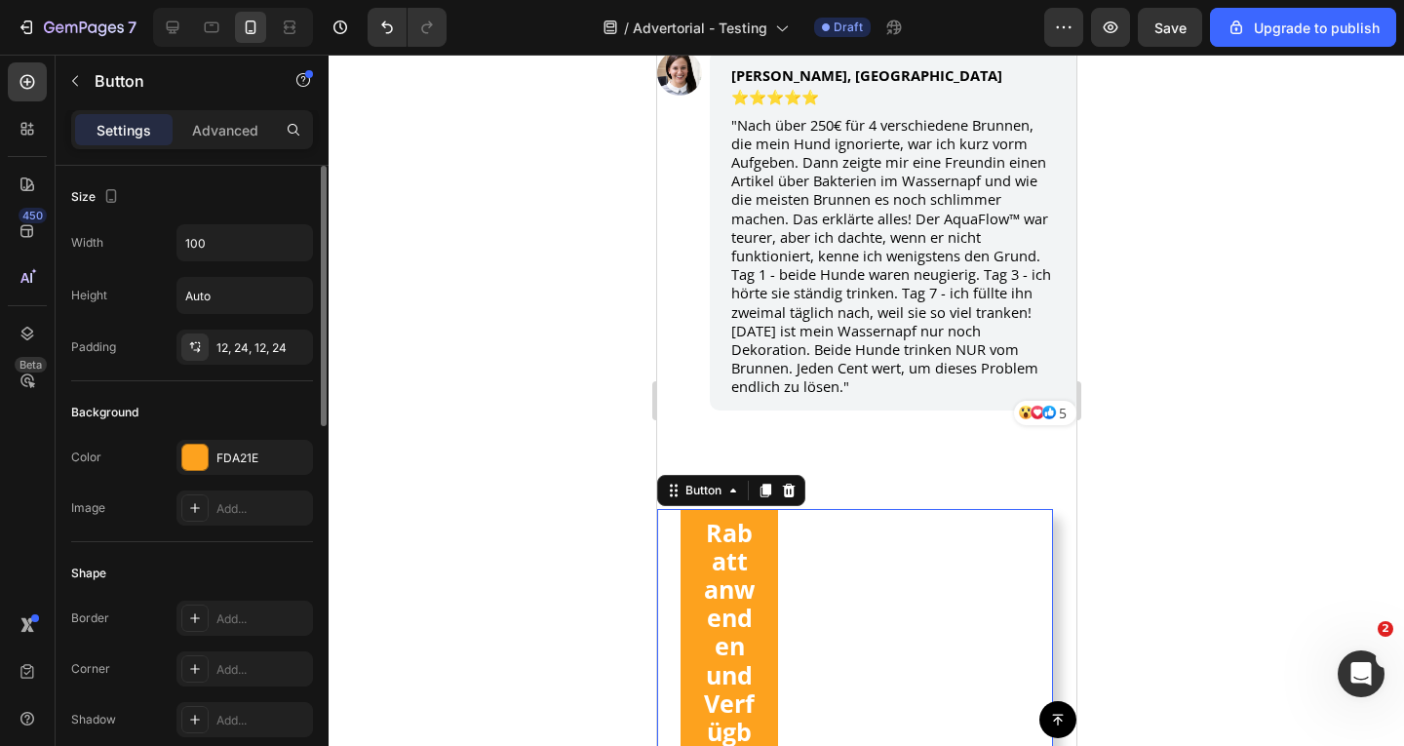
click at [245, 201] on div "Size" at bounding box center [192, 196] width 242 height 31
click at [213, 251] on input "100" at bounding box center [244, 242] width 135 height 35
click at [274, 237] on input "100" at bounding box center [244, 242] width 135 height 35
click at [303, 250] on icon "button" at bounding box center [295, 243] width 20 height 20
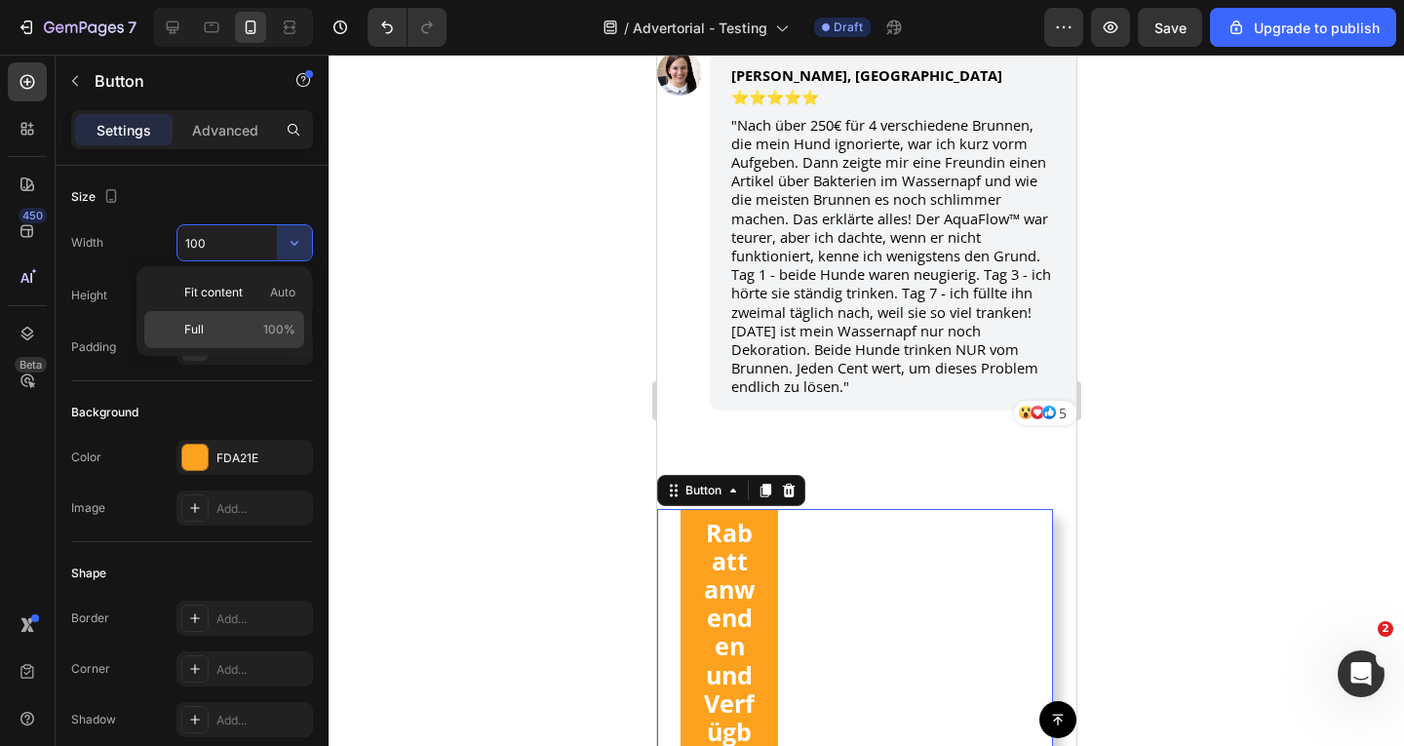
click at [263, 329] on p "Full 100%" at bounding box center [239, 330] width 111 height 18
type input "100%"
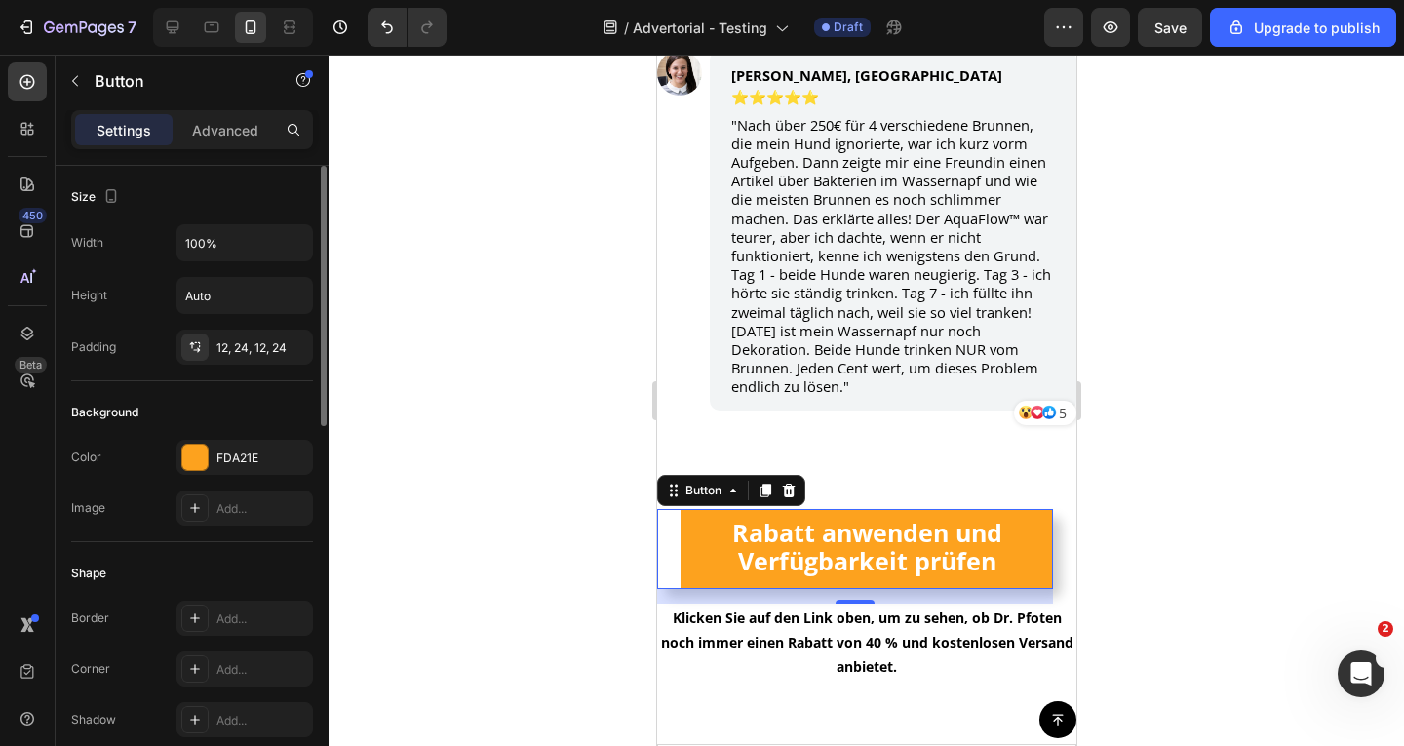
click at [247, 181] on div "Size" at bounding box center [192, 196] width 242 height 31
click at [403, 256] on div at bounding box center [867, 400] width 1076 height 691
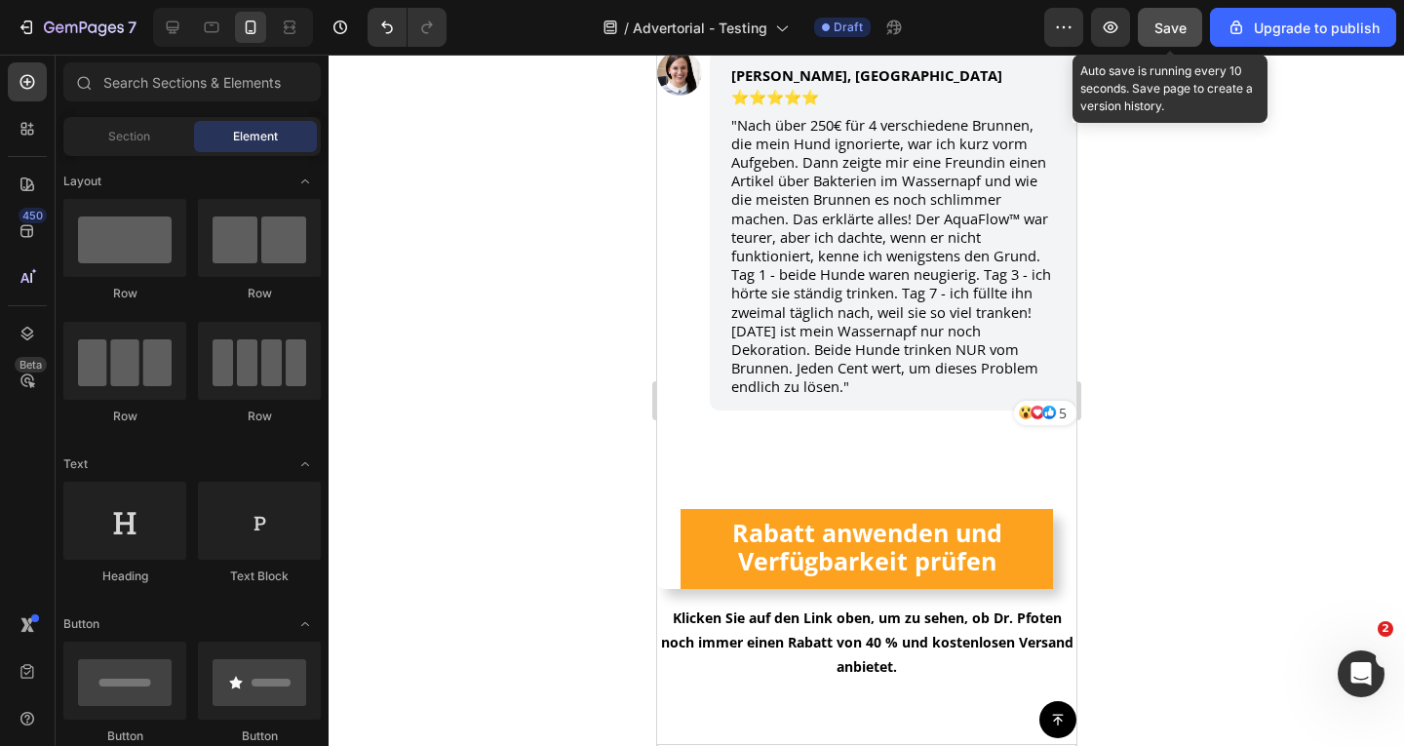
click at [1169, 30] on span "Save" at bounding box center [1171, 28] width 32 height 17
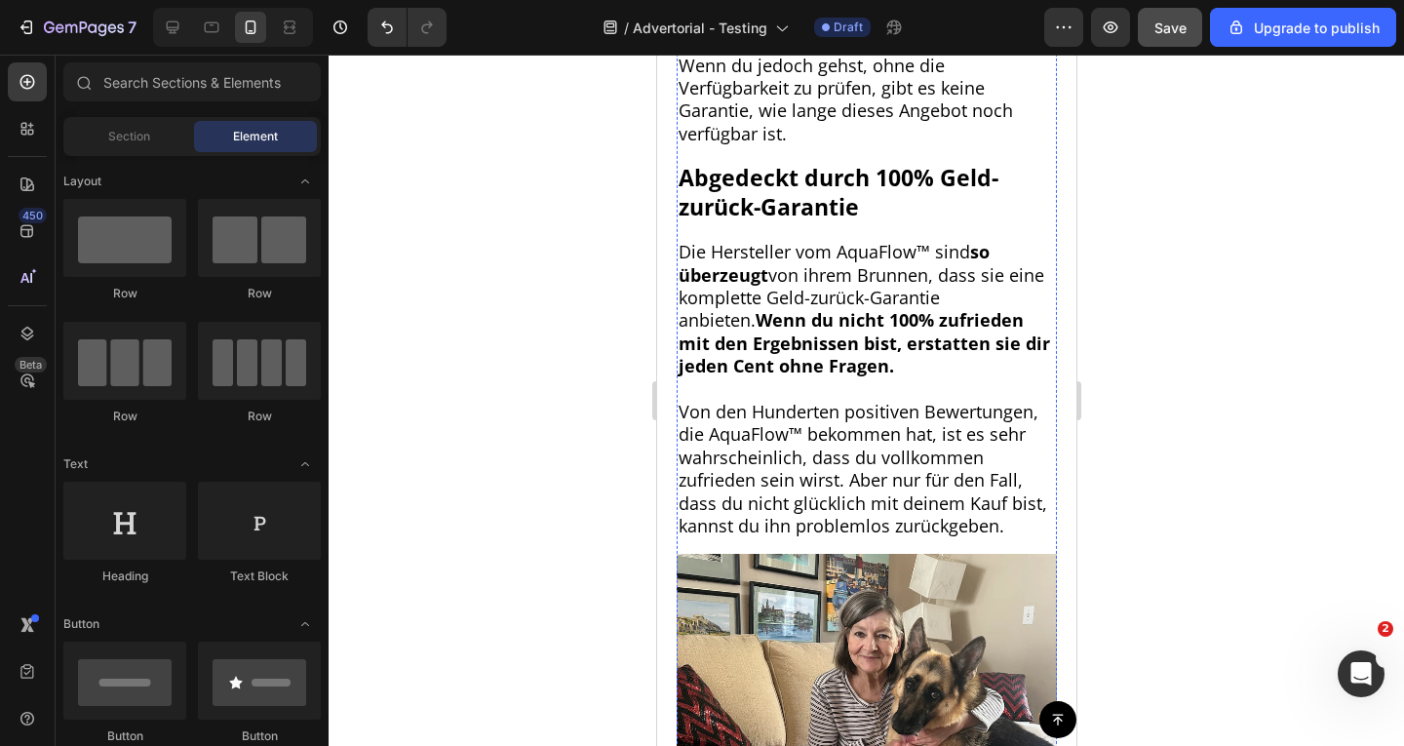
scroll to position [13046, 0]
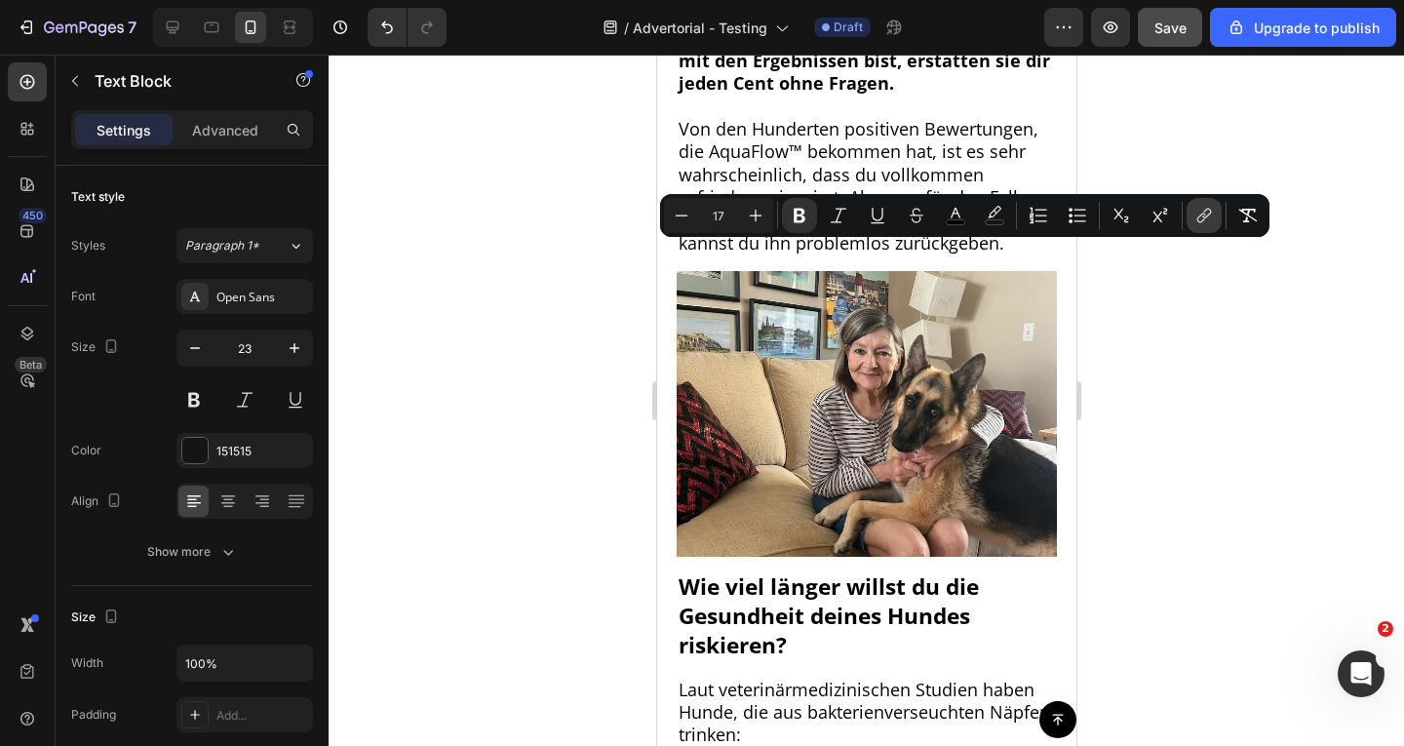
click at [1210, 220] on icon "Editor contextual toolbar" at bounding box center [1205, 216] width 20 height 20
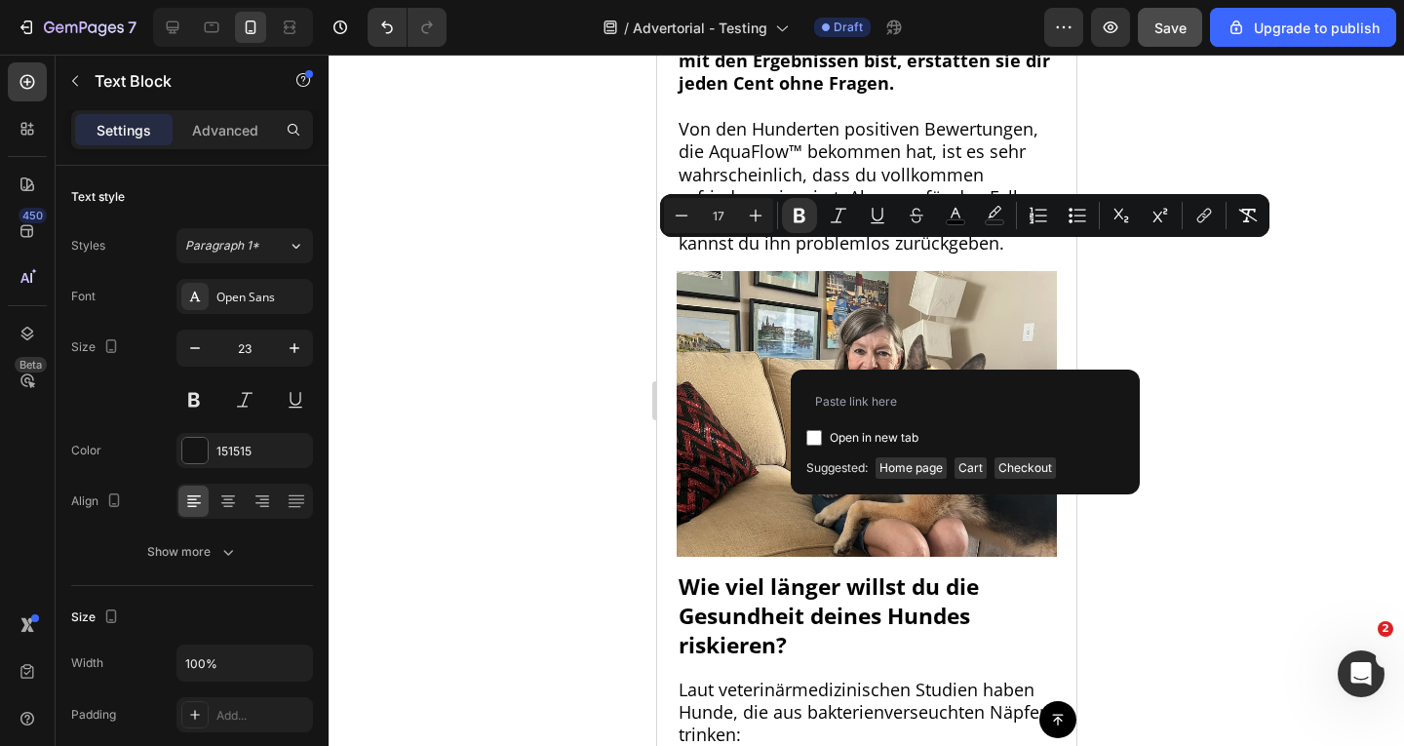
type input "https://drpfoten.de/products/aquaflow%E2%84%A2-trinkbrunnen"
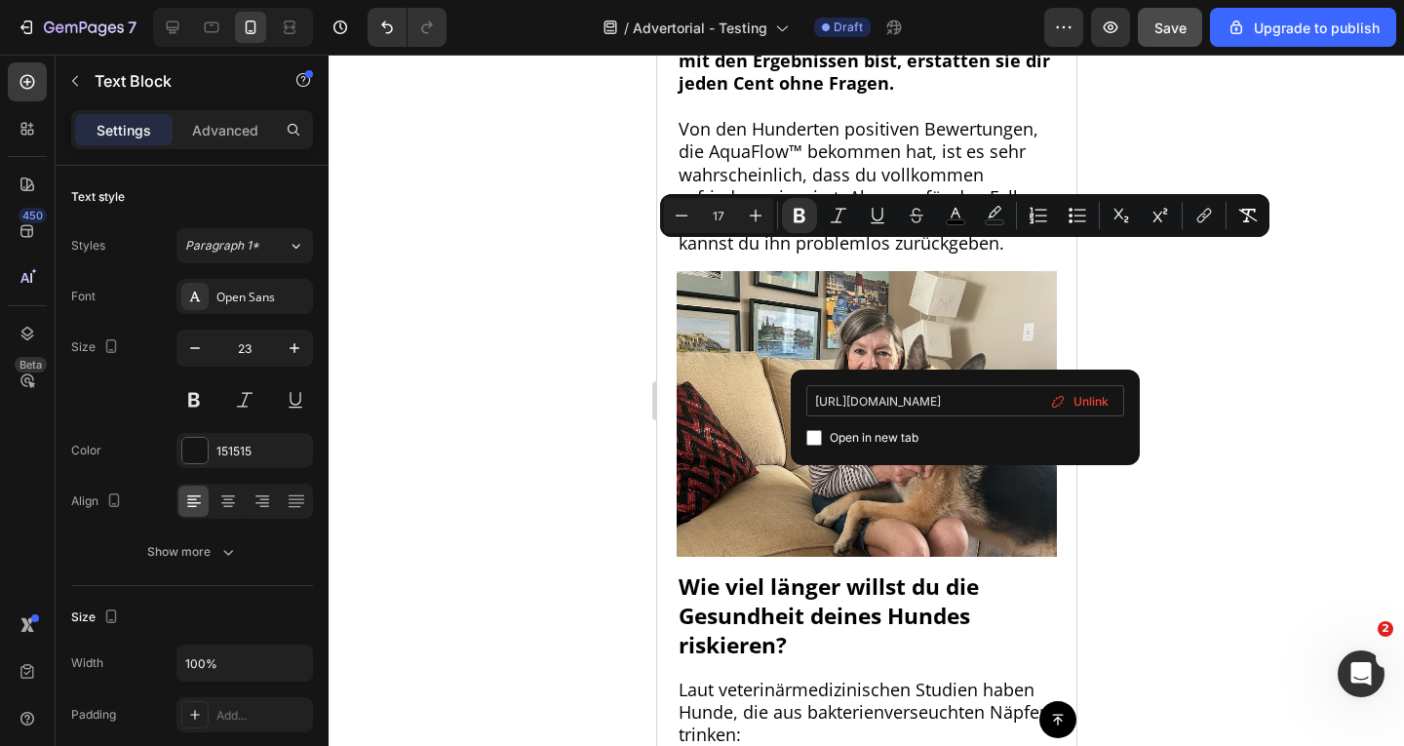
click at [1013, 408] on input "https://drpfoten.de/products/aquaflow%E2%84%A2-trinkbrunnen" at bounding box center [966, 400] width 318 height 31
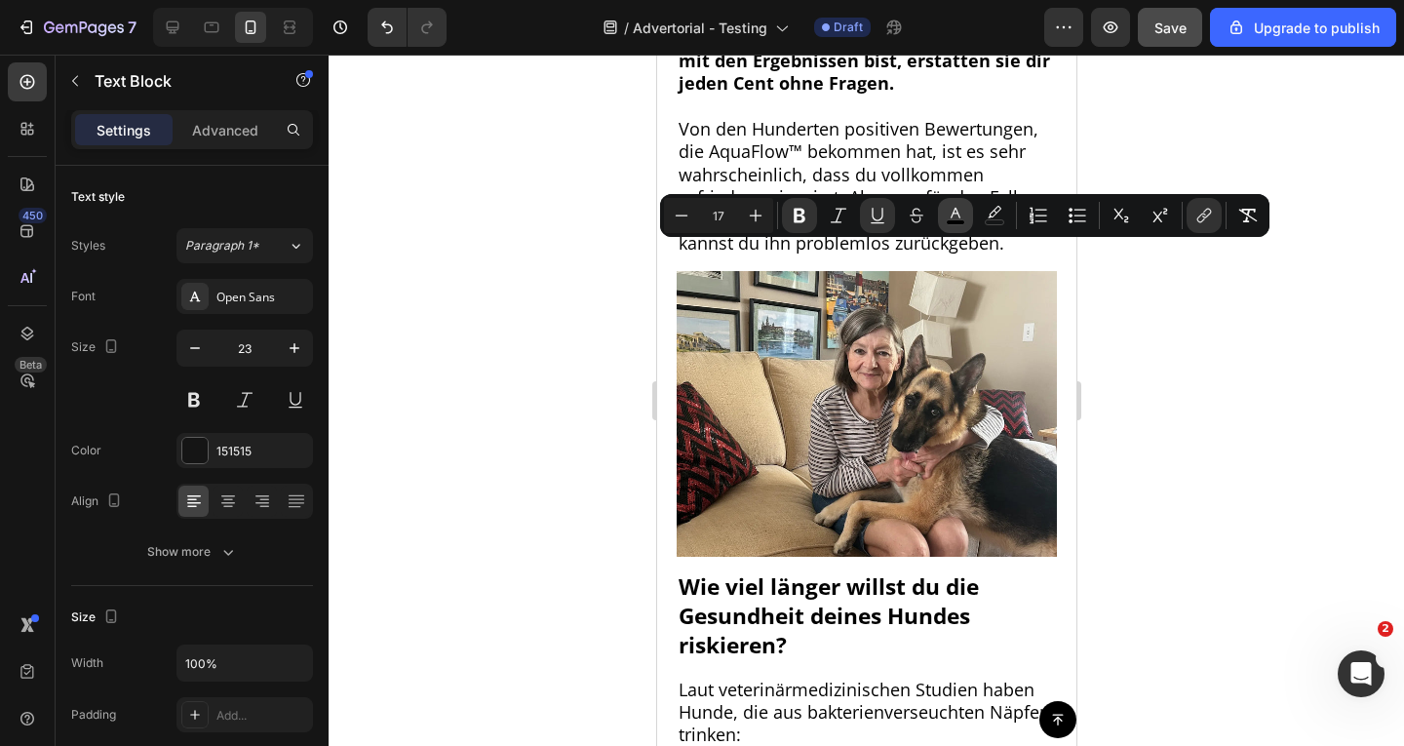
click at [968, 221] on button "color" at bounding box center [955, 215] width 35 height 35
type input "000000"
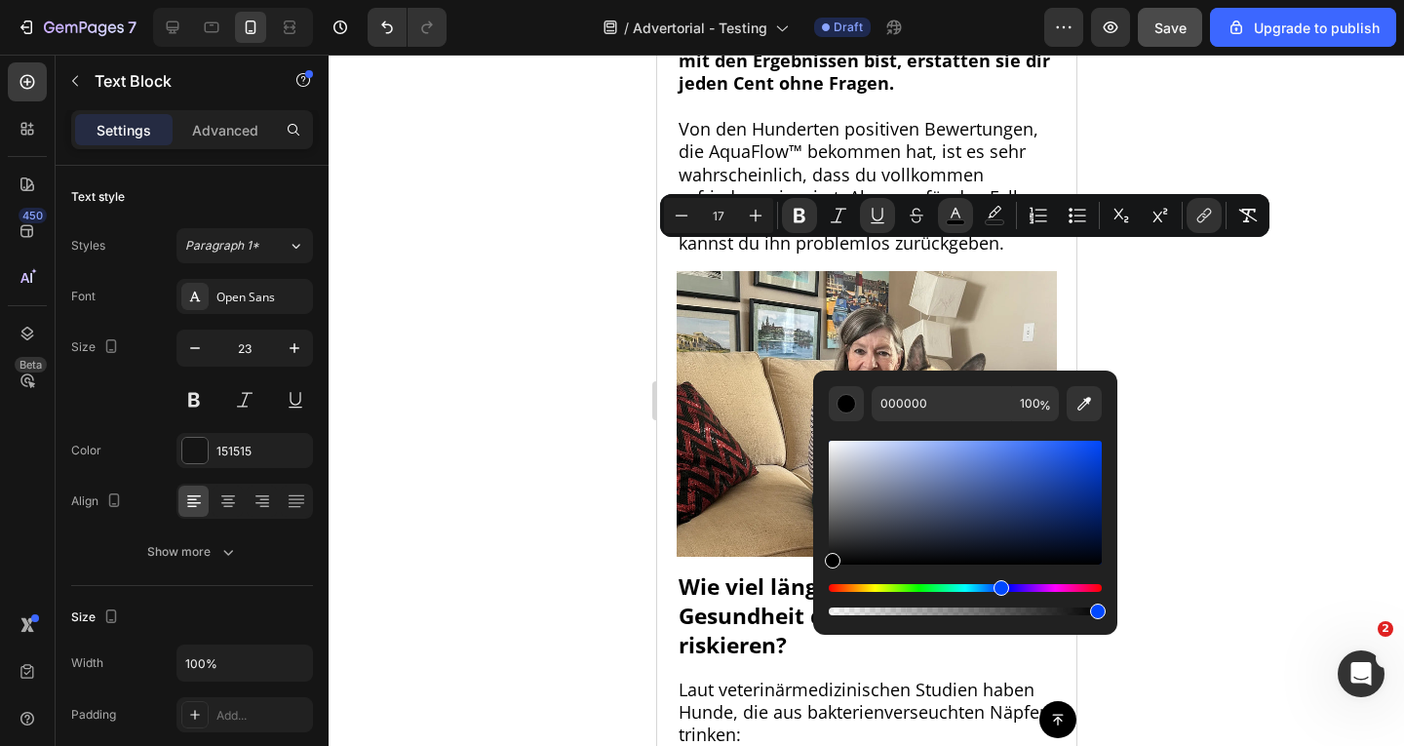
drag, startPoint x: 836, startPoint y: 589, endPoint x: 999, endPoint y: 601, distance: 163.3
click at [999, 601] on div "Editor contextual toolbar" at bounding box center [965, 599] width 273 height 31
drag, startPoint x: 1004, startPoint y: 465, endPoint x: 1123, endPoint y: 423, distance: 126.2
click at [1111, 419] on div "0048FF 100 %" at bounding box center [965, 495] width 304 height 249
drag, startPoint x: 1101, startPoint y: 441, endPoint x: 1085, endPoint y: 440, distance: 15.6
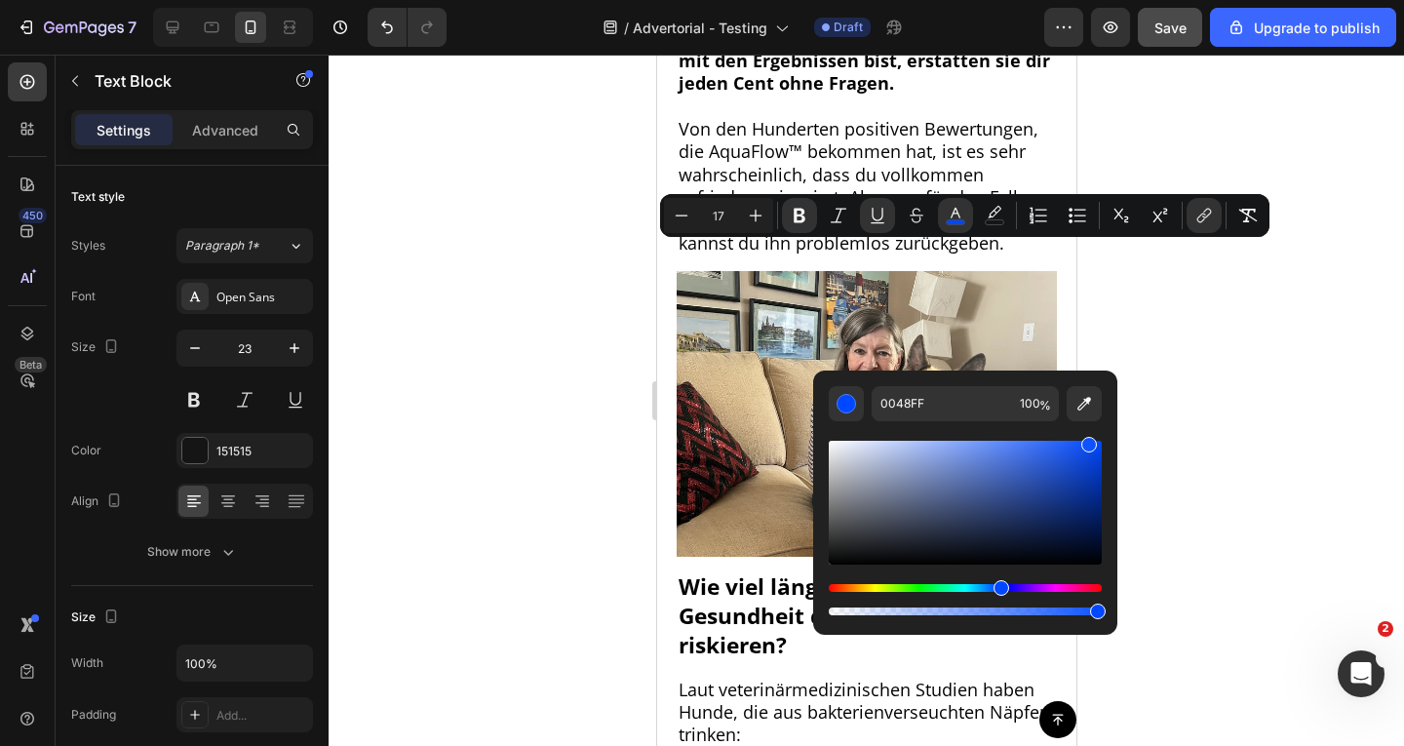
click at [1085, 440] on div "Editor contextual toolbar" at bounding box center [1090, 445] width 16 height 16
click at [1081, 446] on div "Editor contextual toolbar" at bounding box center [1087, 451] width 16 height 16
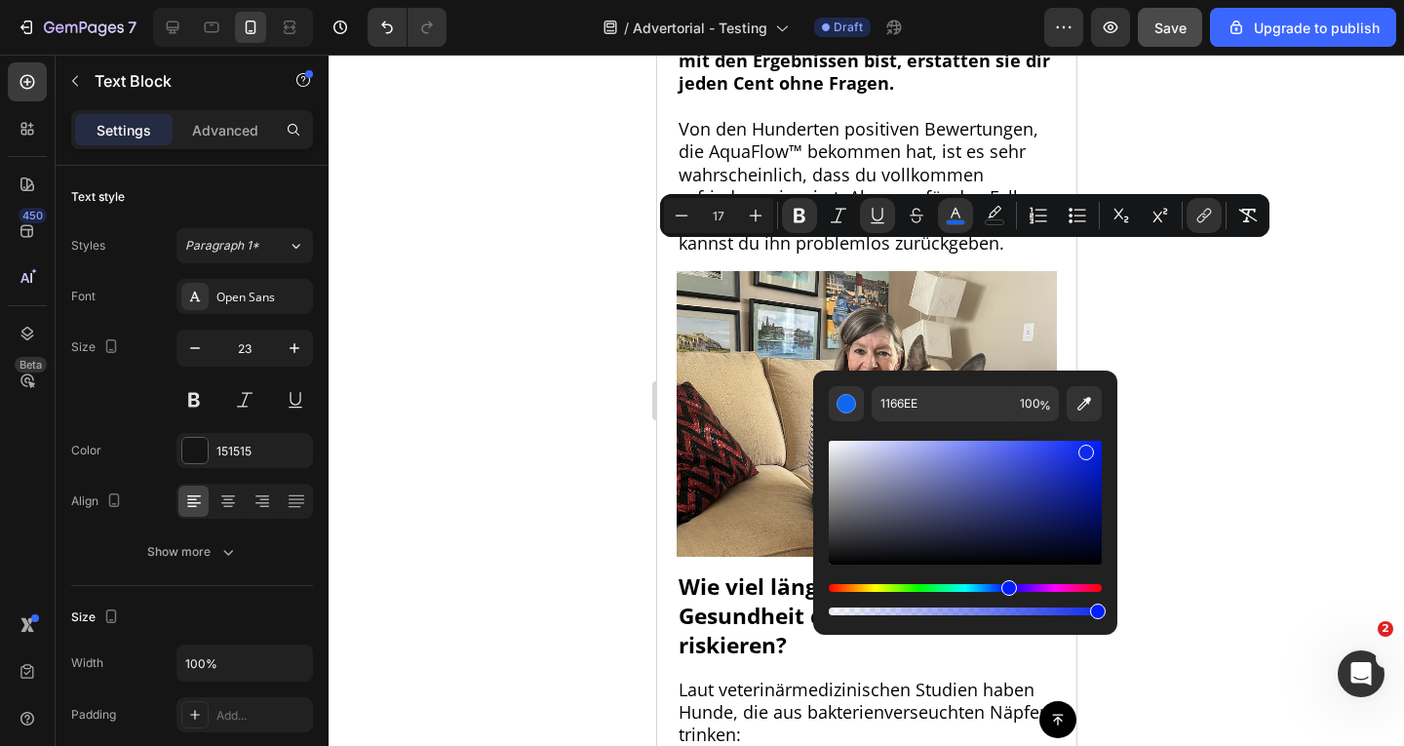
type input "1023ED"
drag, startPoint x: 999, startPoint y: 583, endPoint x: 1007, endPoint y: 578, distance: 10.0
click at [1007, 578] on div "Editor contextual toolbar" at bounding box center [965, 528] width 273 height 182
click at [1285, 364] on div at bounding box center [867, 400] width 1076 height 691
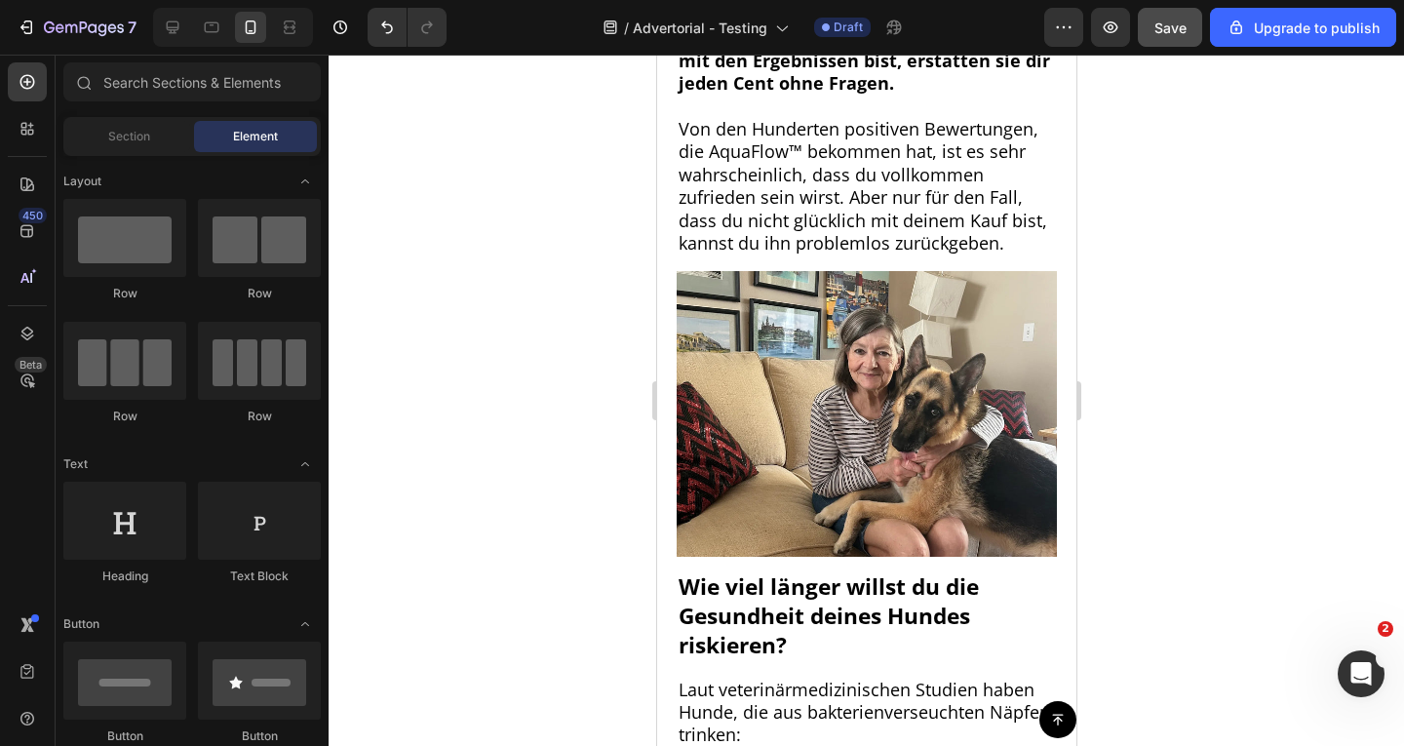
click at [1285, 364] on div at bounding box center [867, 400] width 1076 height 691
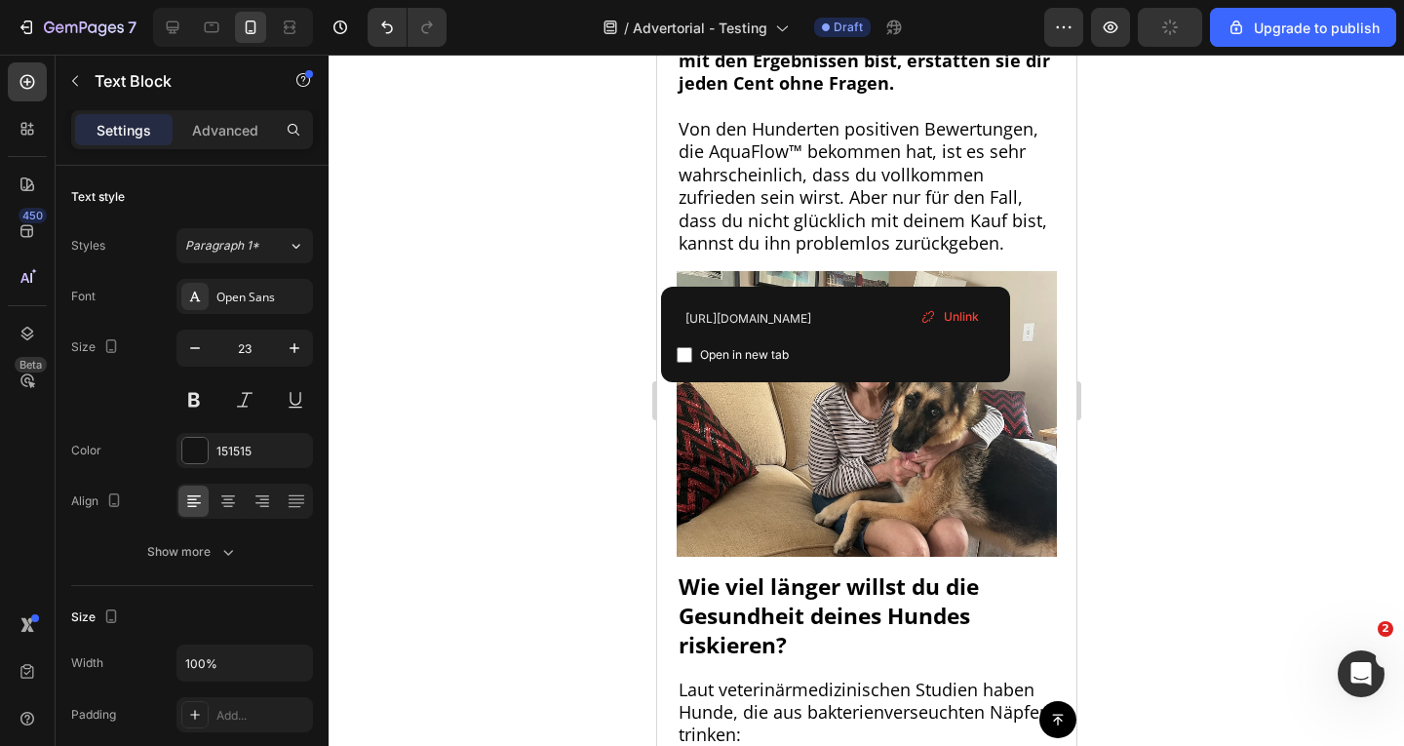
drag, startPoint x: 1327, startPoint y: 306, endPoint x: 1254, endPoint y: 333, distance: 77.7
click at [1327, 306] on div at bounding box center [867, 400] width 1076 height 691
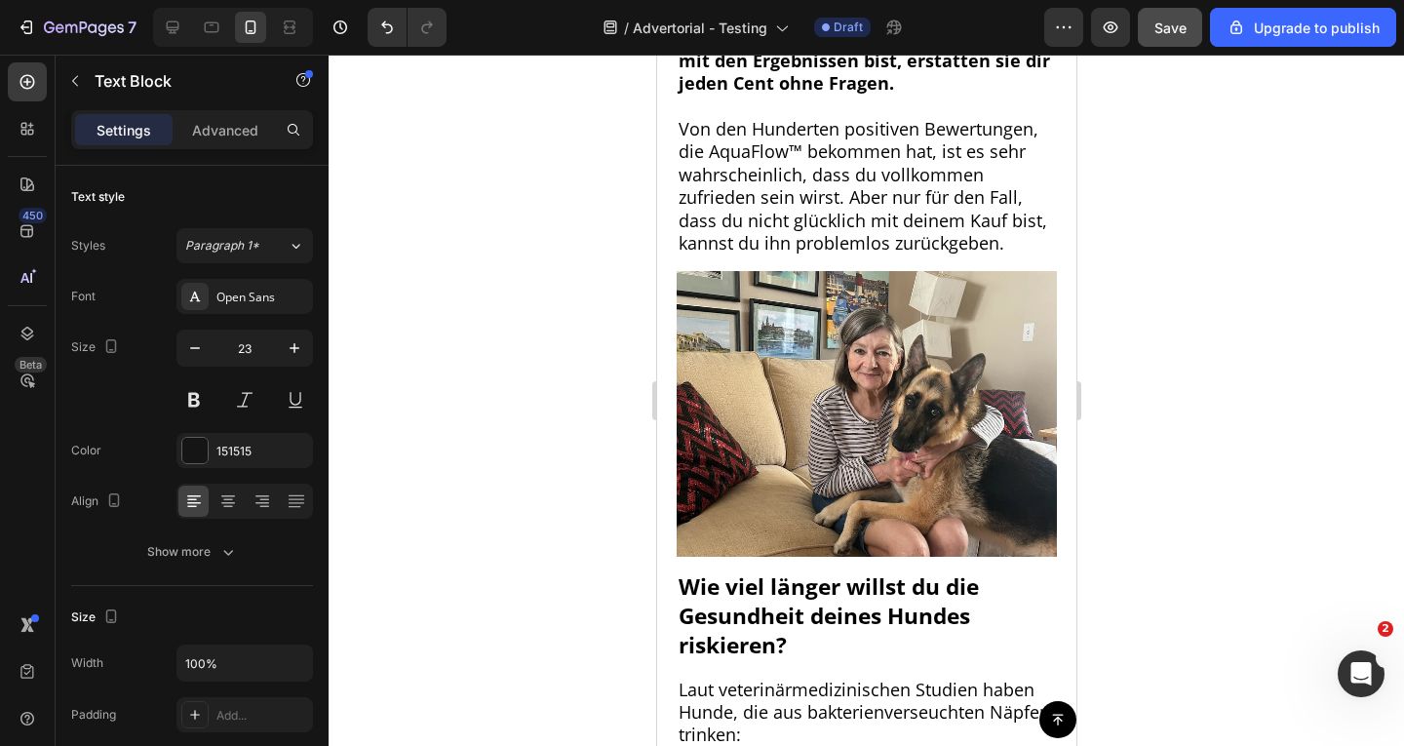
click at [1221, 335] on div at bounding box center [867, 400] width 1076 height 691
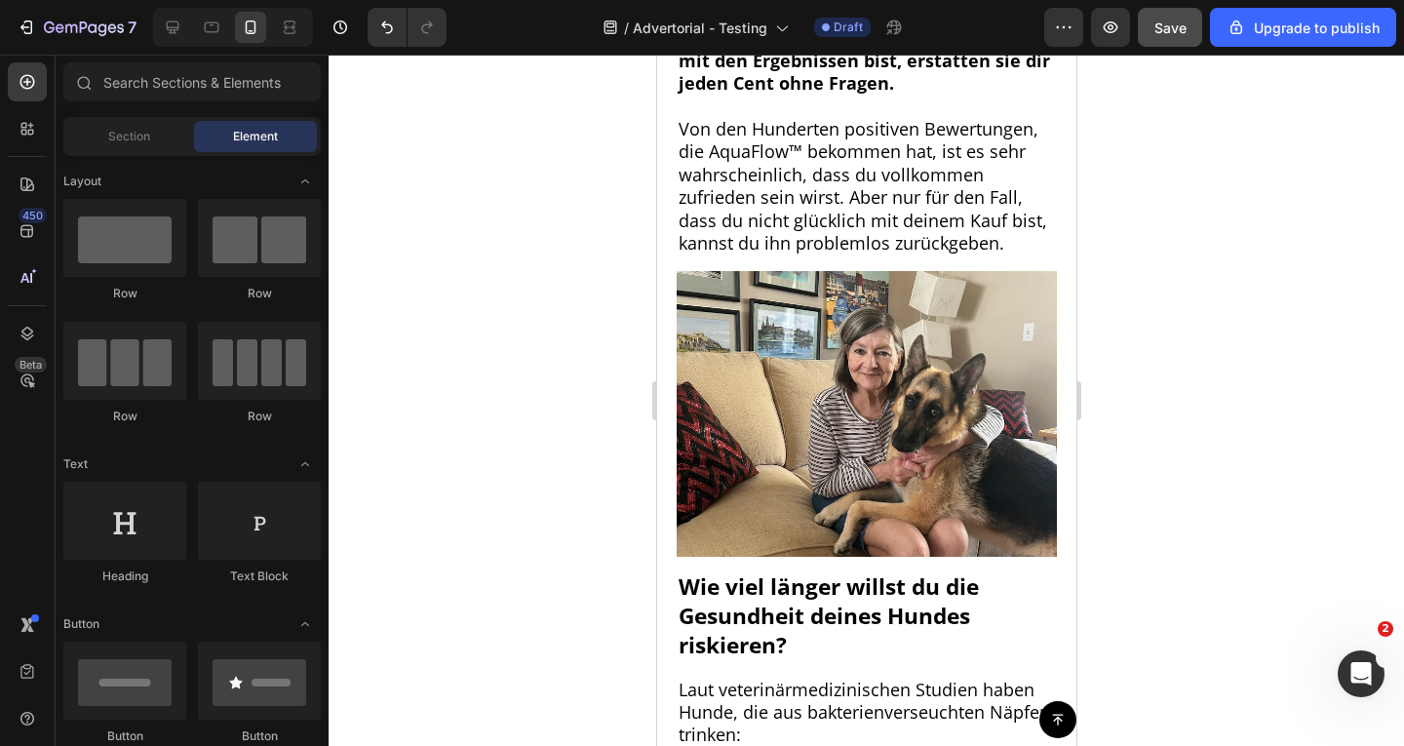
click at [1218, 276] on div at bounding box center [867, 400] width 1076 height 691
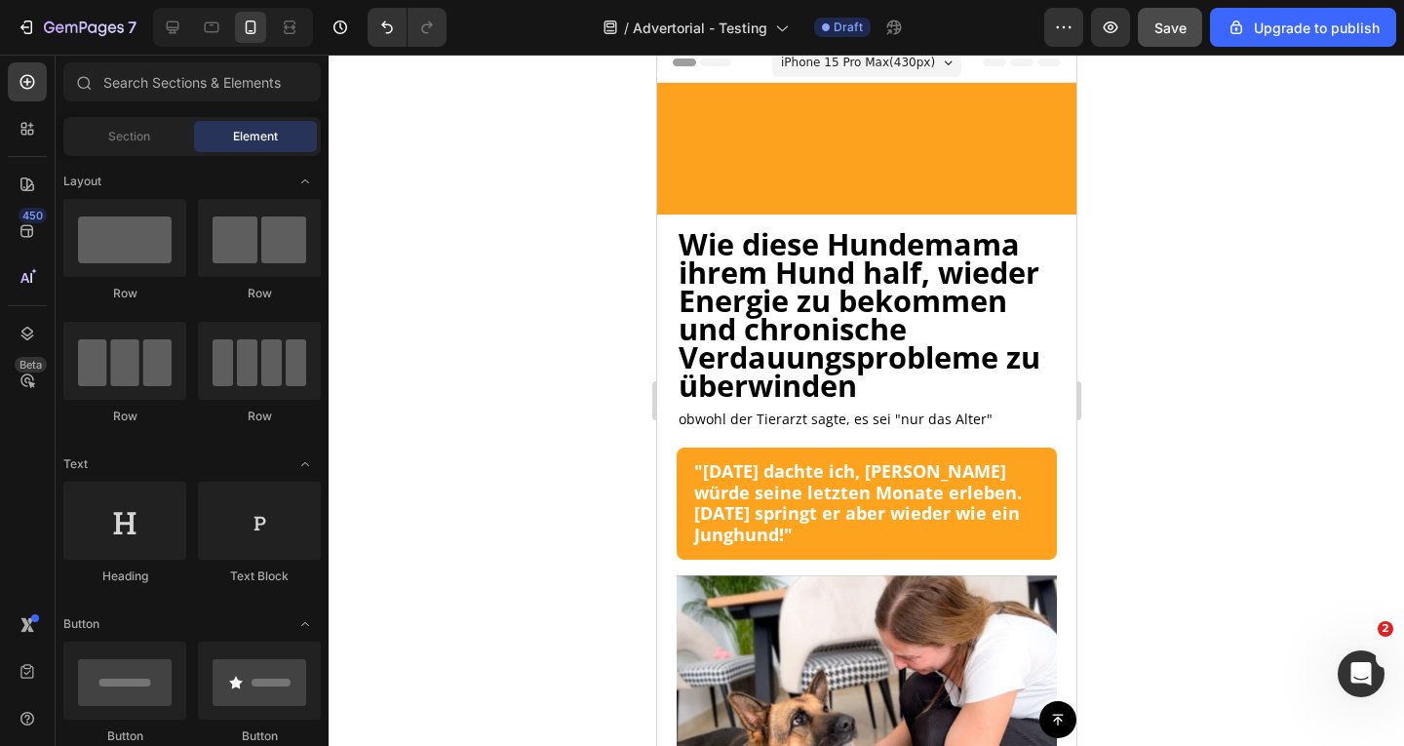
scroll to position [0, 0]
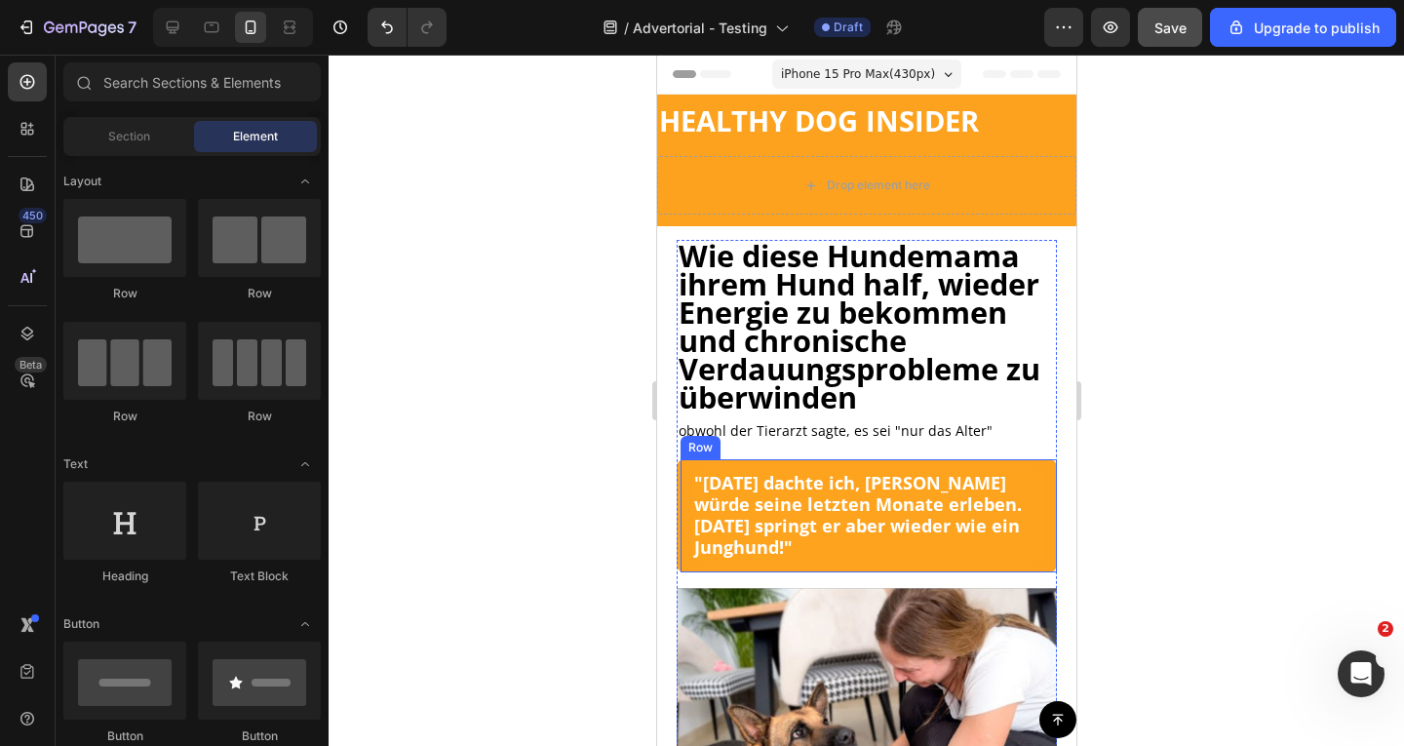
click at [682, 552] on div ""Vor 3 Monaten dachte ich, Max würde seine letzten Monate erleben. Heute spring…" at bounding box center [866, 515] width 380 height 112
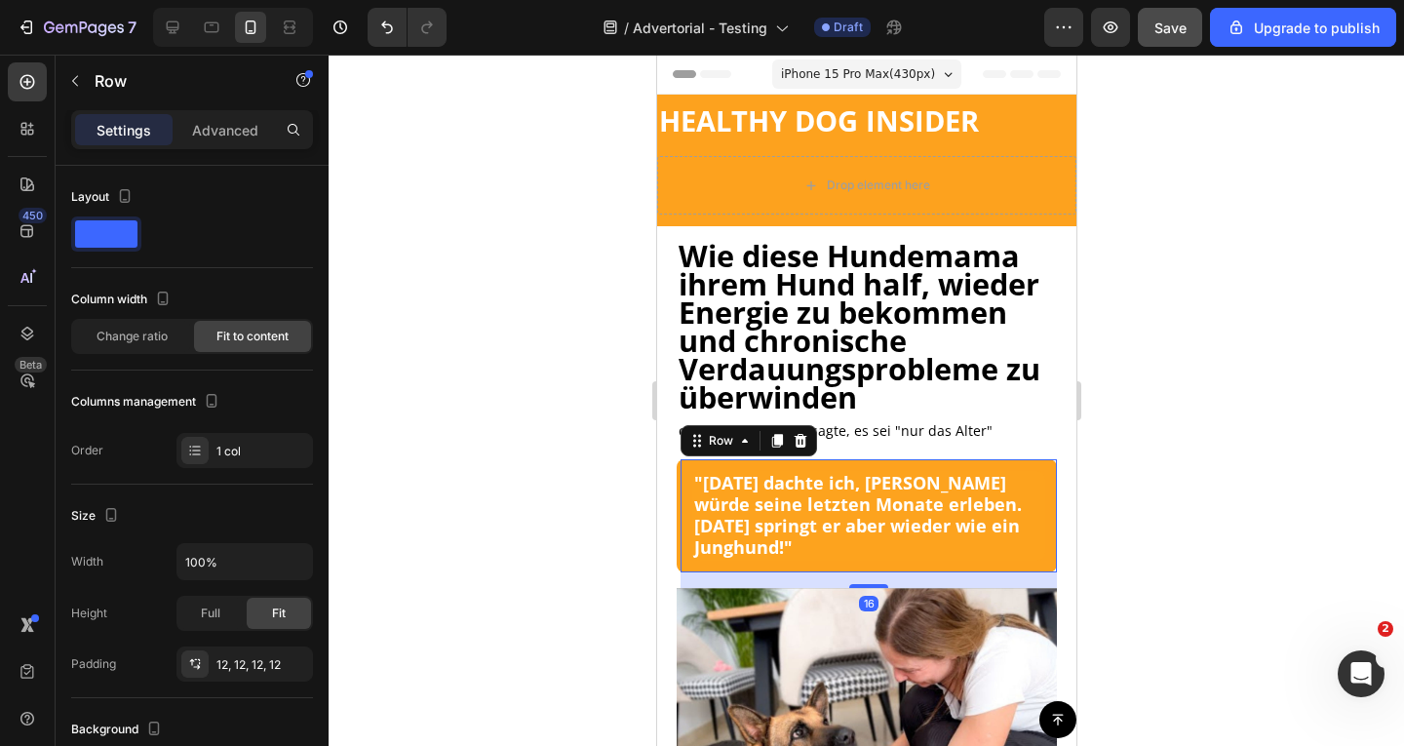
click at [690, 554] on div ""Vor 3 Monaten dachte ich, Max würde seine letzten Monate erleben. Heute spring…" at bounding box center [866, 515] width 380 height 112
click at [689, 563] on div ""Vor 3 Monaten dachte ich, Max würde seine letzten Monate erleben. Heute spring…" at bounding box center [866, 515] width 380 height 112
click at [228, 126] on p "Advanced" at bounding box center [225, 130] width 66 height 20
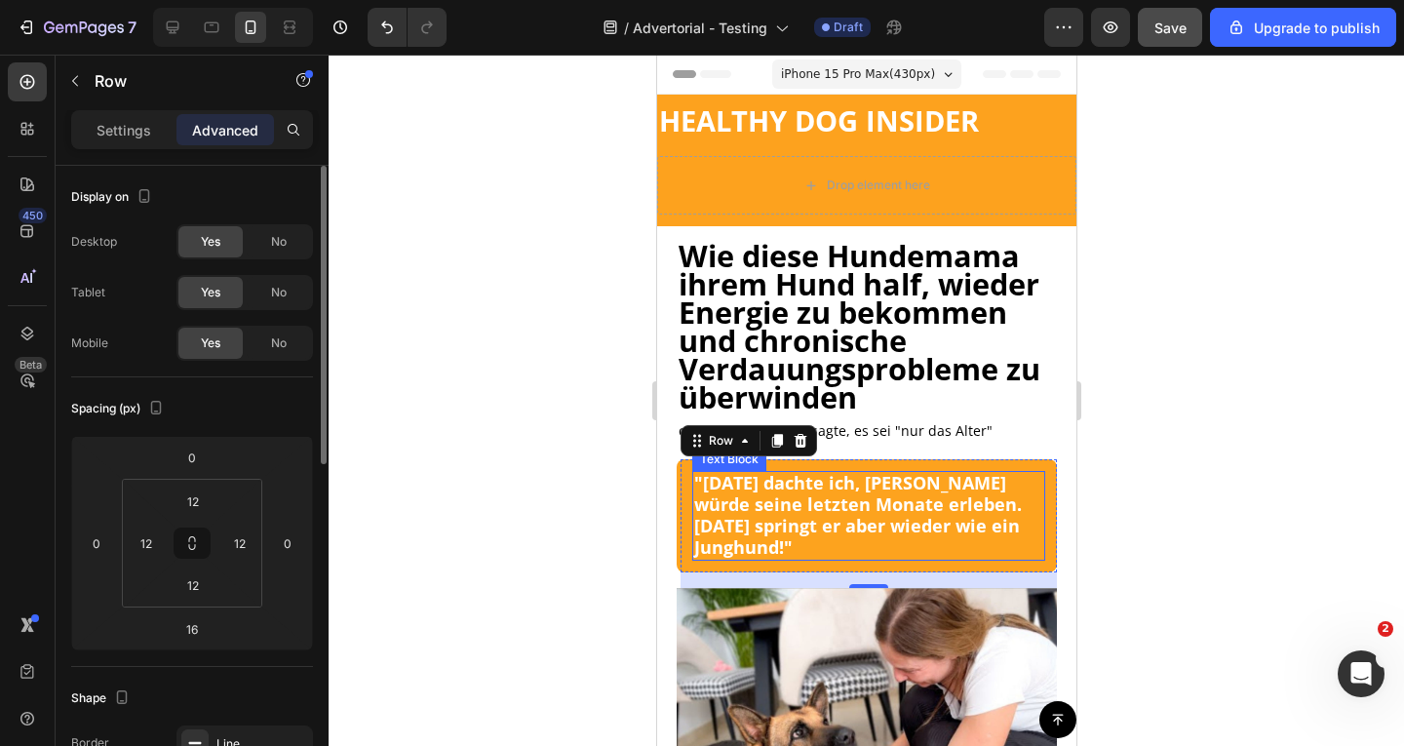
click at [805, 538] on strong ""[DATE] dachte ich, [PERSON_NAME] würde seine letzten Monate erleben. [DATE] sp…" at bounding box center [857, 514] width 328 height 87
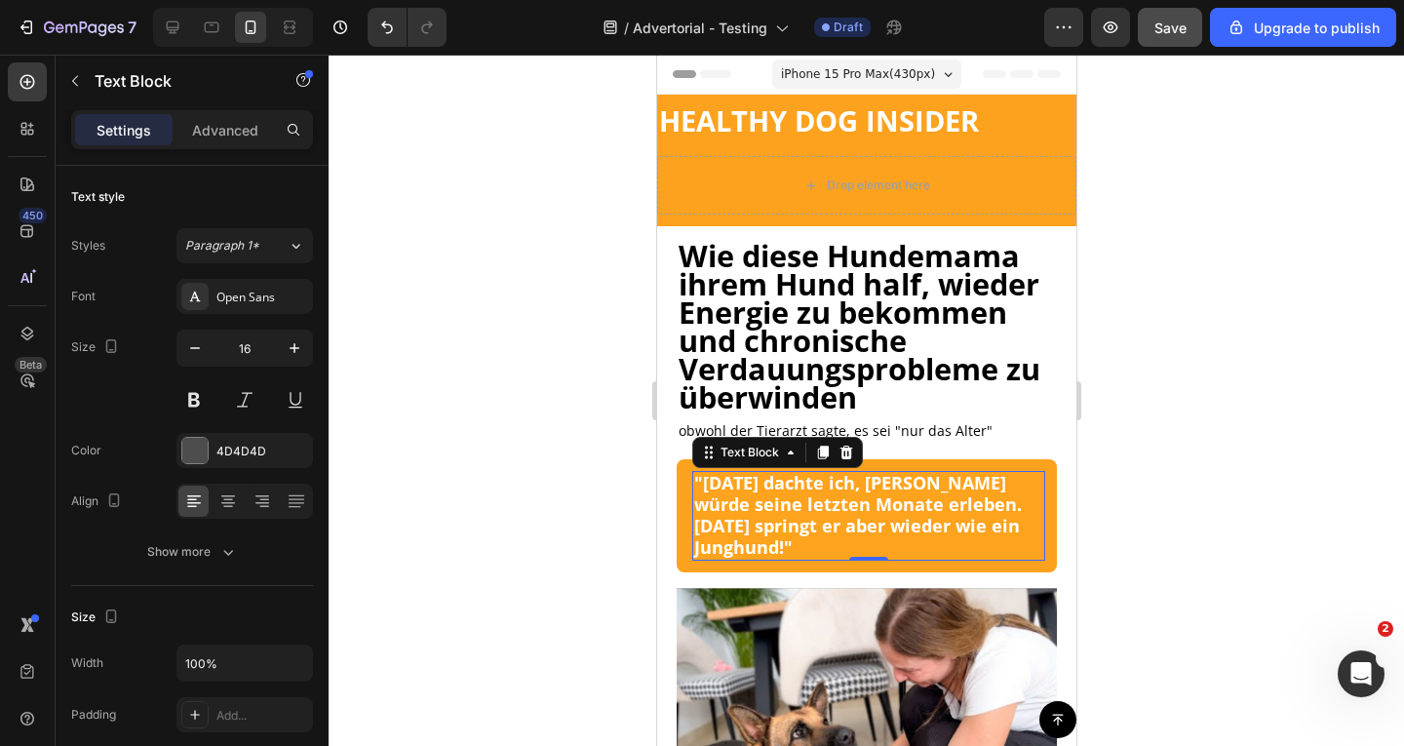
click at [807, 532] on strong ""[DATE] dachte ich, [PERSON_NAME] würde seine letzten Monate erleben. [DATE] sp…" at bounding box center [857, 514] width 328 height 87
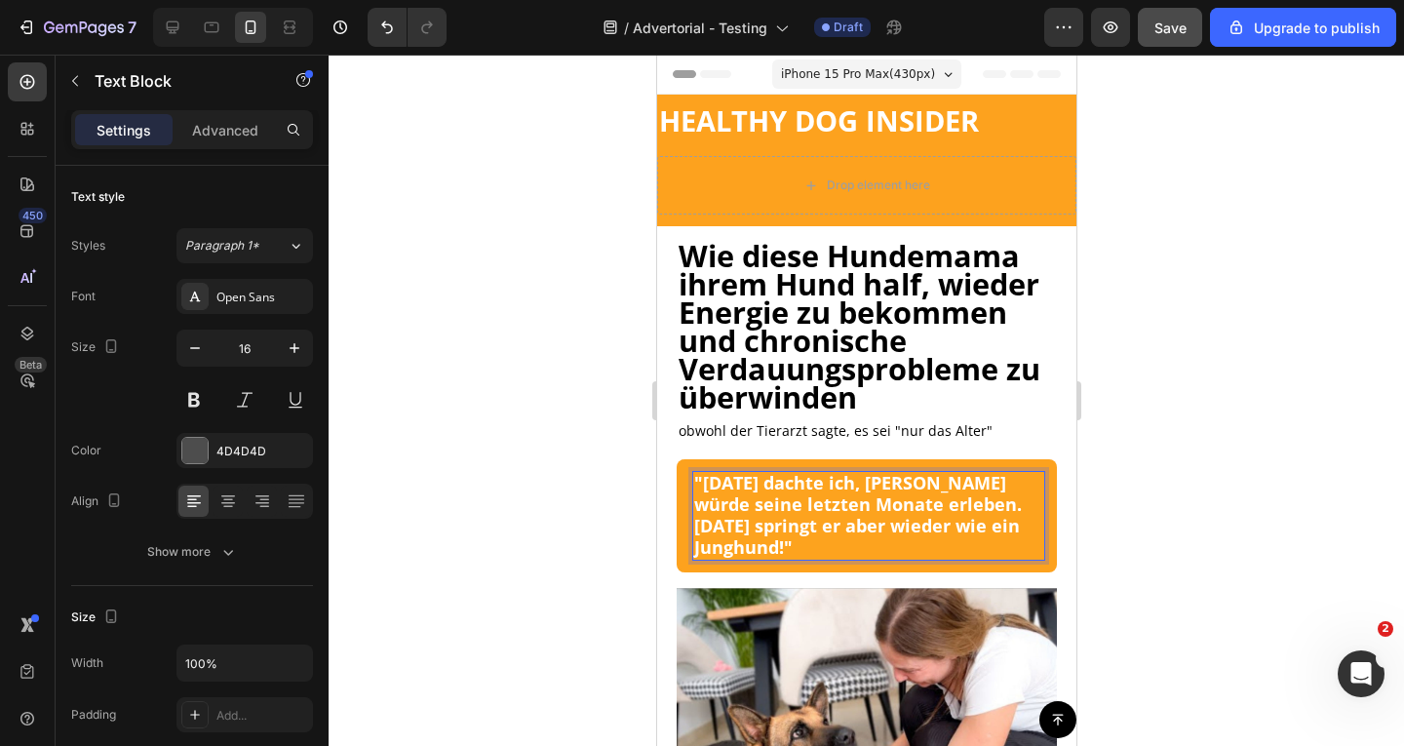
click at [807, 532] on strong ""[DATE] dachte ich, [PERSON_NAME] würde seine letzten Monate erleben. [DATE] sp…" at bounding box center [857, 514] width 328 height 87
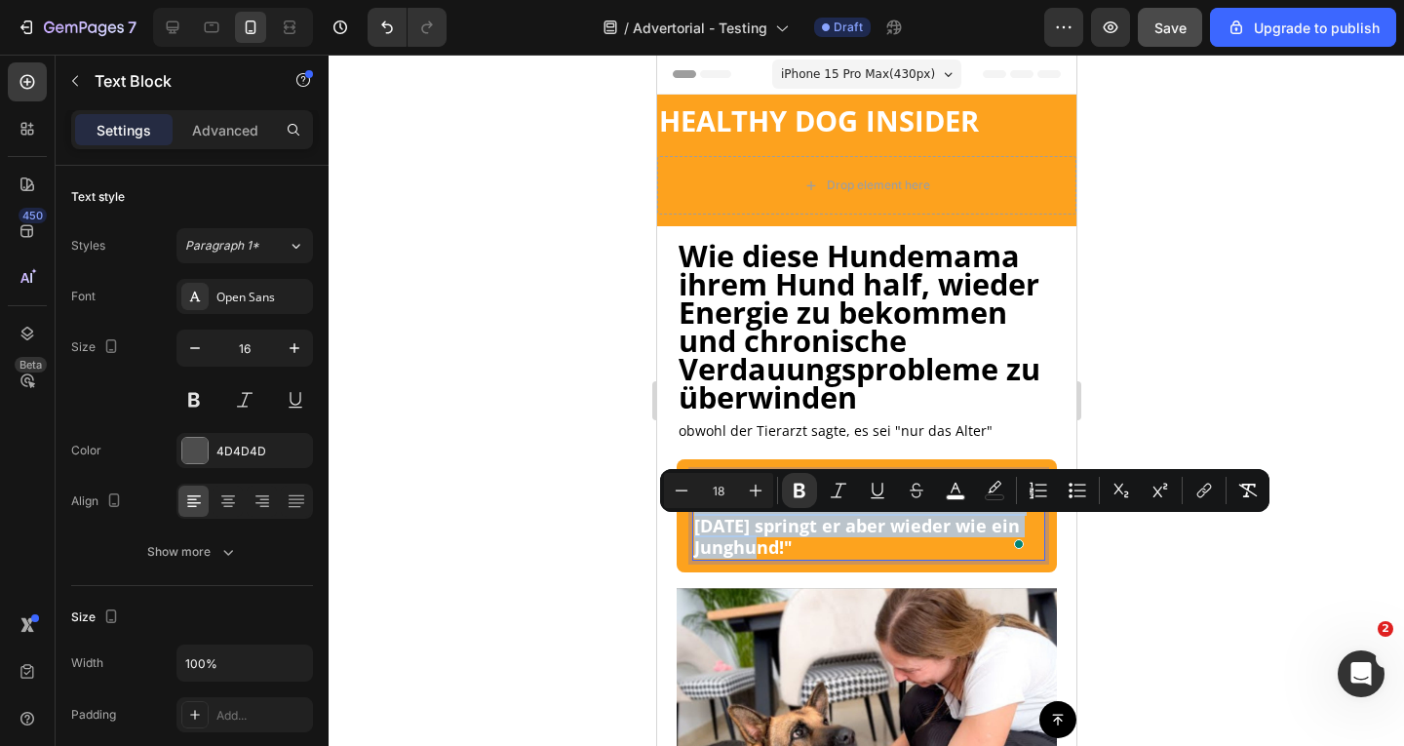
click at [807, 532] on strong ""[DATE] dachte ich, [PERSON_NAME] würde seine letzten Monate erleben. [DATE] sp…" at bounding box center [857, 514] width 328 height 87
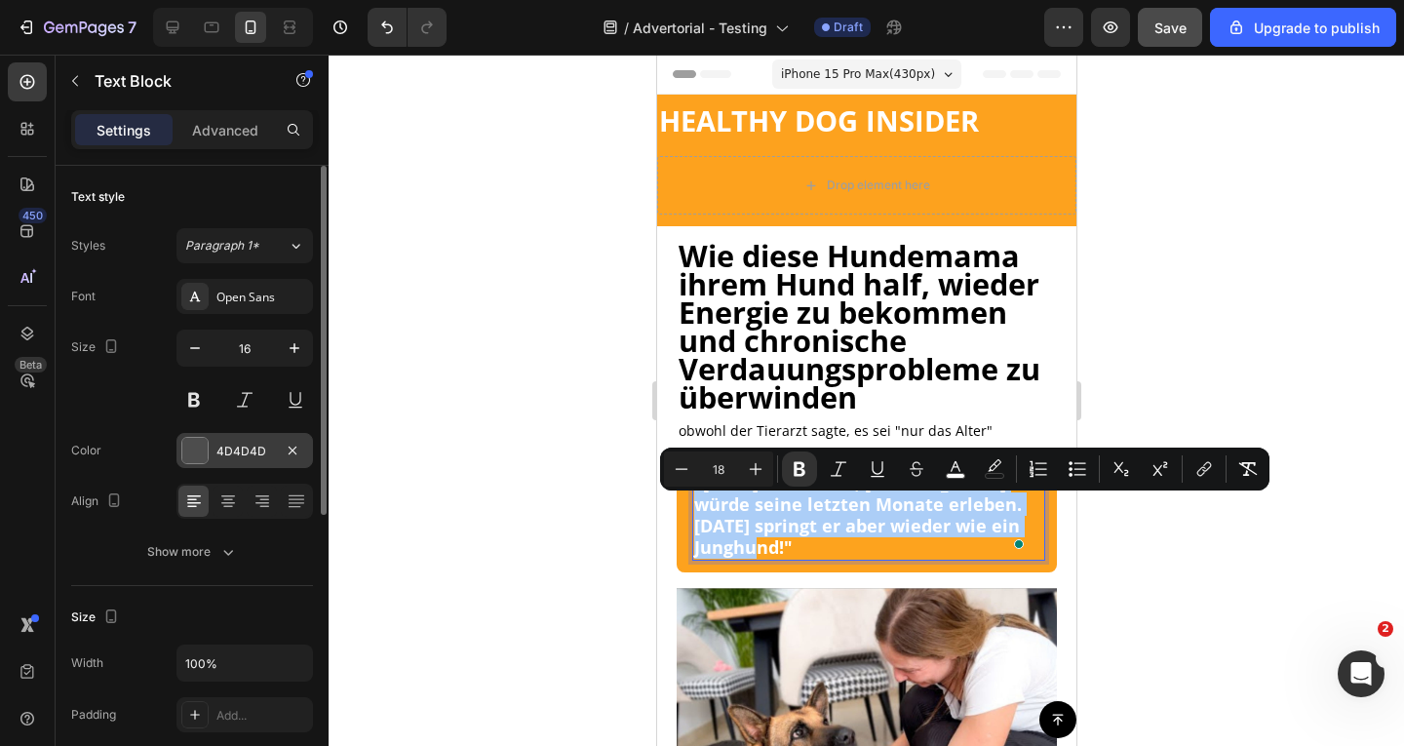
click at [192, 445] on div at bounding box center [194, 450] width 25 height 25
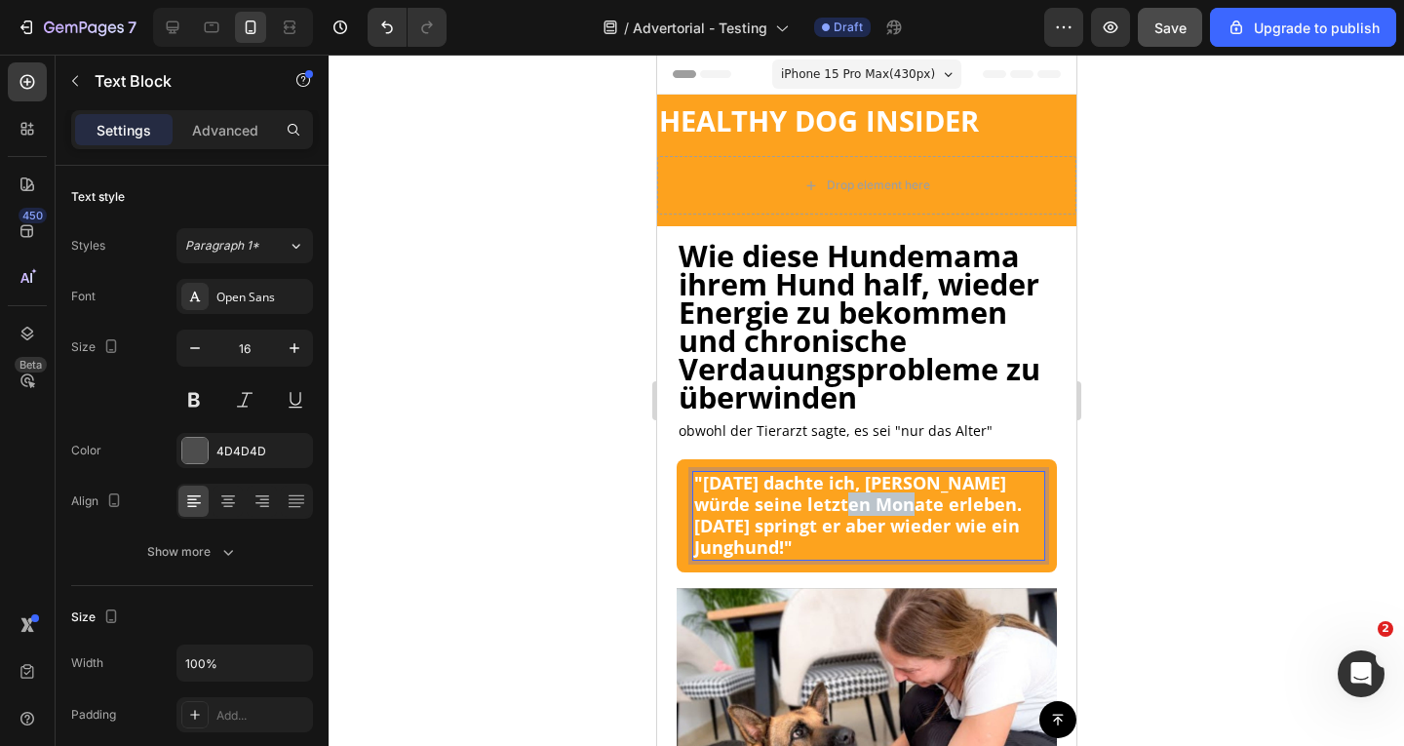
click at [923, 527] on strong ""[DATE] dachte ich, [PERSON_NAME] würde seine letzten Monate erleben. [DATE] sp…" at bounding box center [857, 514] width 328 height 87
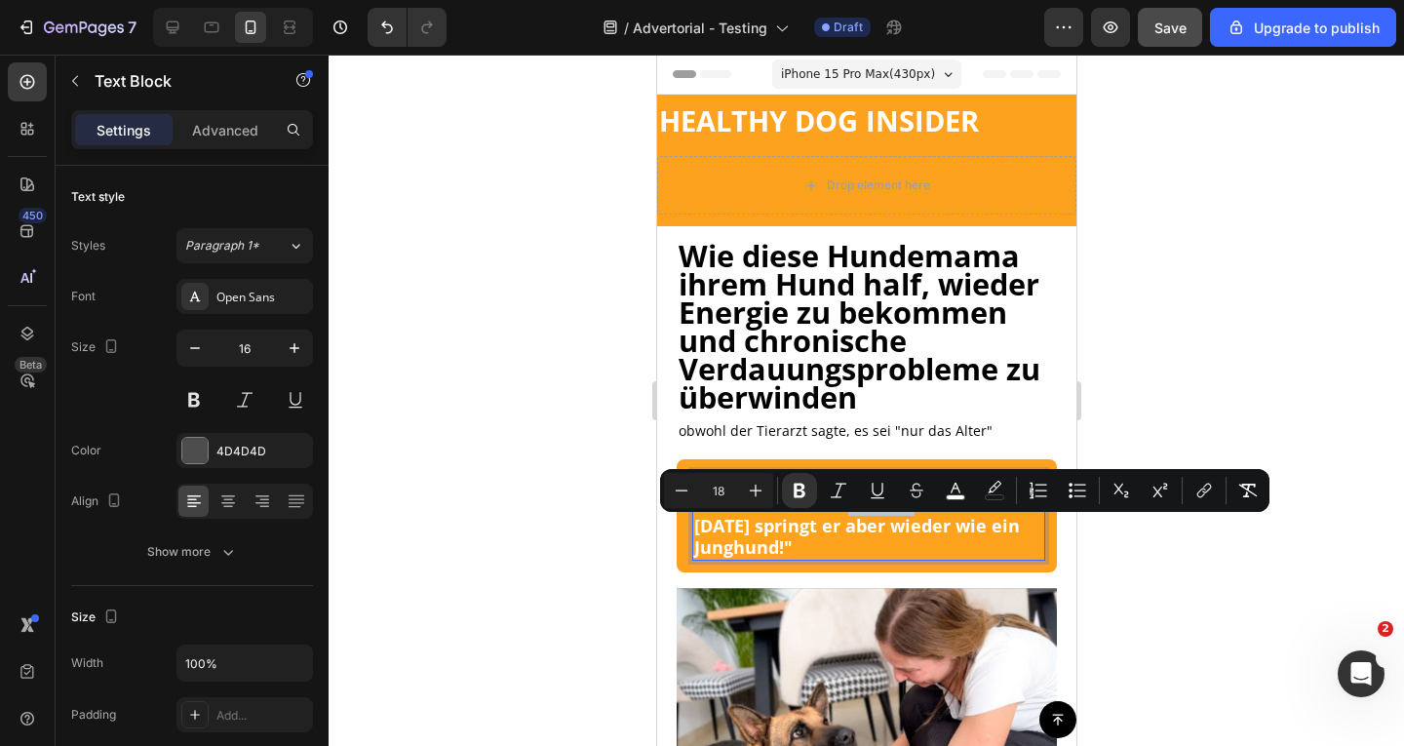
click at [923, 527] on strong ""[DATE] dachte ich, [PERSON_NAME] würde seine letzten Monate erleben. [DATE] sp…" at bounding box center [857, 514] width 328 height 87
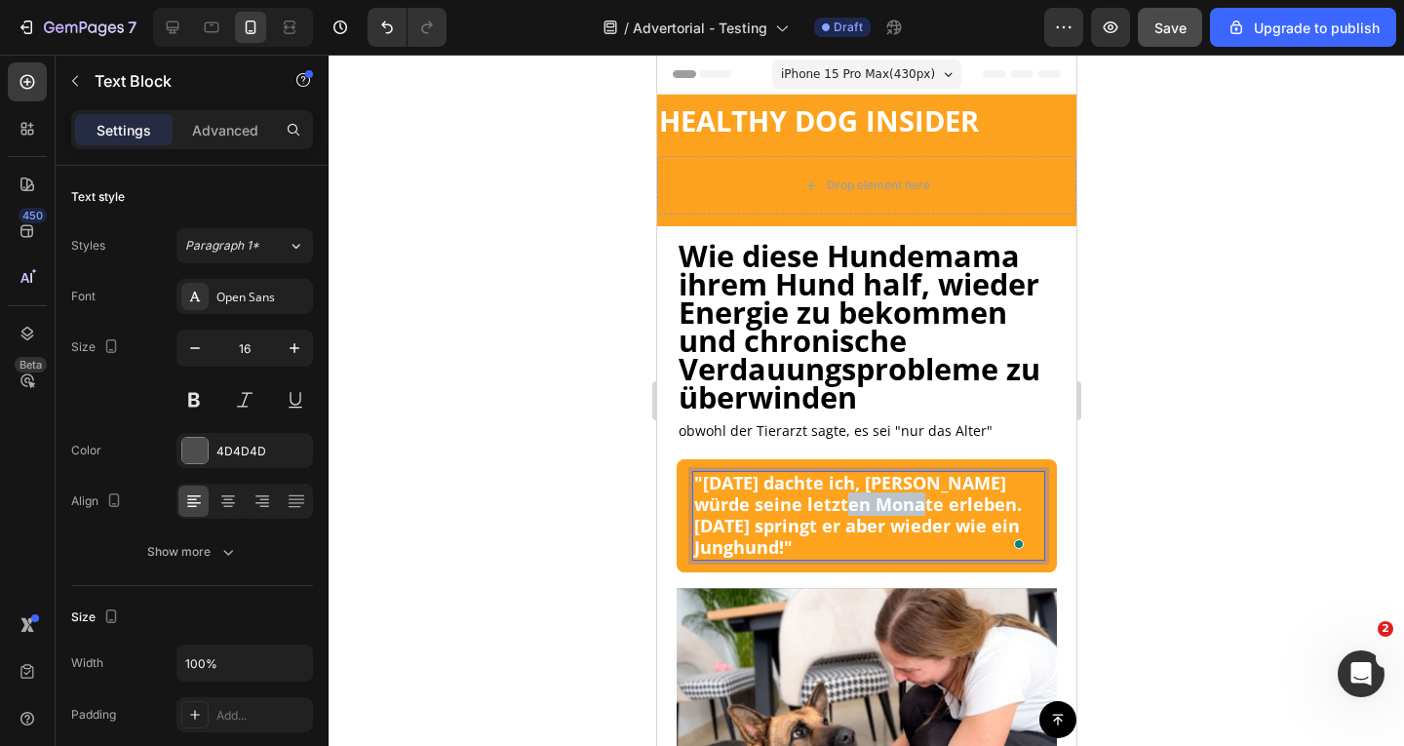
click at [923, 527] on strong ""[DATE] dachte ich, [PERSON_NAME] würde seine letzten Monate erleben. [DATE] sp…" at bounding box center [857, 514] width 328 height 87
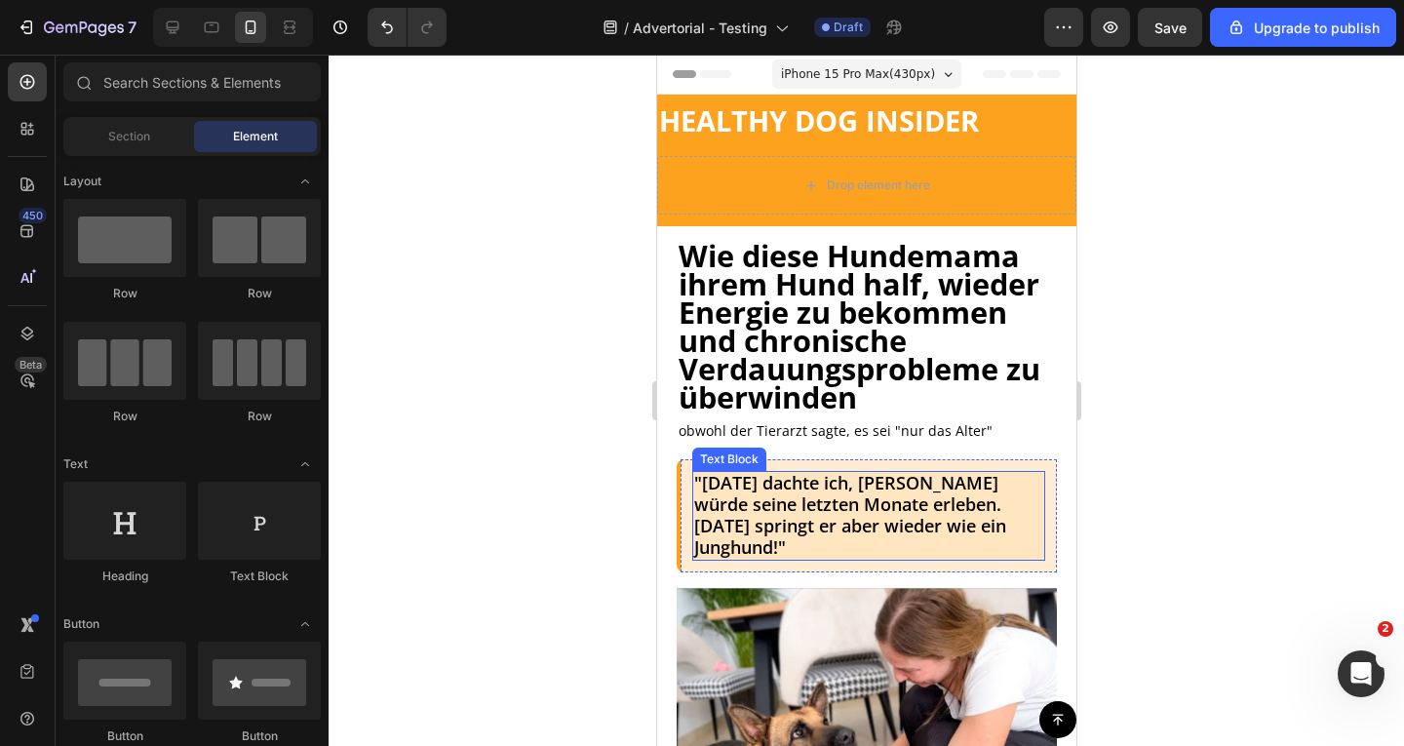
click at [808, 519] on span ""[DATE] dachte ich, [PERSON_NAME] würde seine letzten Monate erleben. [DATE] sp…" at bounding box center [849, 514] width 312 height 87
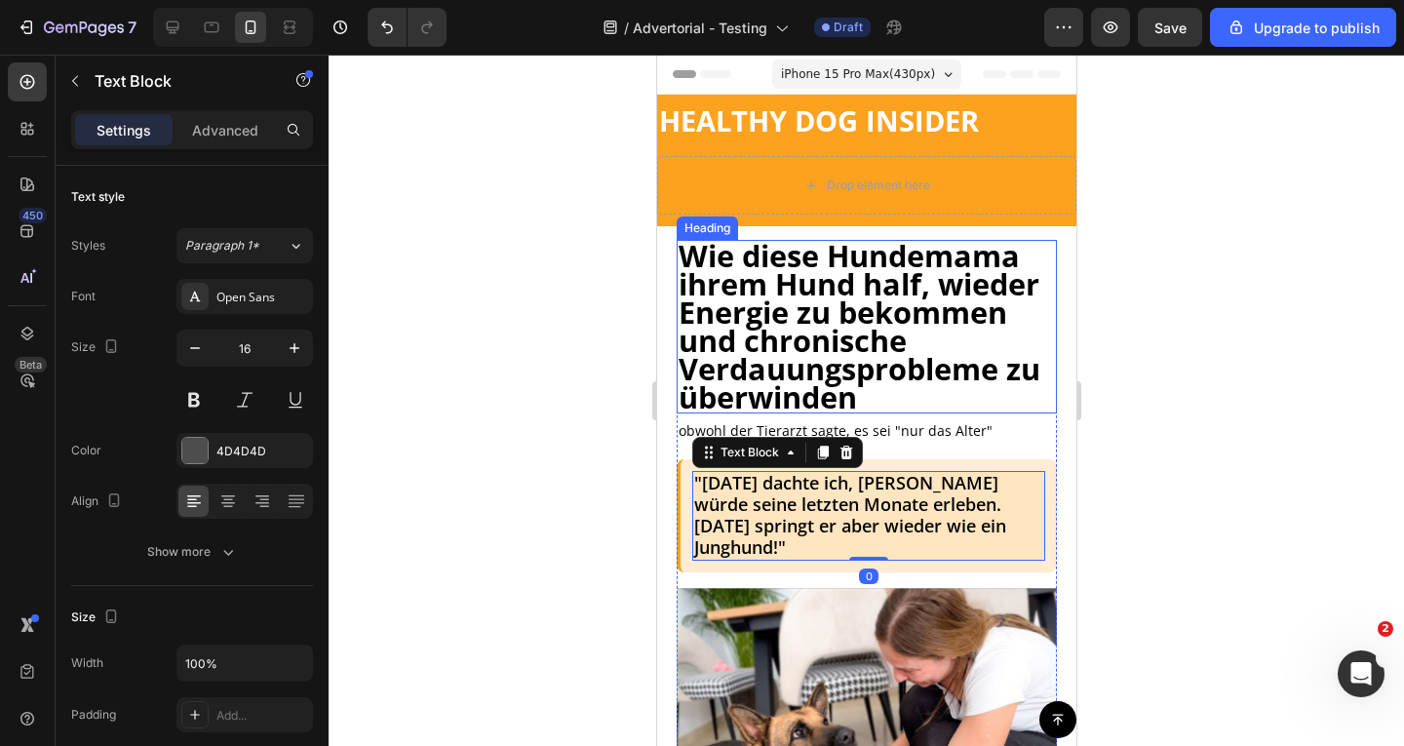
click at [841, 328] on strong "Wie diese Hundemama ihrem Hund half, wieder Energie zu bekommen und chronische …" at bounding box center [859, 326] width 362 height 182
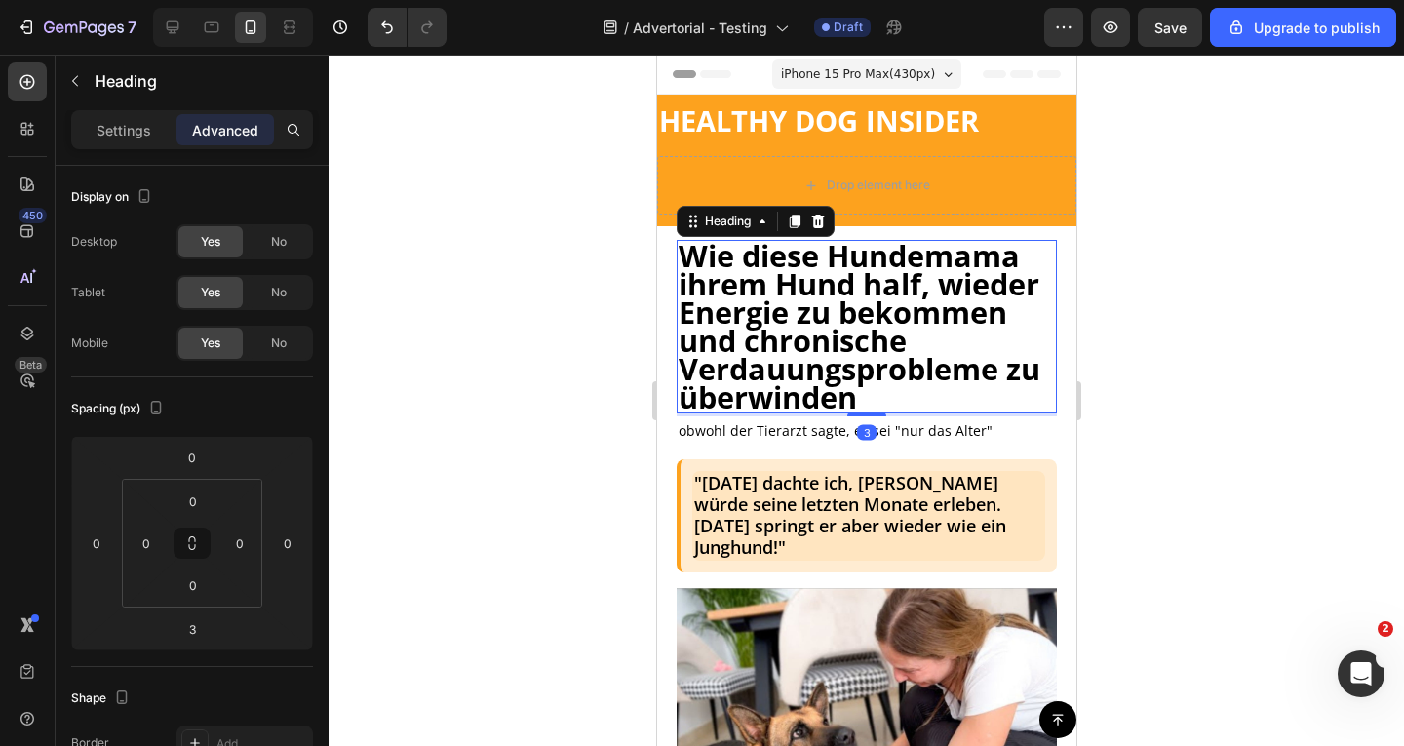
click at [104, 145] on div "Settings Advanced" at bounding box center [192, 129] width 242 height 39
click at [123, 103] on div "Heading" at bounding box center [183, 81] width 254 height 51
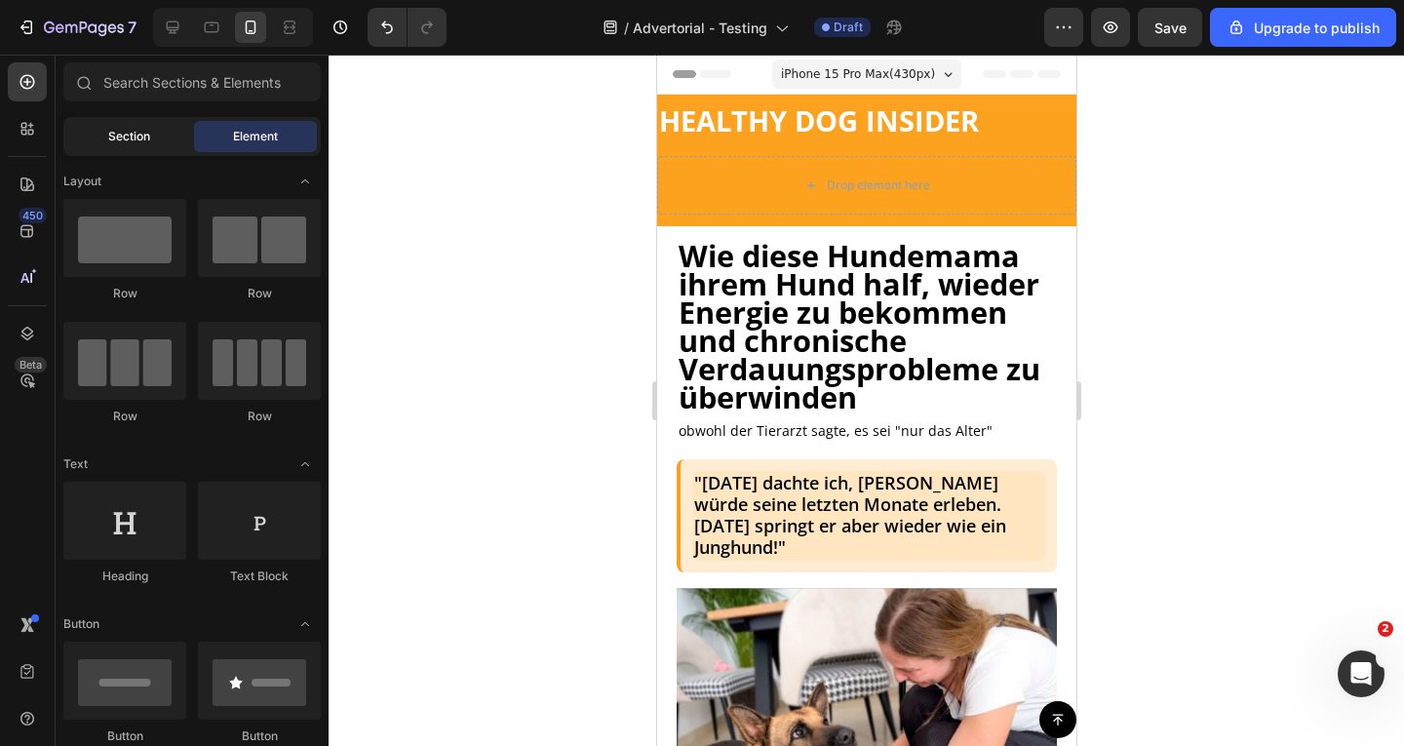
click at [162, 143] on div "Section" at bounding box center [128, 136] width 123 height 31
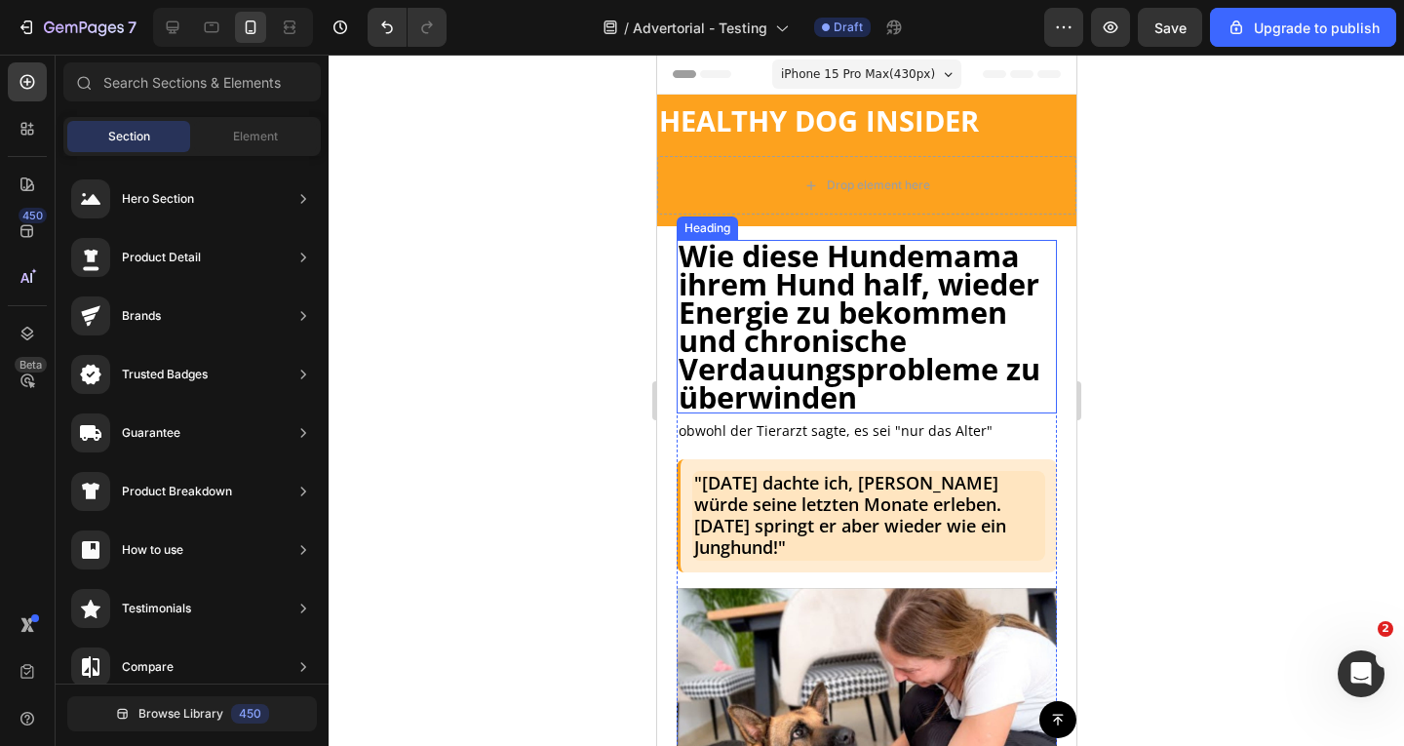
click at [811, 362] on strong "Wie diese Hundemama ihrem Hund half, wieder Energie zu bekommen und chronische …" at bounding box center [859, 326] width 362 height 182
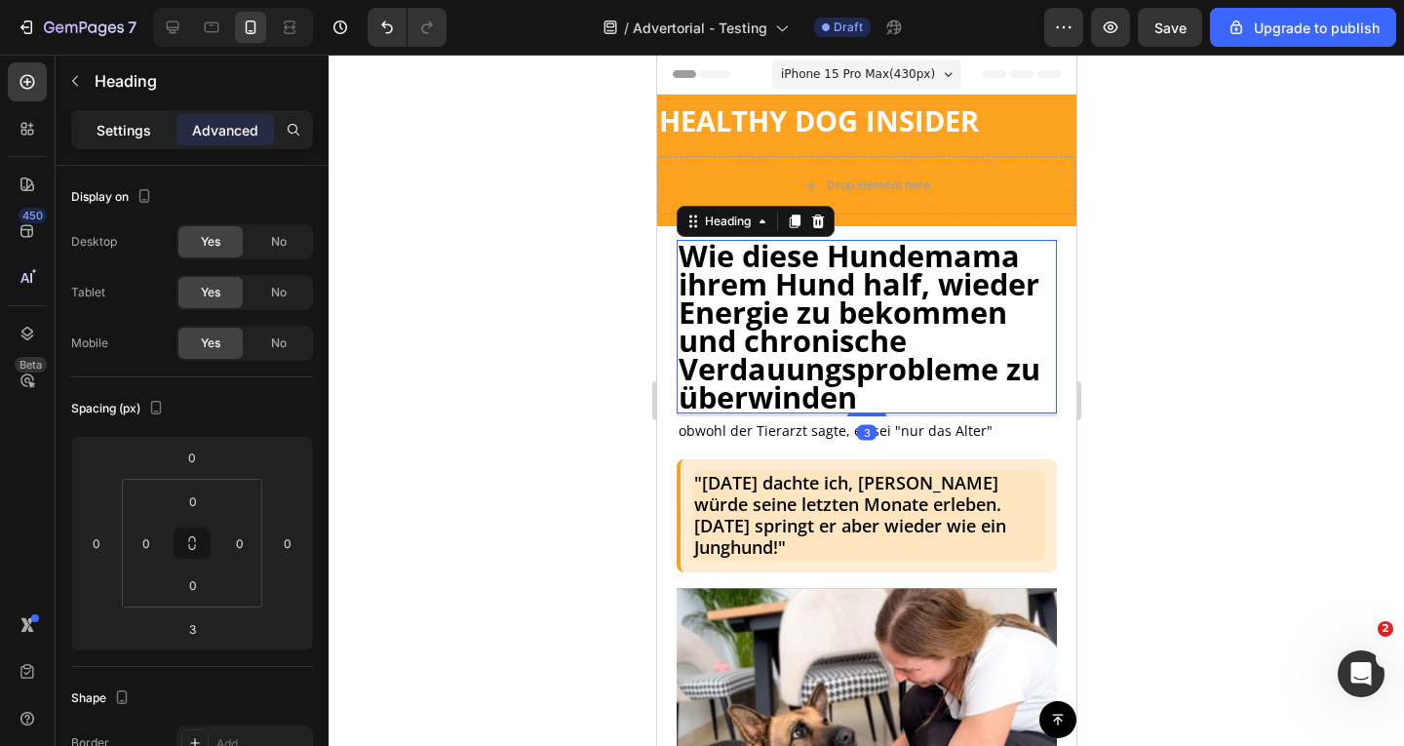
click at [134, 132] on p "Settings" at bounding box center [124, 130] width 55 height 20
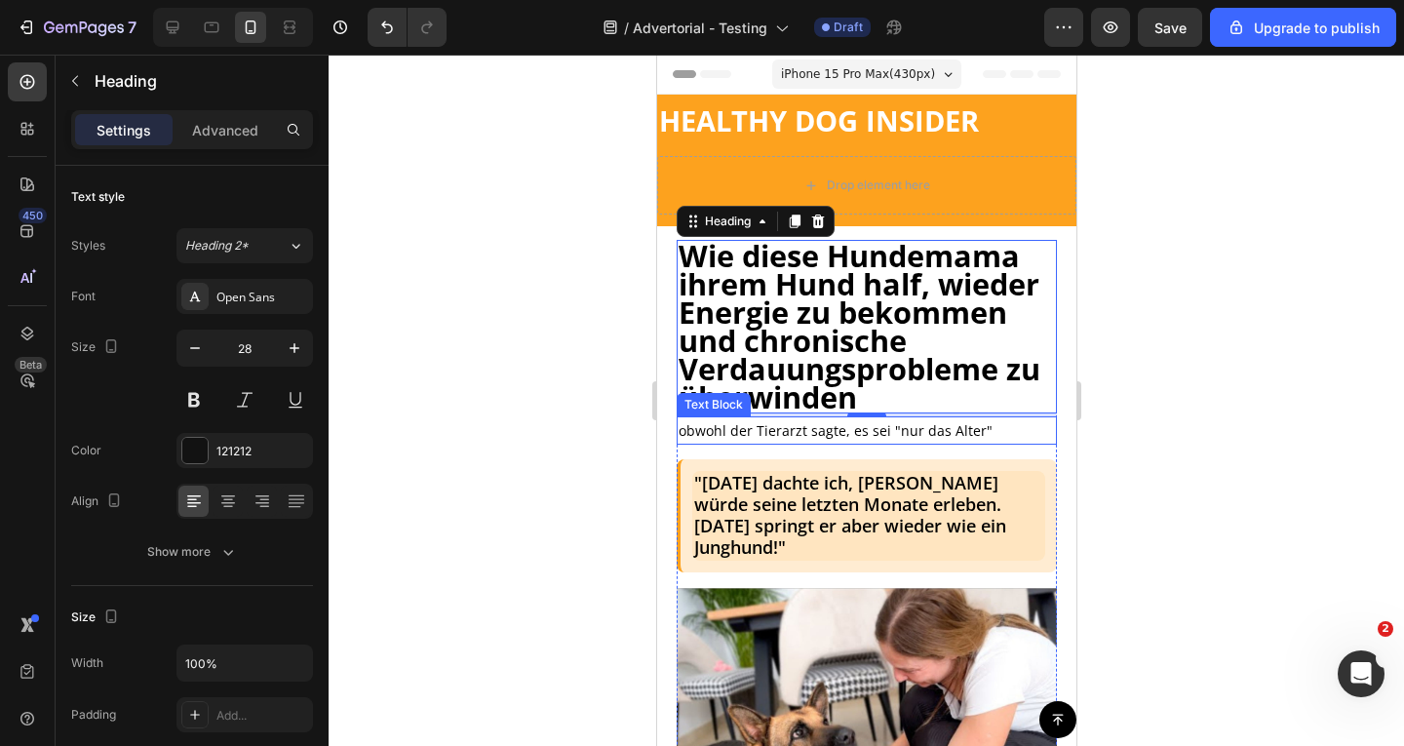
click at [830, 440] on span "obwohl der Tierarzt sagte, es sei "nur das Alter"" at bounding box center [835, 430] width 314 height 19
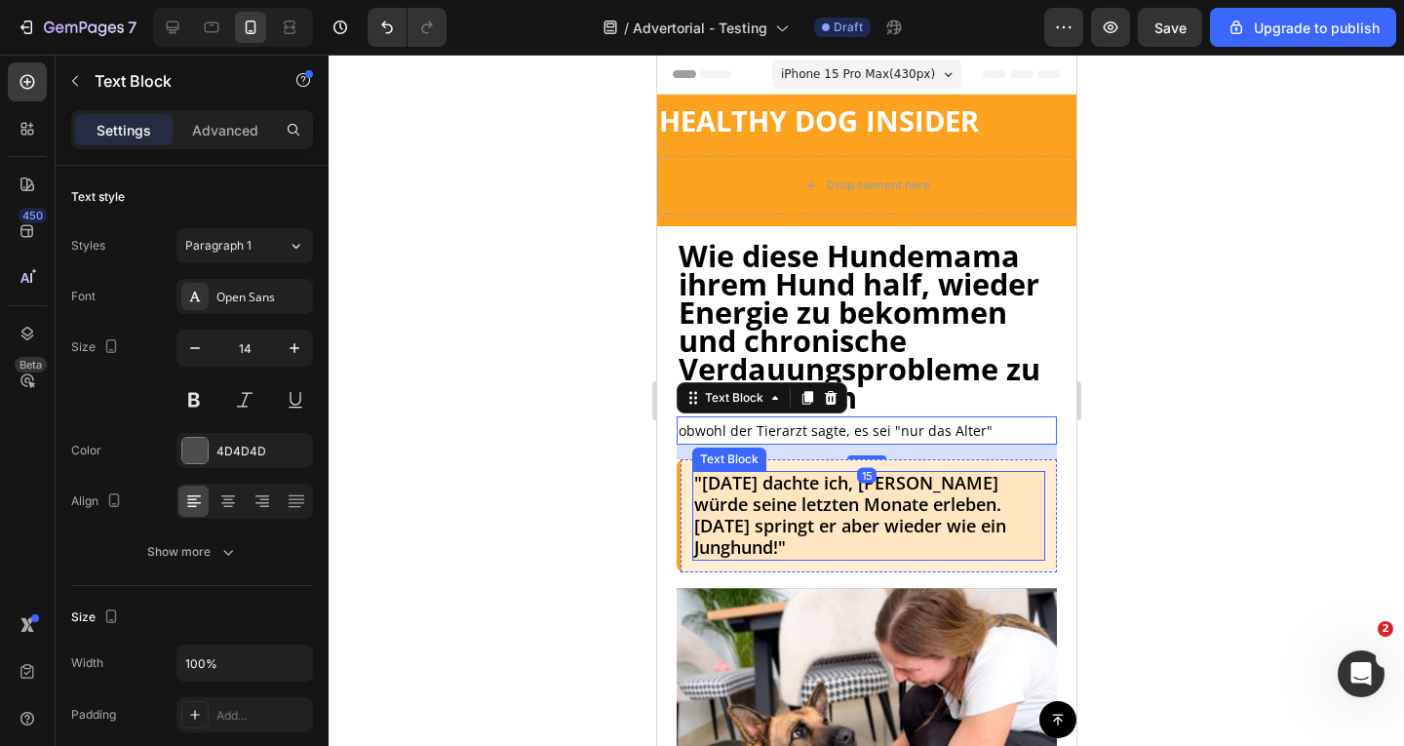
click at [810, 528] on span ""[DATE] dachte ich, [PERSON_NAME] würde seine letzten Monate erleben. [DATE] sp…" at bounding box center [849, 514] width 312 height 87
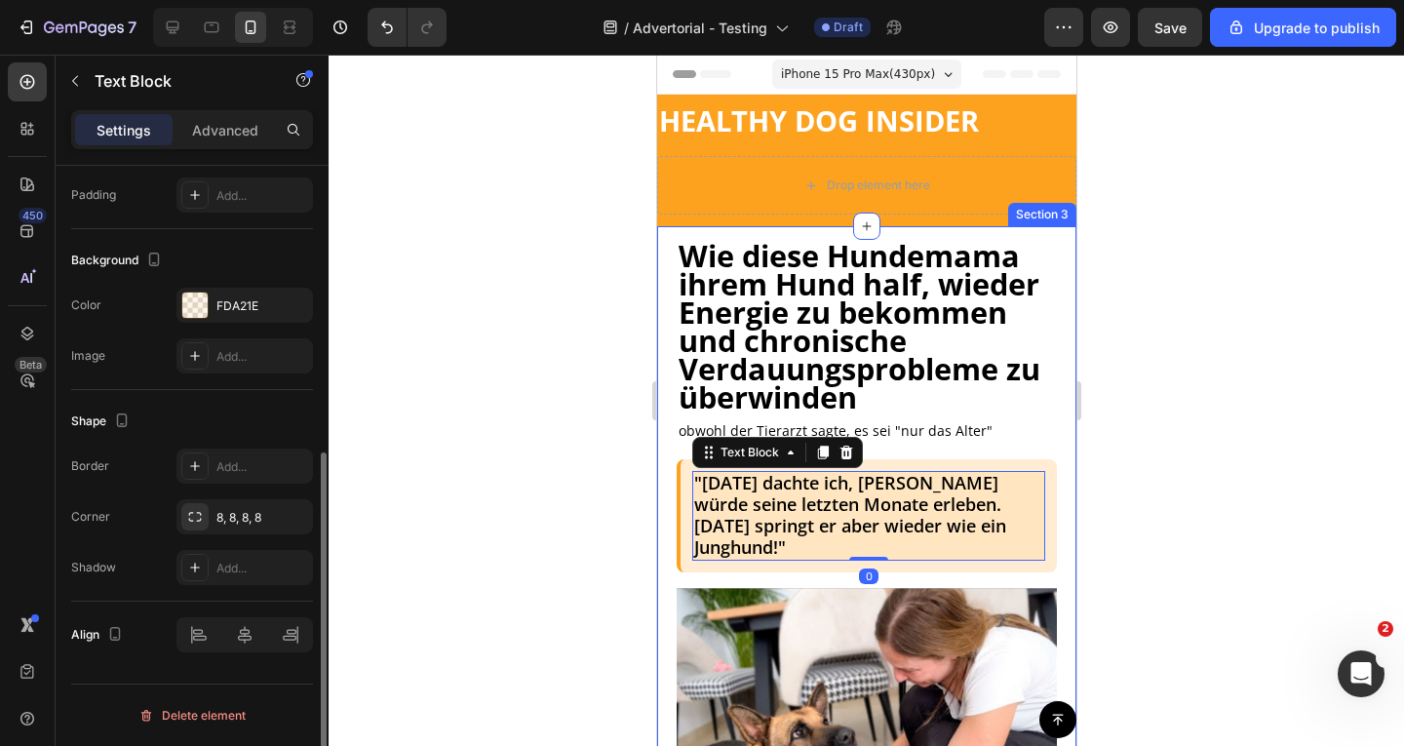
click at [501, 453] on div at bounding box center [867, 400] width 1076 height 691
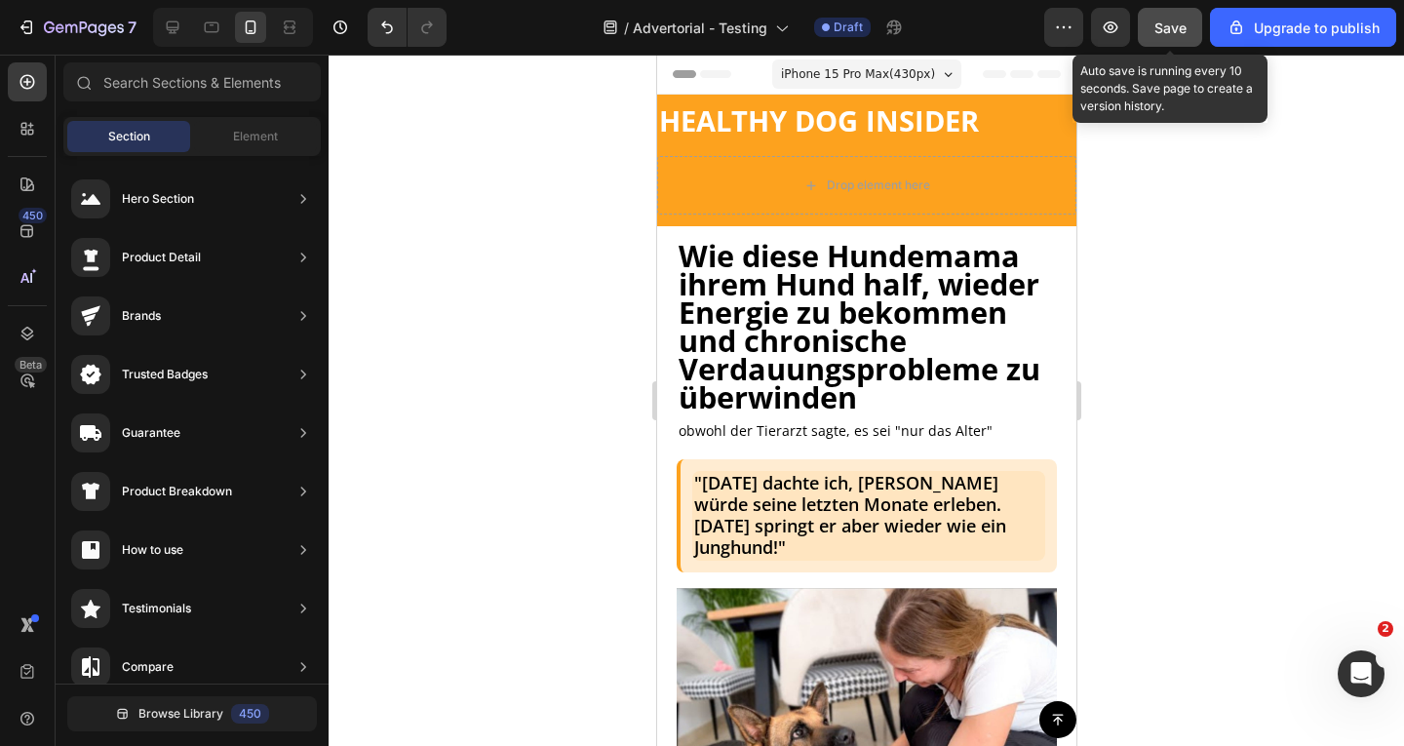
click at [1180, 29] on span "Save" at bounding box center [1171, 28] width 32 height 17
